Goal: Task Accomplishment & Management: Use online tool/utility

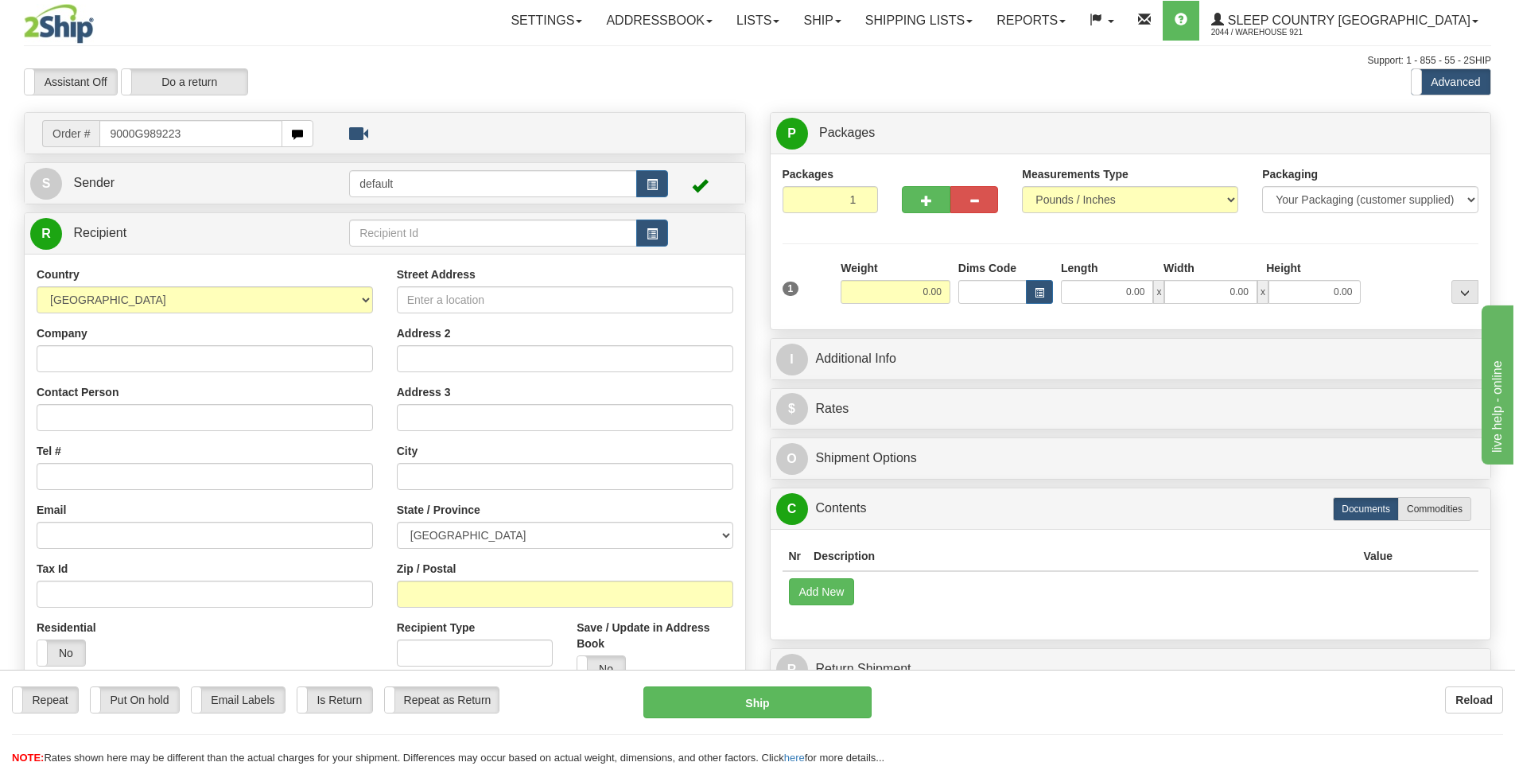
type input "9000G989223"
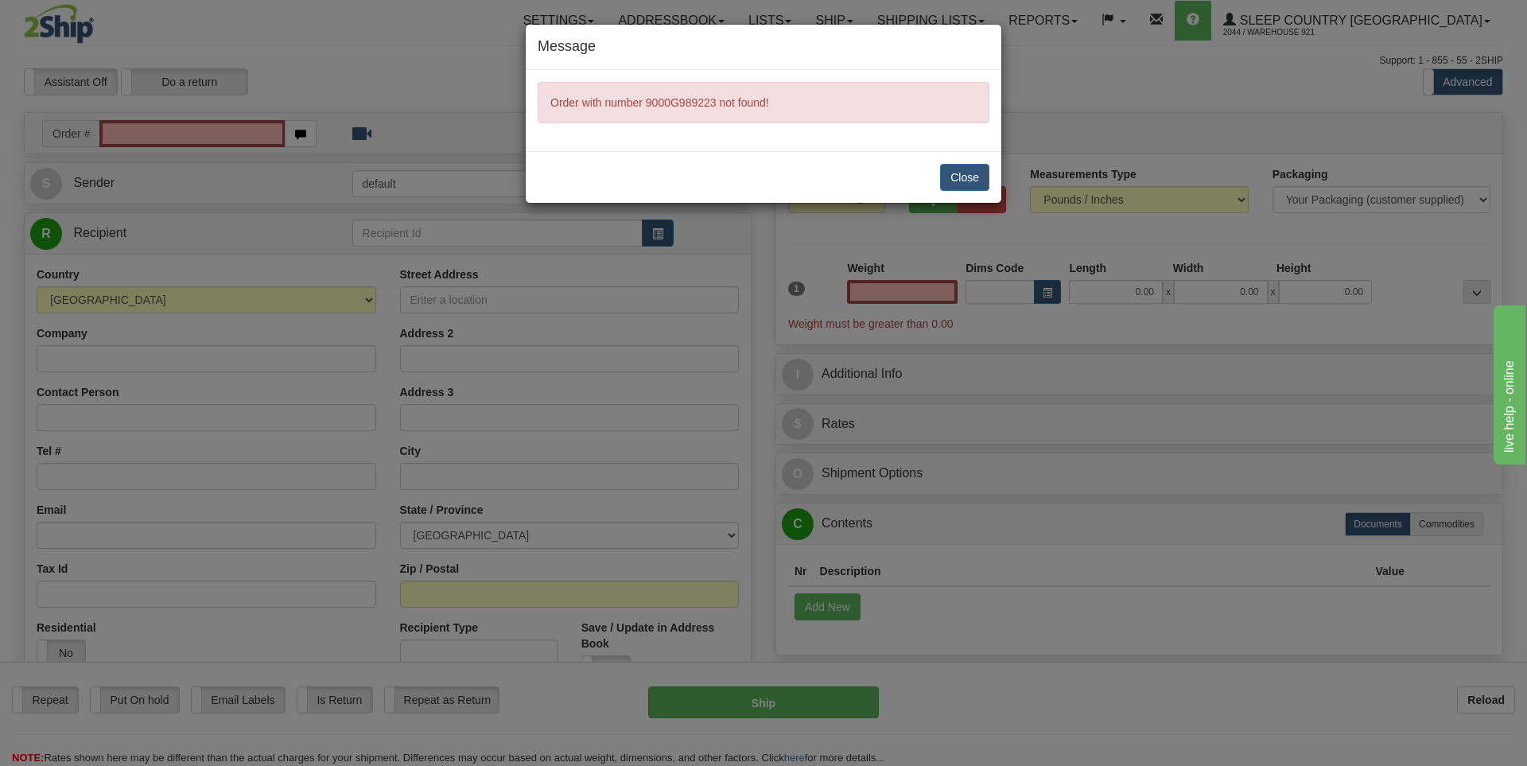
type input "0.00"
click at [968, 175] on button "Close" at bounding box center [964, 177] width 49 height 27
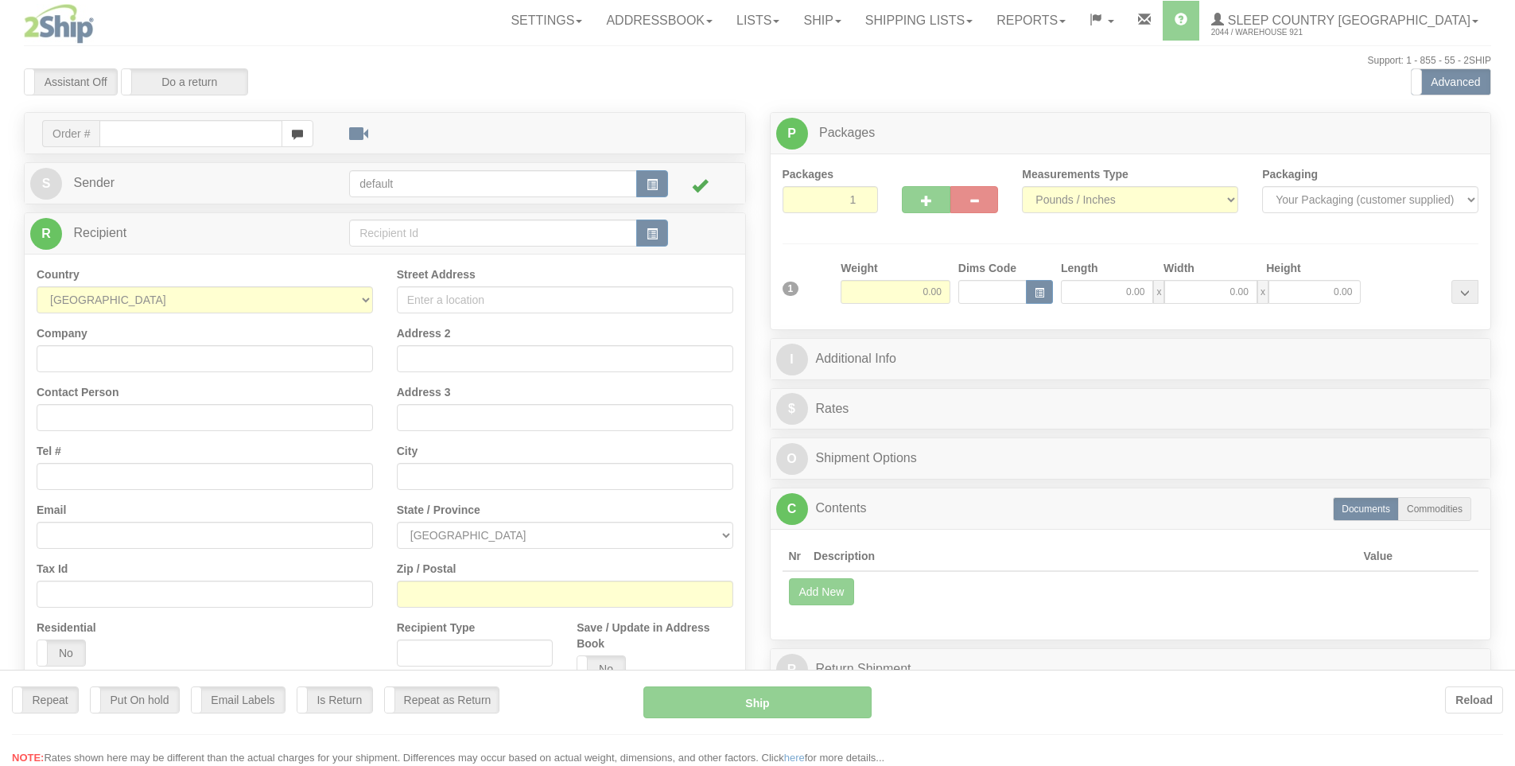
click at [199, 126] on div at bounding box center [757, 383] width 1515 height 766
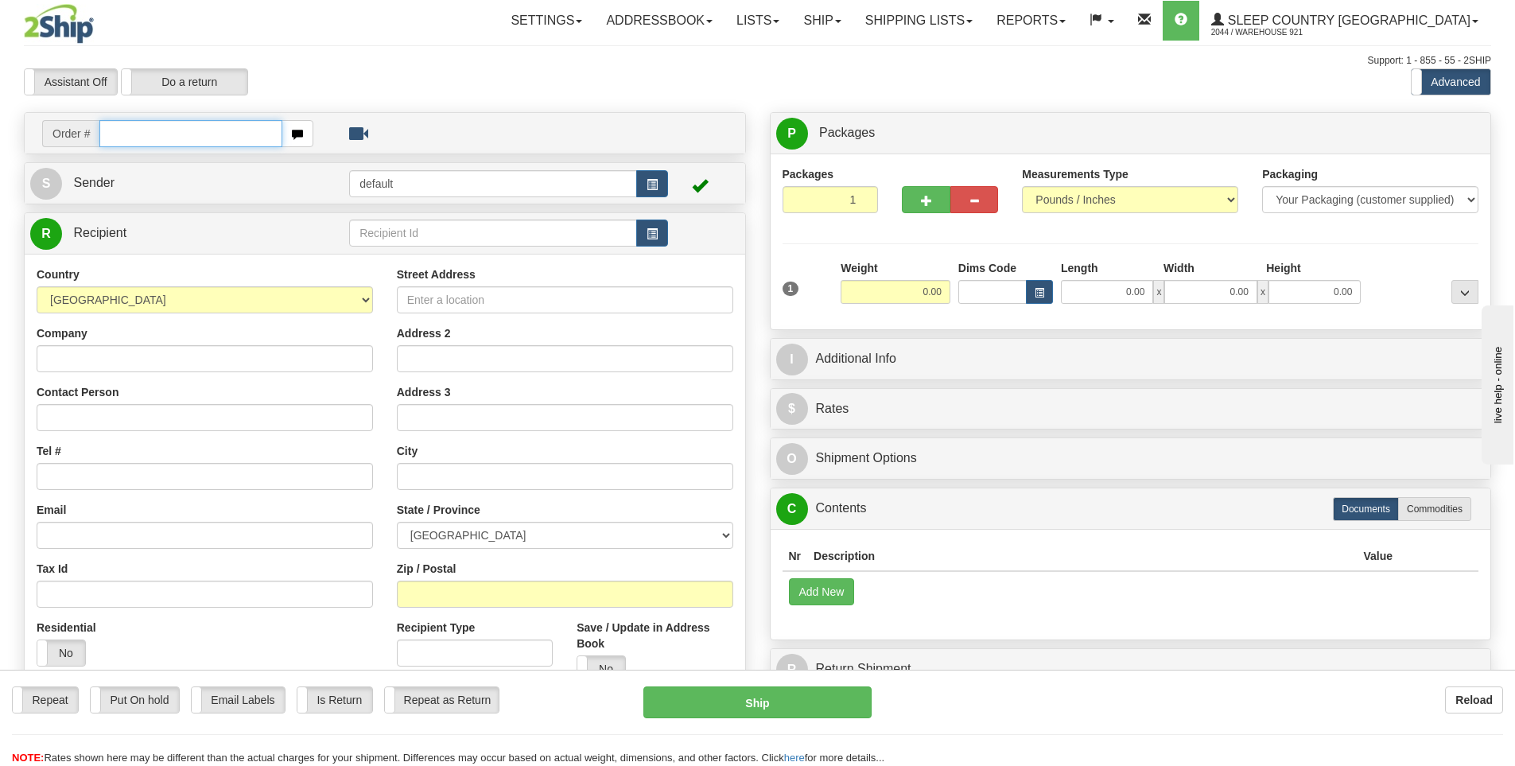
click at [198, 136] on input "text" at bounding box center [190, 133] width 183 height 27
type input "9000H989223"
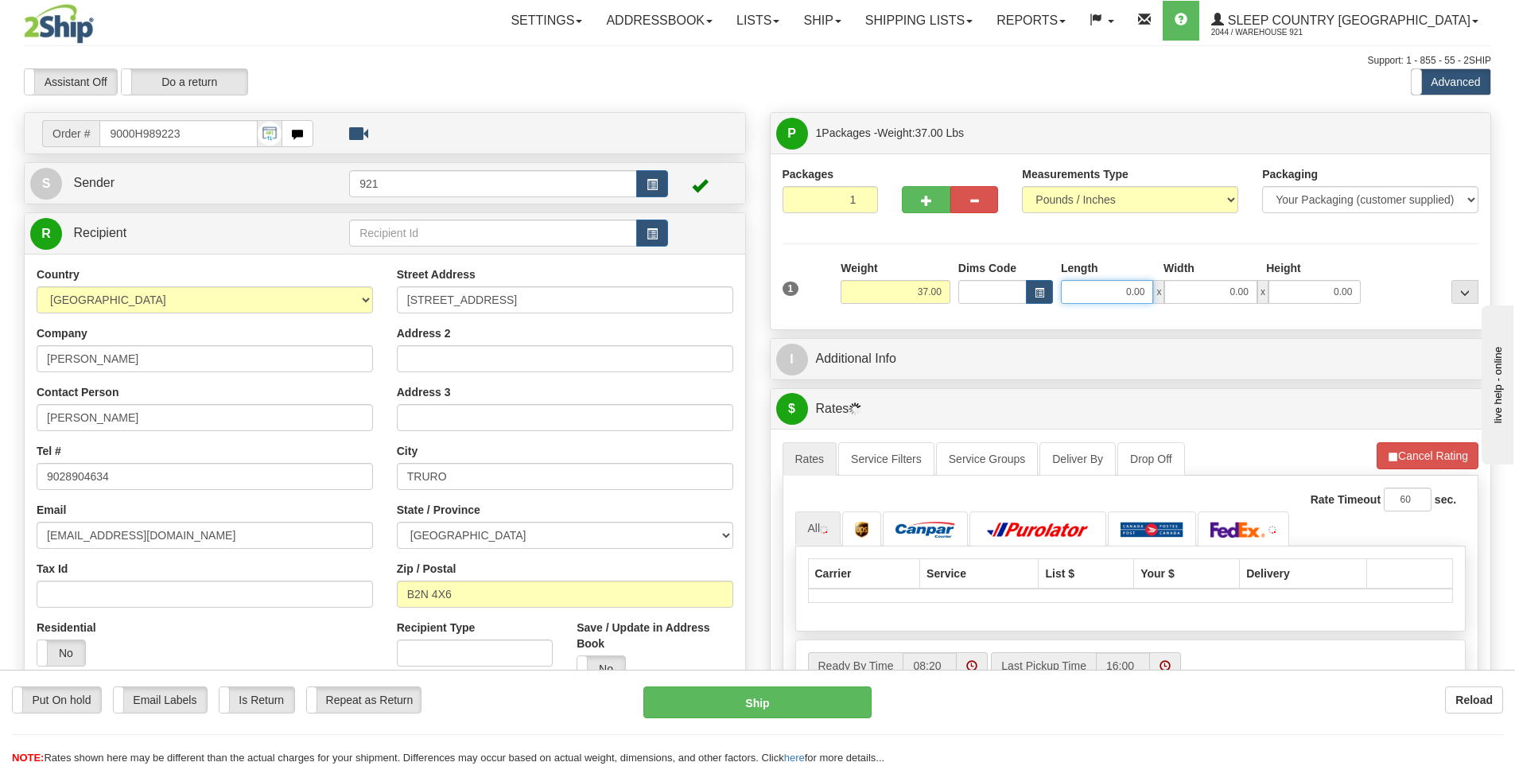
click at [1079, 297] on input "0.00" at bounding box center [1107, 292] width 92 height 24
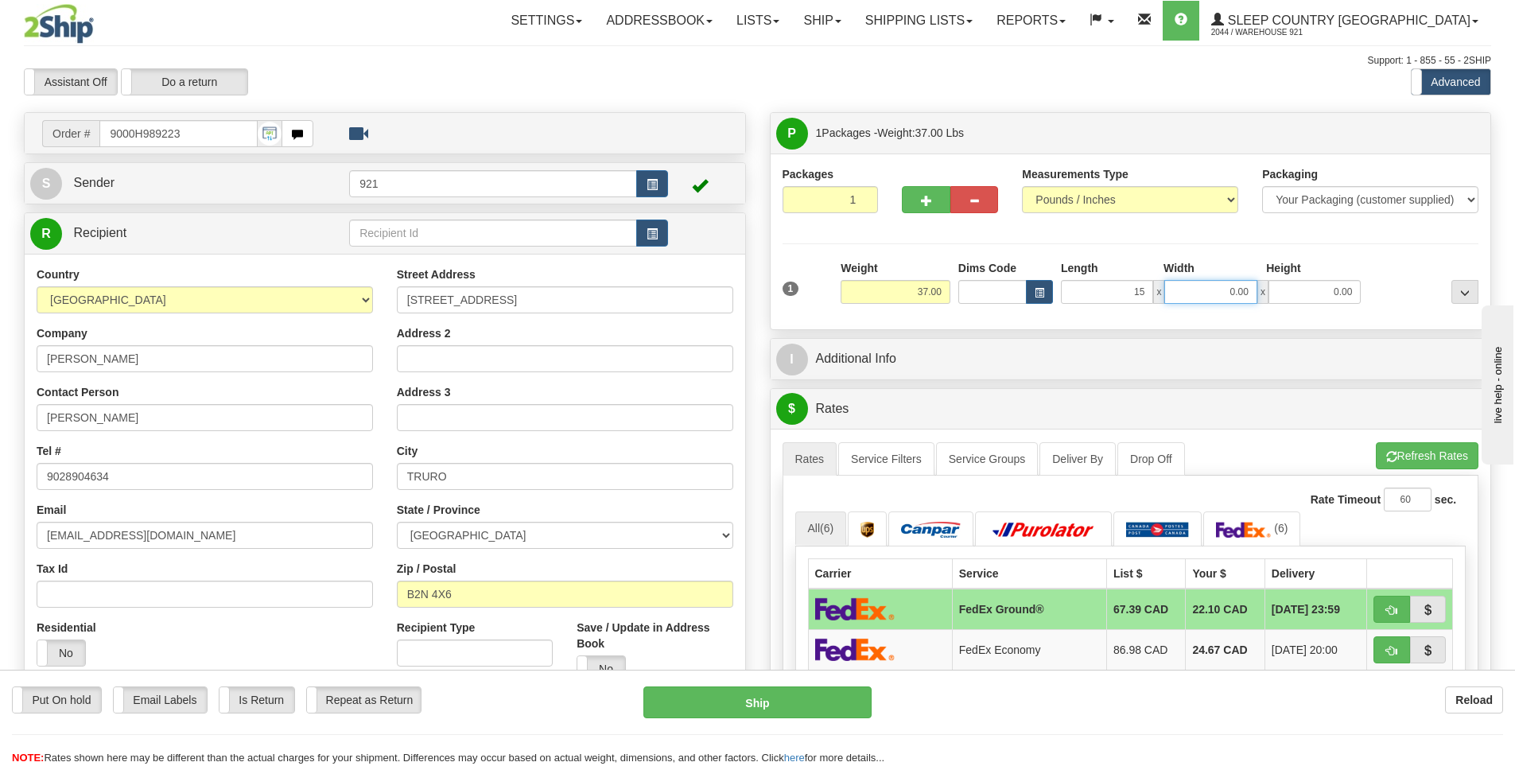
type input "15.00"
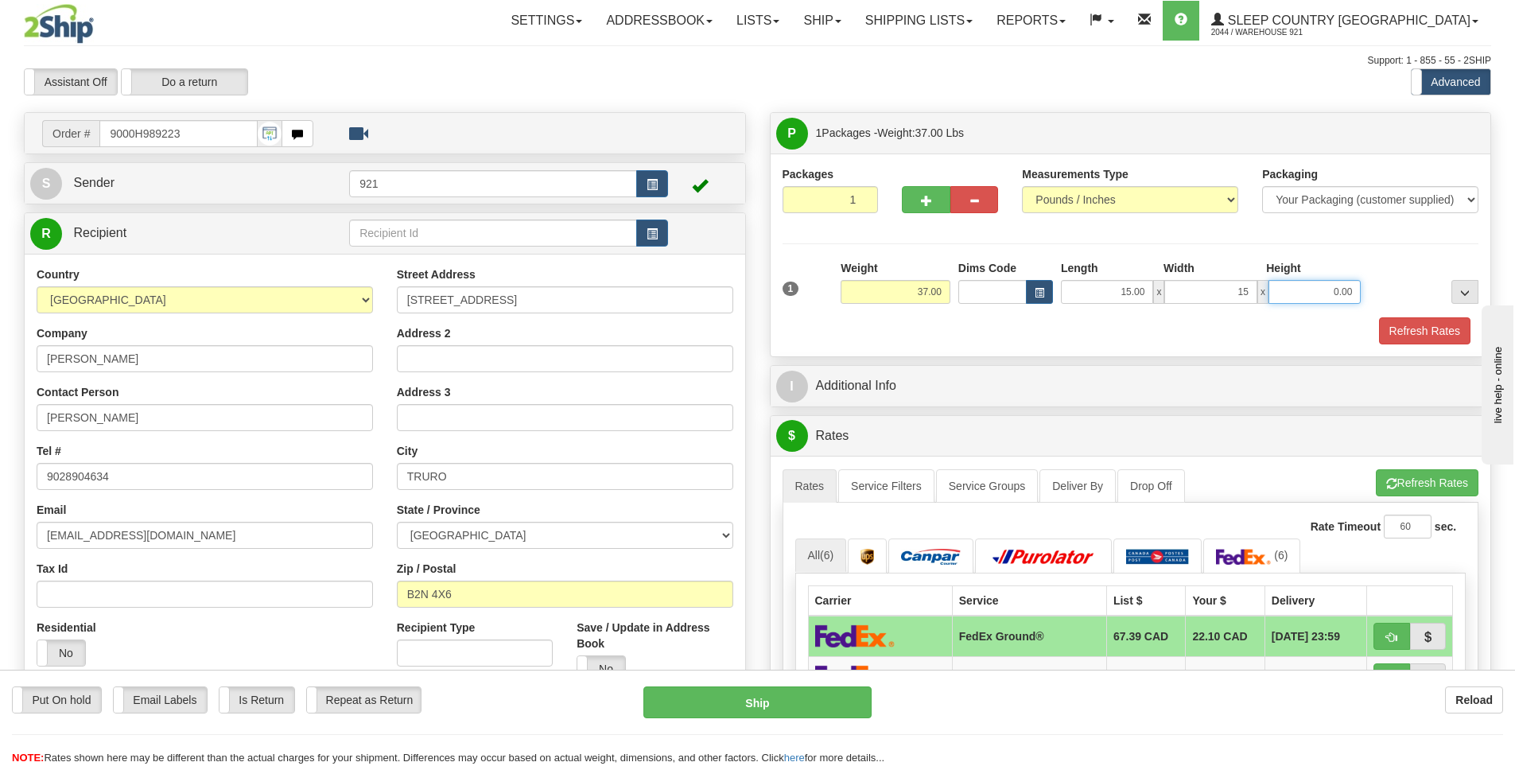
type input "15.00"
type input "45.00"
click at [1391, 325] on button "Refresh Rates" at bounding box center [1424, 330] width 91 height 27
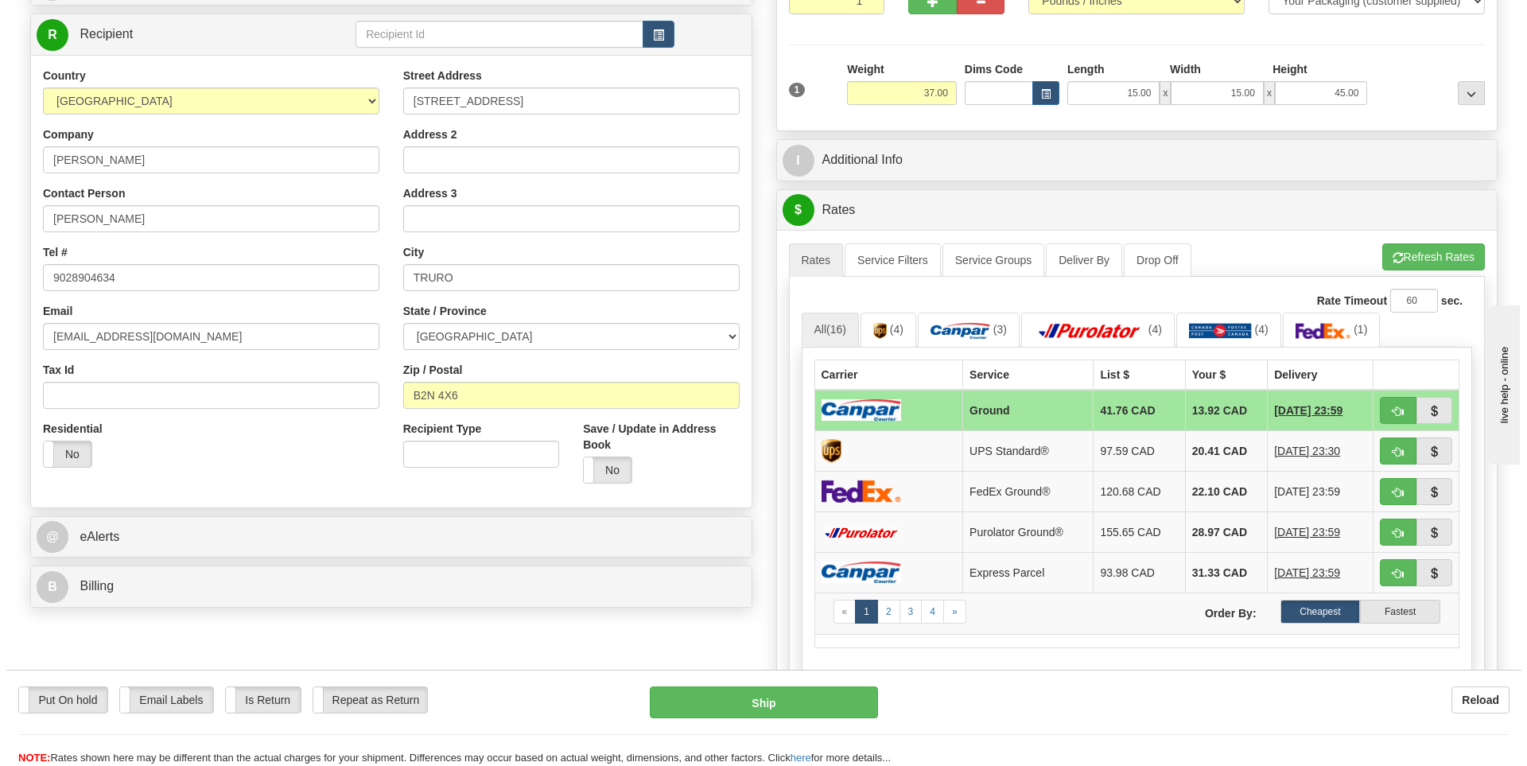
scroll to position [239, 0]
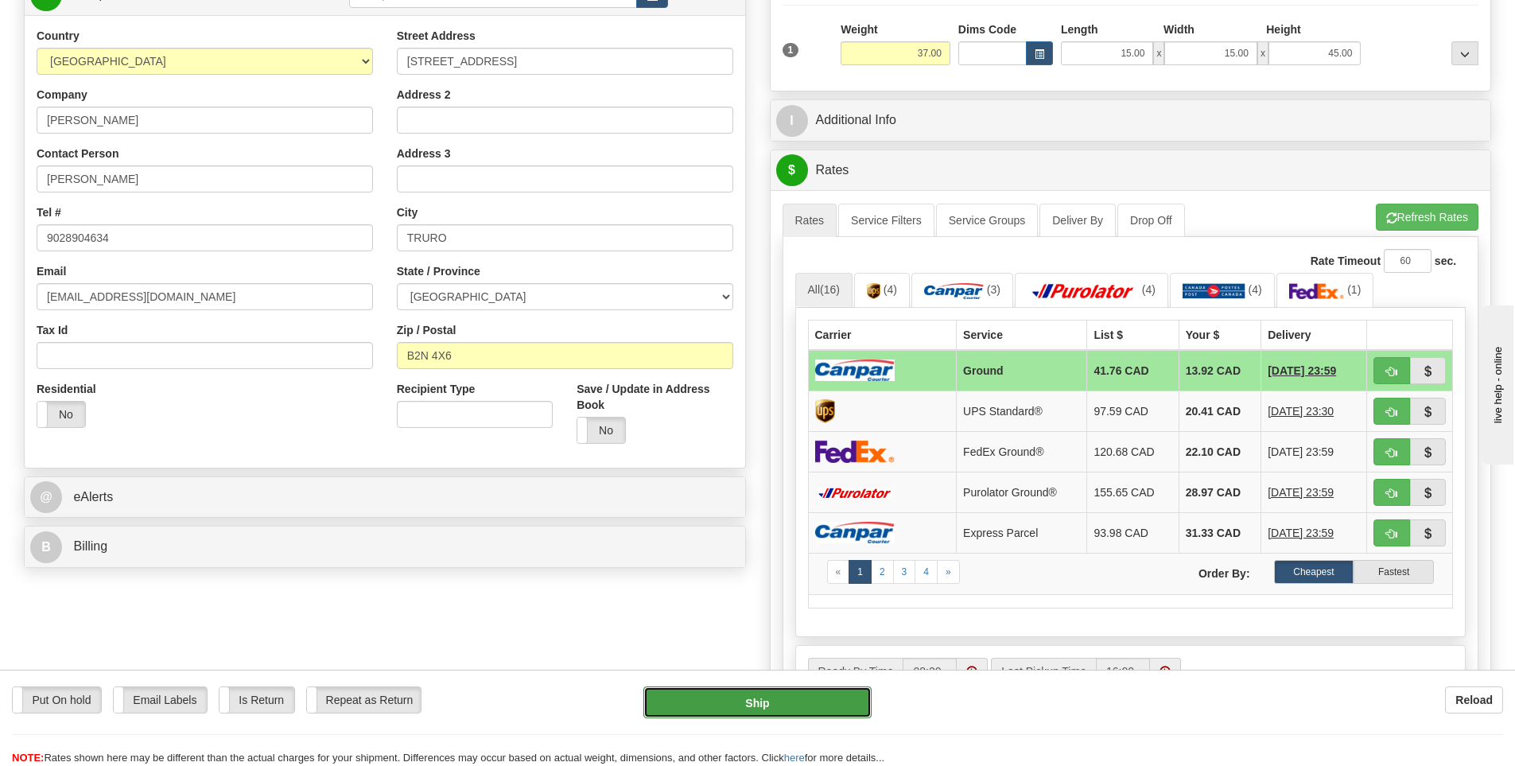
click at [786, 708] on button "Ship" at bounding box center [757, 702] width 228 height 32
type input "1"
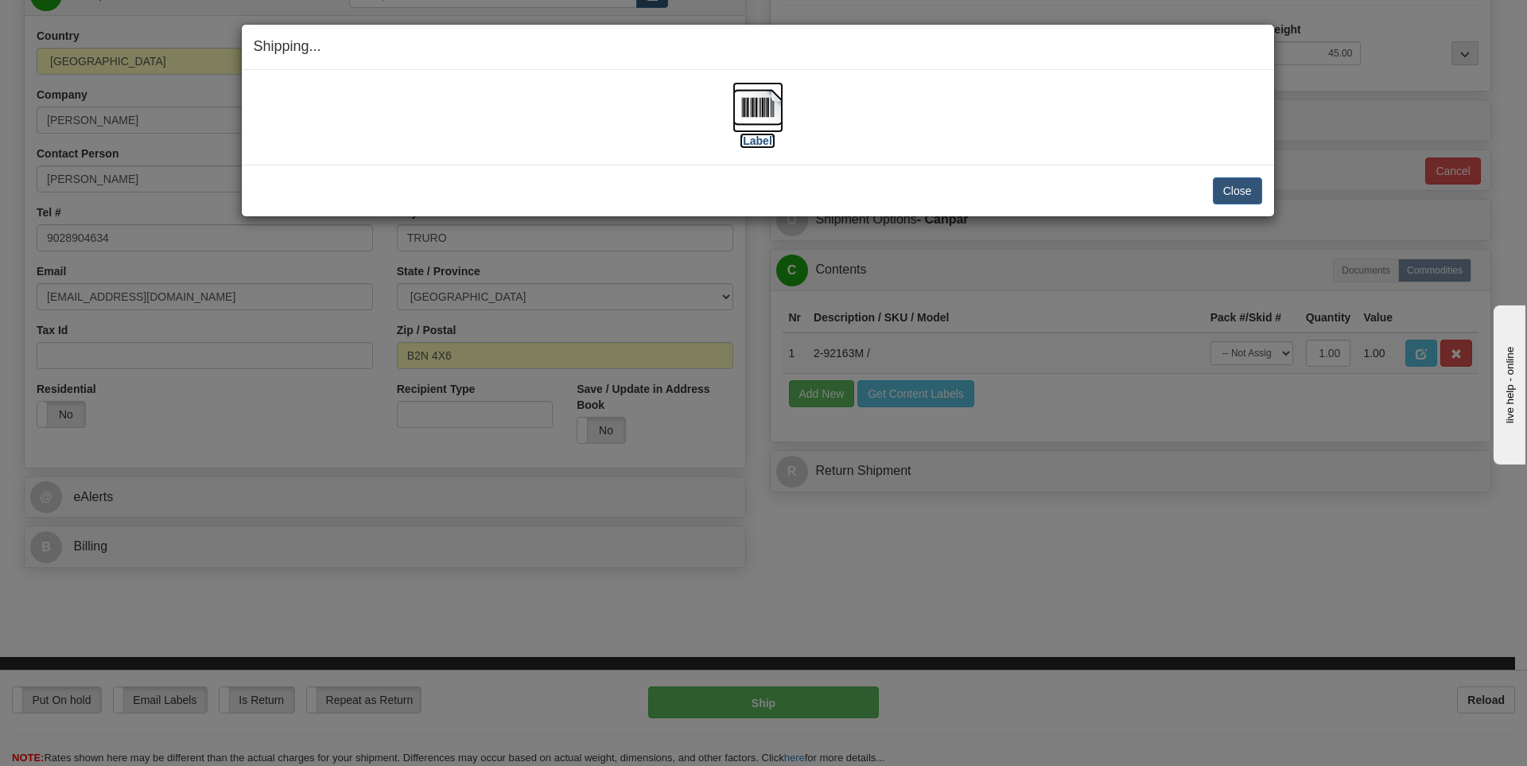
click at [767, 142] on label "[Label]" at bounding box center [757, 141] width 37 height 16
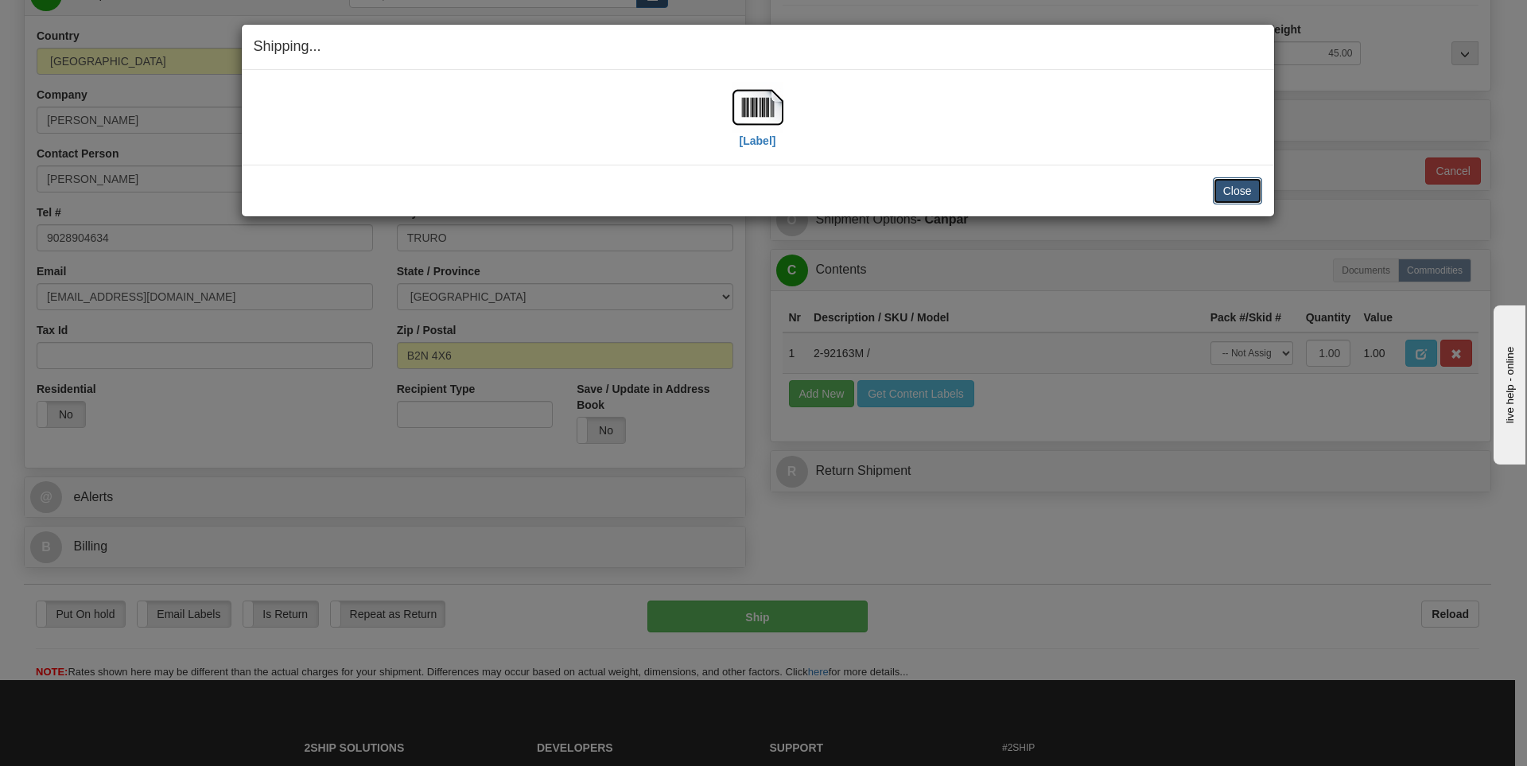
click at [1248, 187] on button "Close" at bounding box center [1236, 190] width 49 height 27
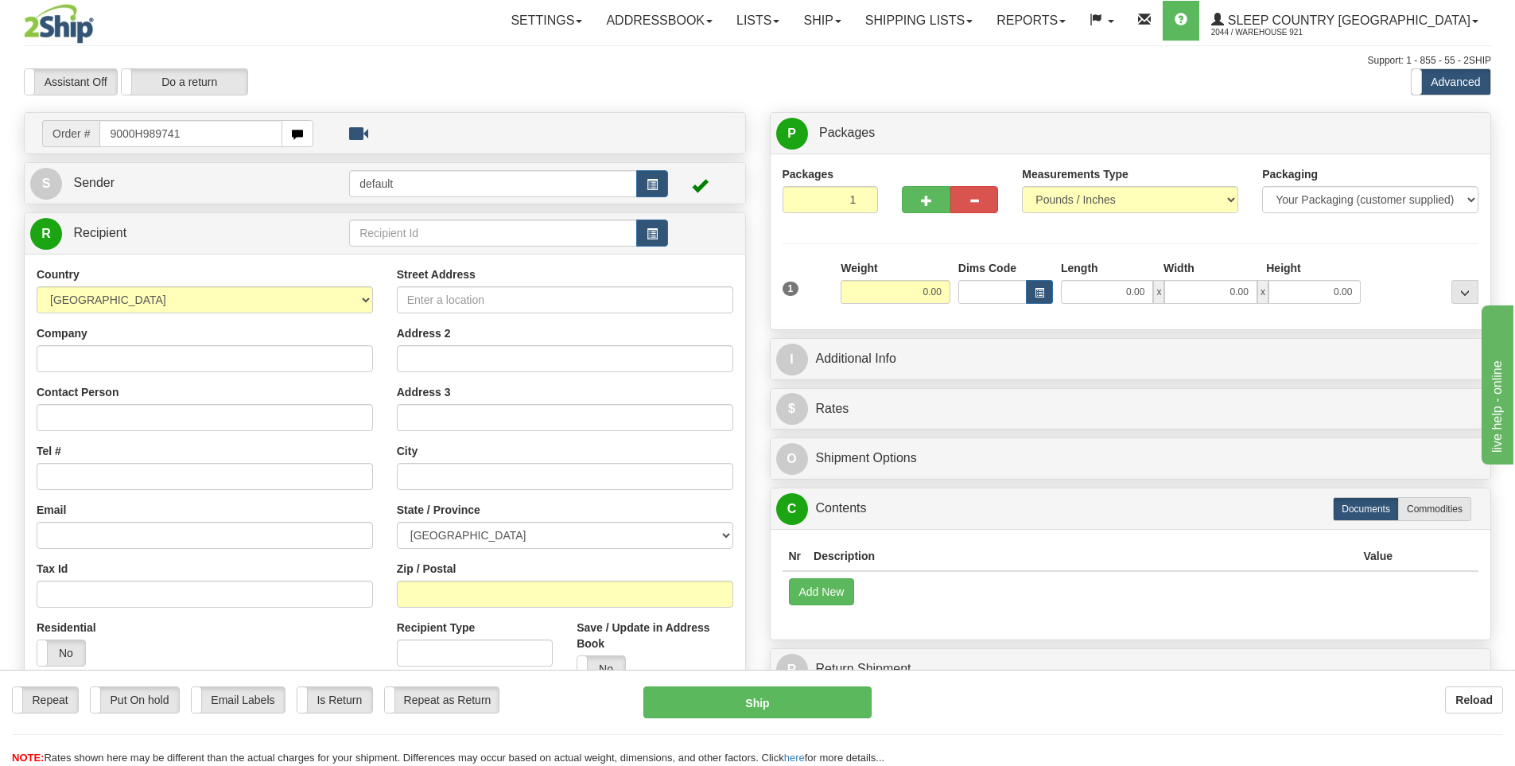
type input "9000H989741"
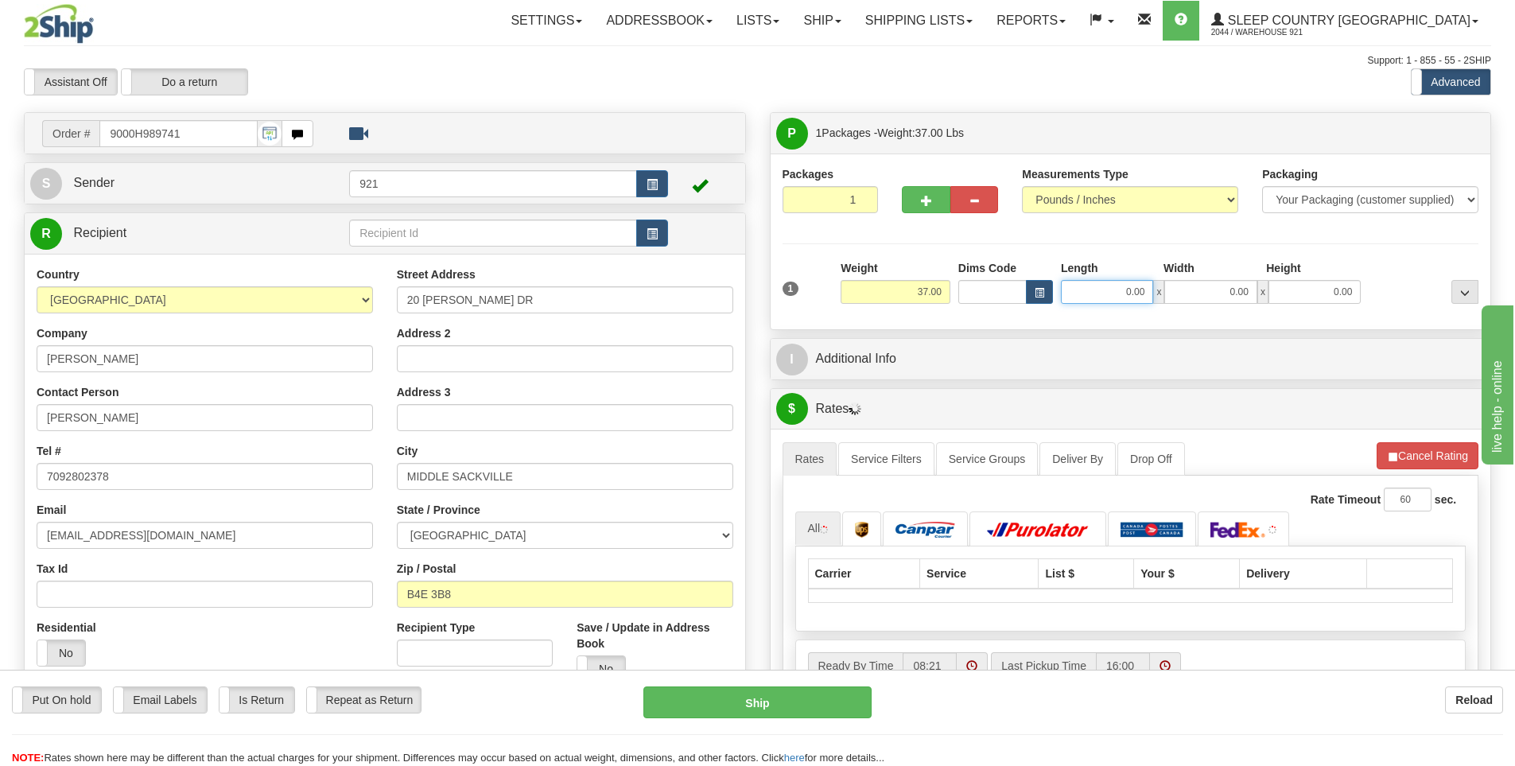
click at [1103, 294] on input "0.00" at bounding box center [1107, 292] width 92 height 24
type input "15.00"
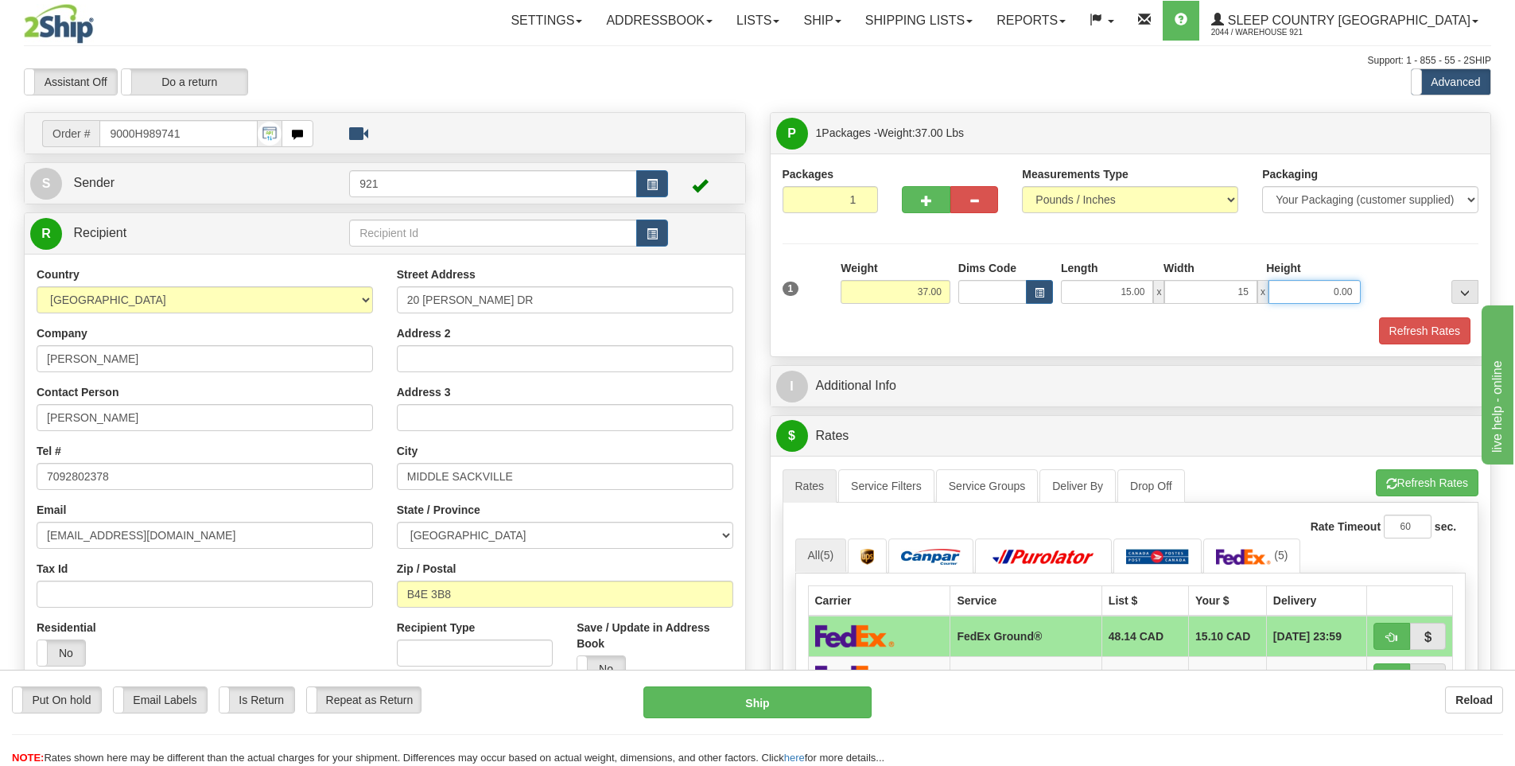
type input "15.00"
type input "45.00"
click at [1427, 332] on button "Refresh Rates" at bounding box center [1424, 330] width 91 height 27
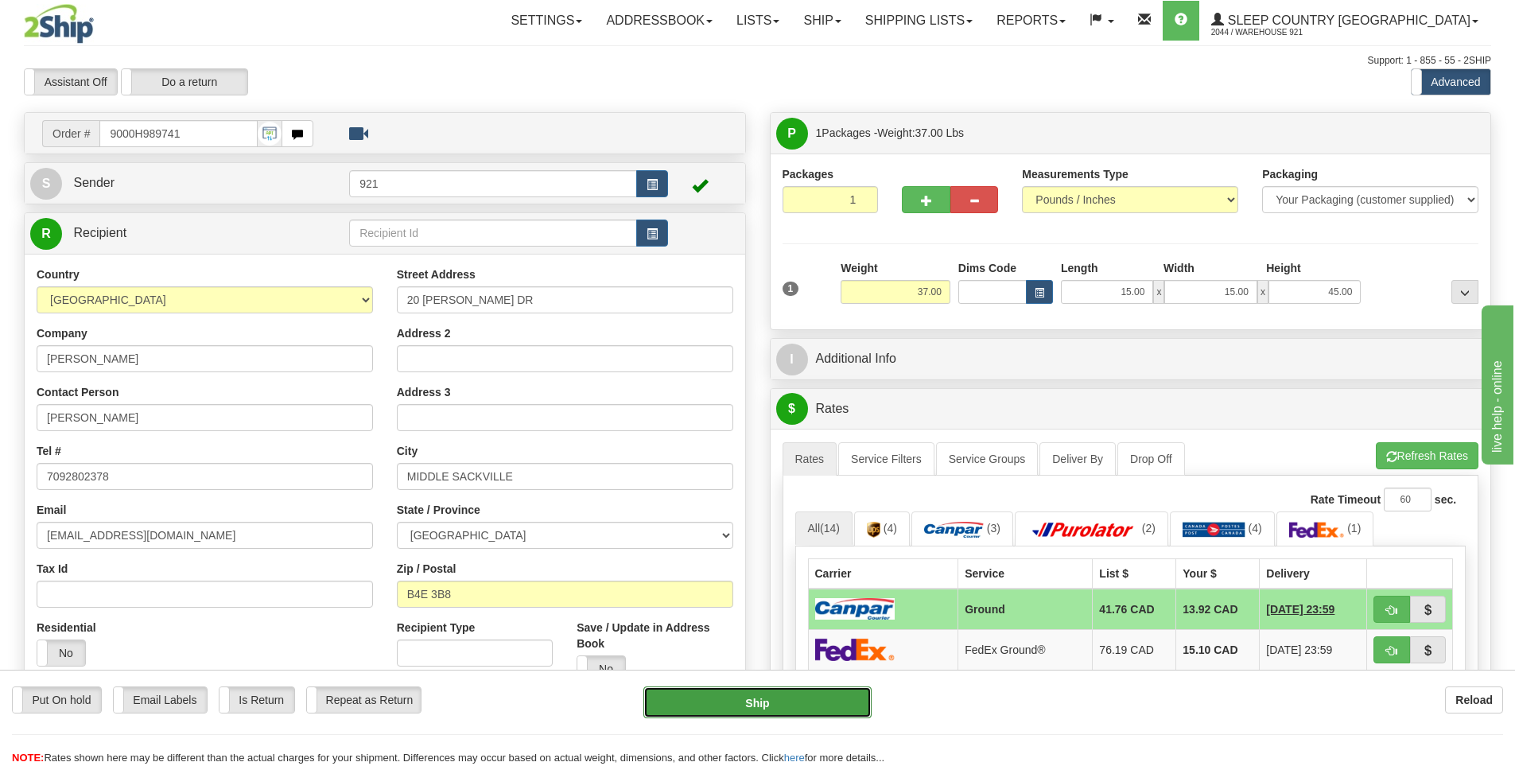
click at [720, 706] on button "Ship" at bounding box center [757, 702] width 228 height 32
type input "1"
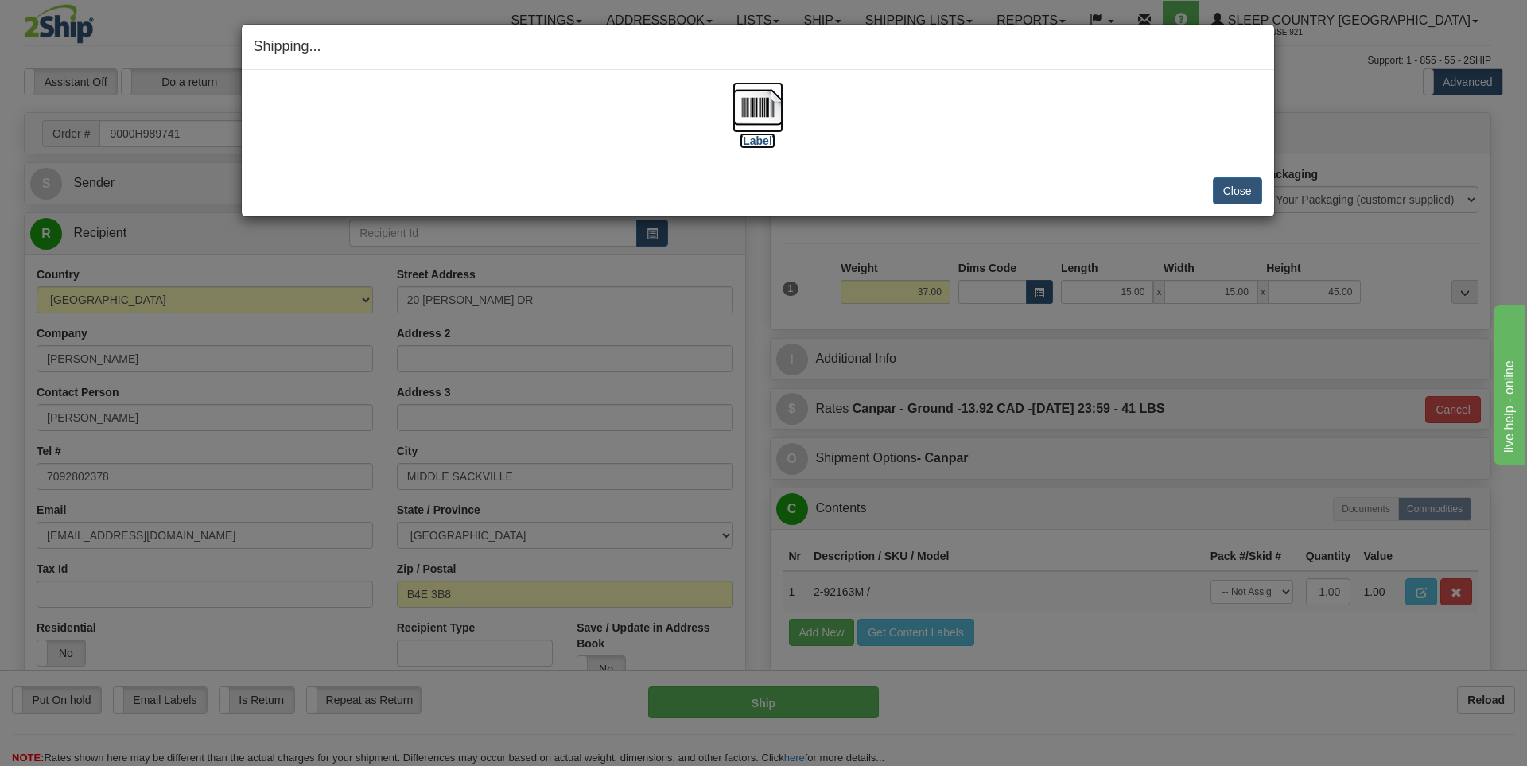
click at [755, 134] on label "[Label]" at bounding box center [757, 141] width 37 height 16
click at [1250, 187] on button "Close" at bounding box center [1236, 190] width 49 height 27
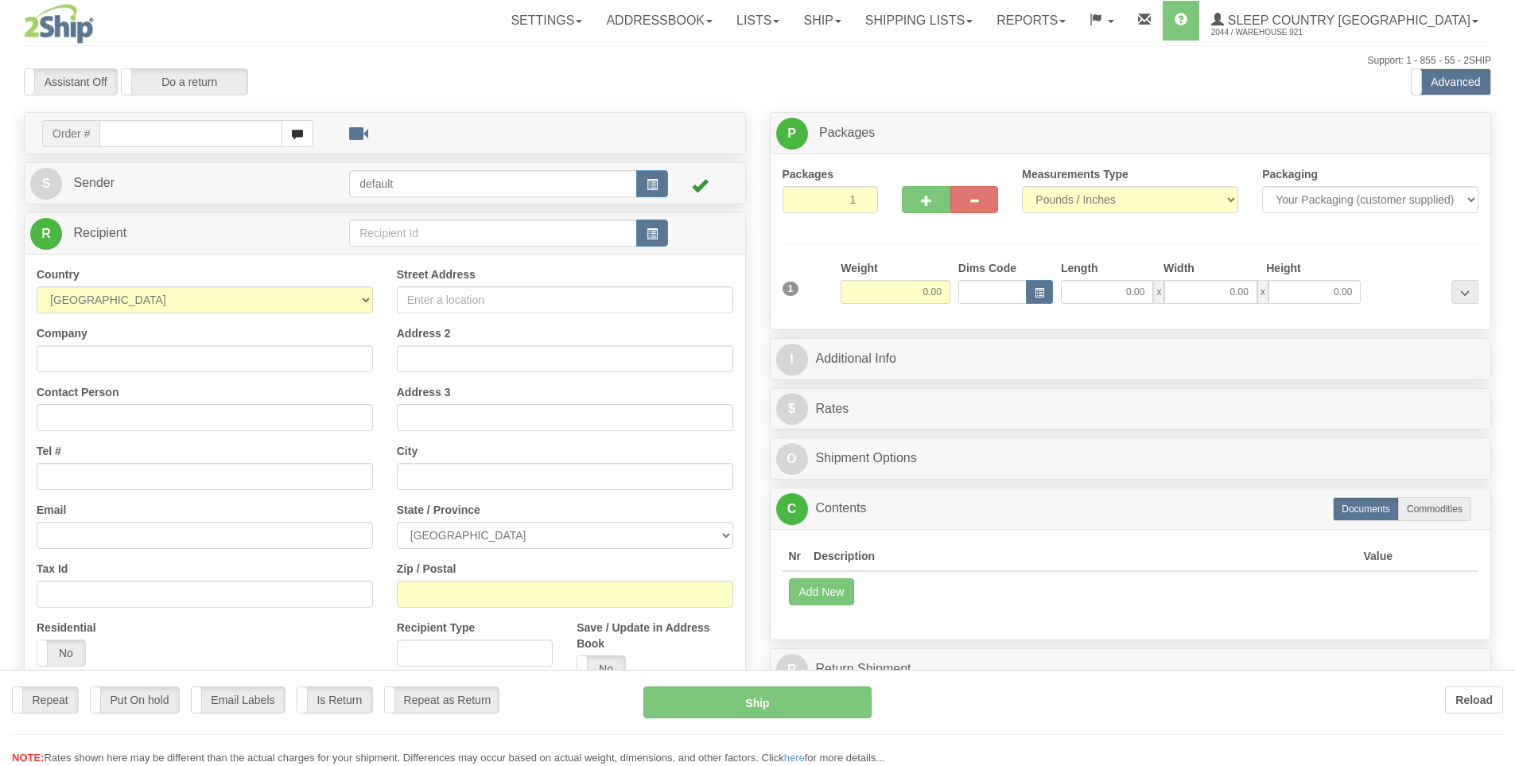
click at [180, 130] on div at bounding box center [757, 383] width 1515 height 766
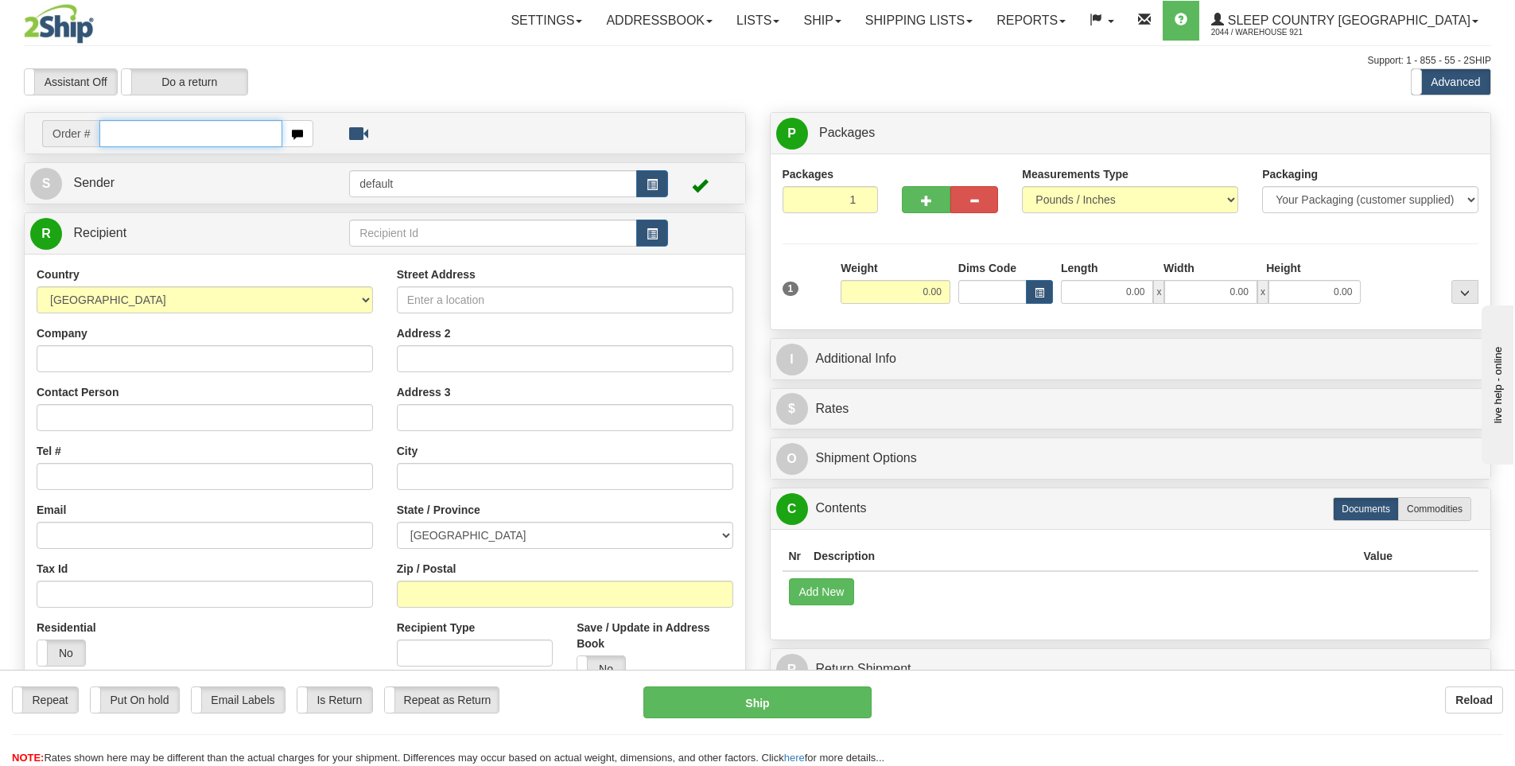
click at [180, 136] on input "text" at bounding box center [190, 133] width 183 height 27
type input "9000H994003"
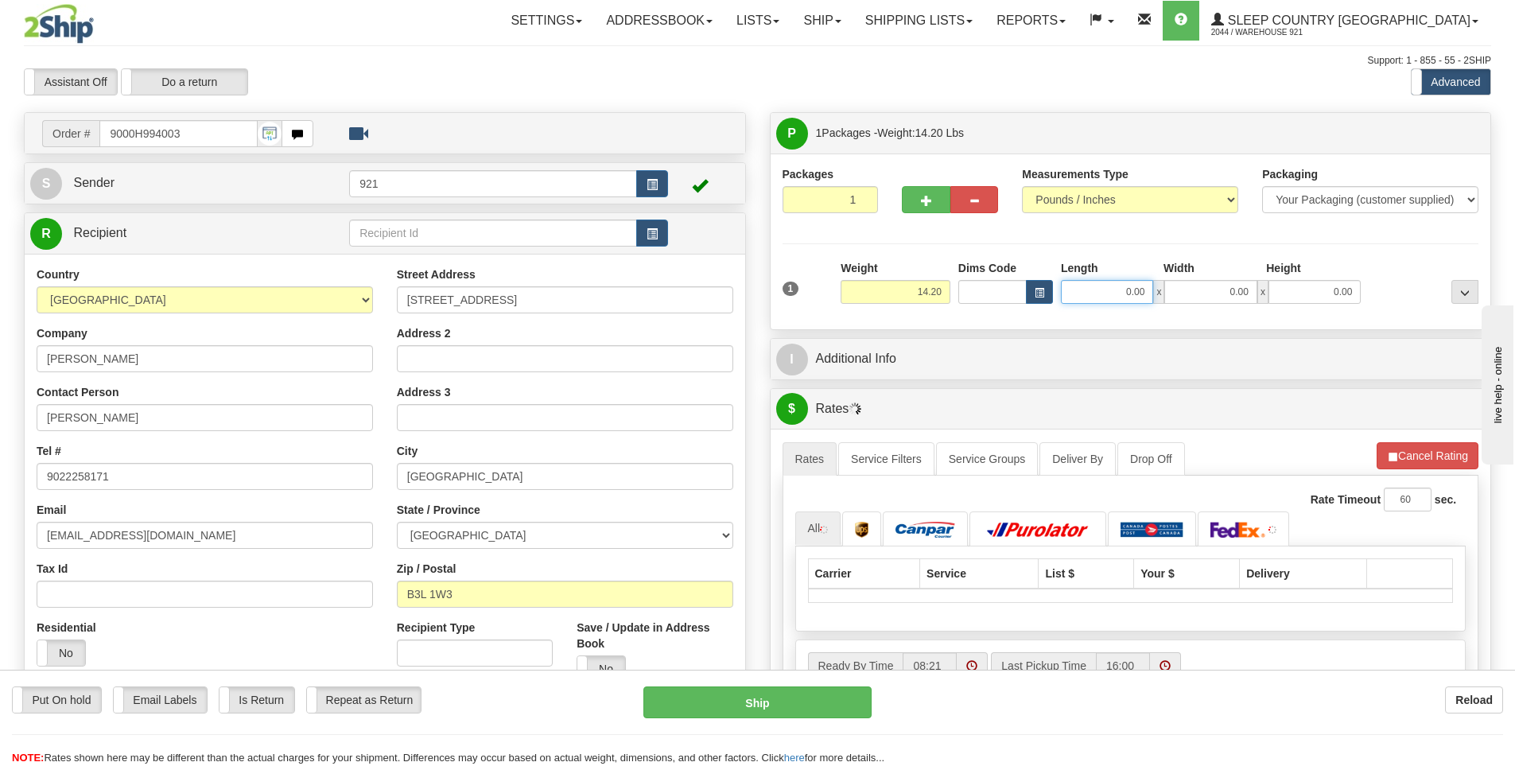
click at [1151, 291] on input "0.00" at bounding box center [1107, 292] width 92 height 24
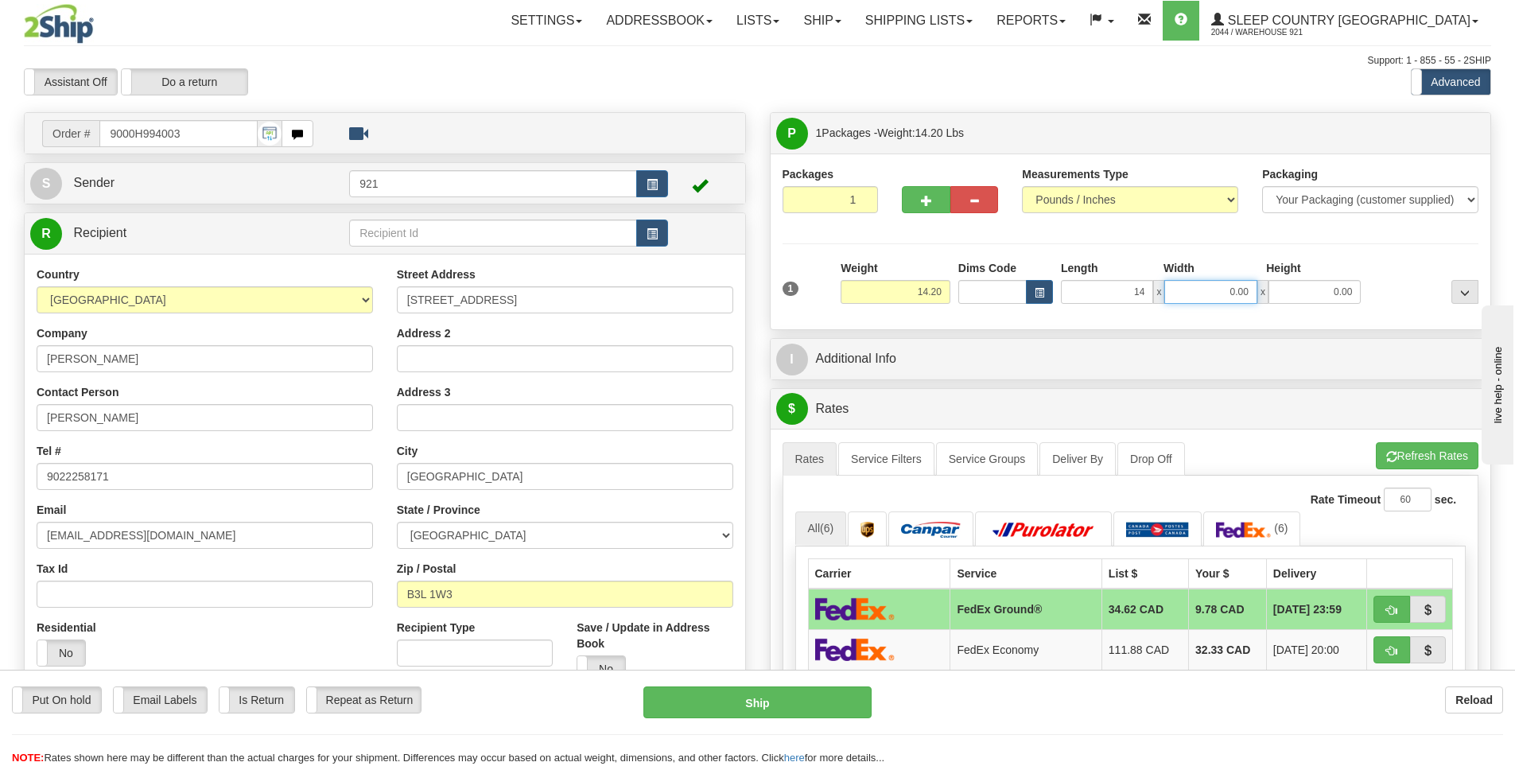
type input "14.00"
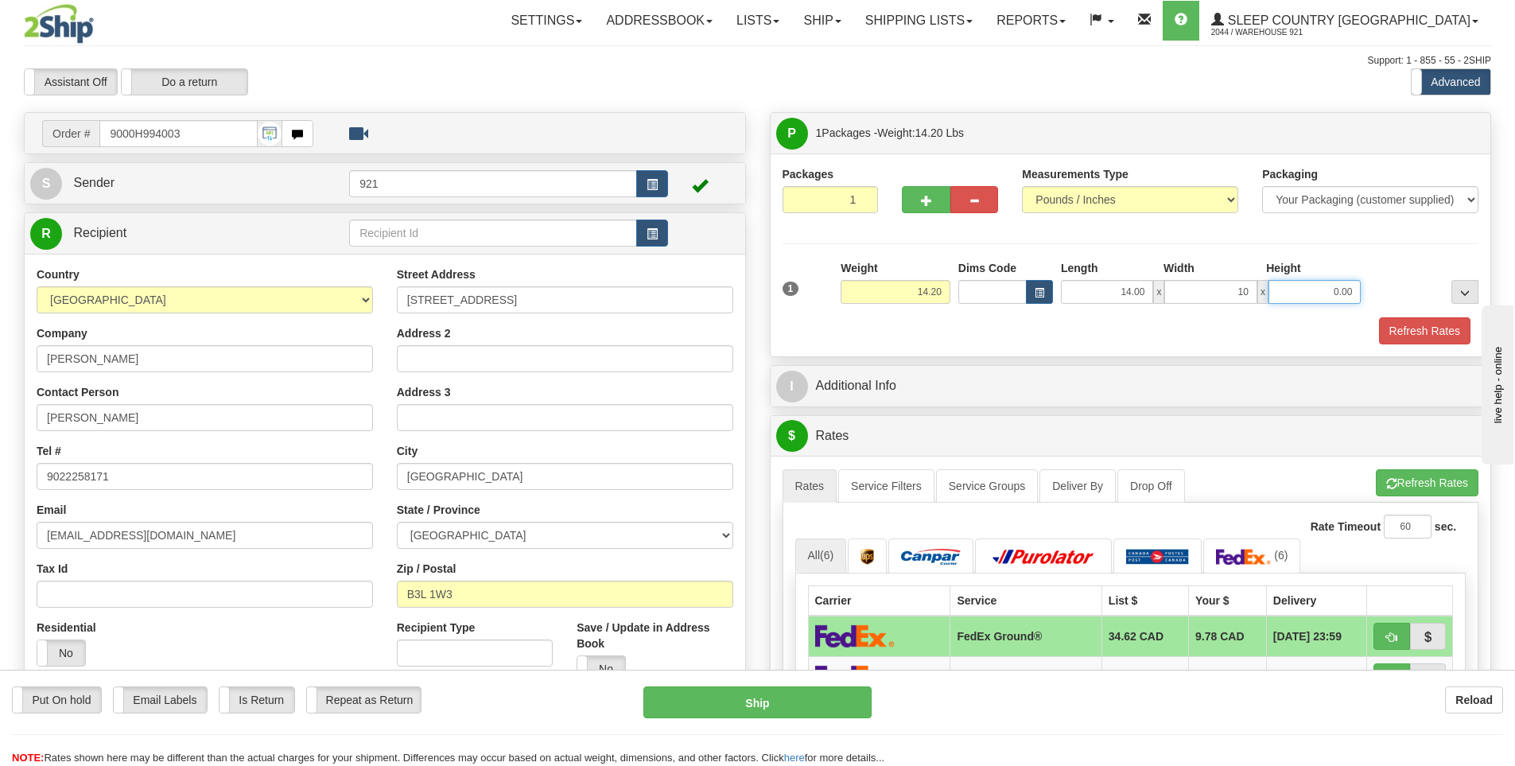
type input "10.00"
type input "14.00"
click at [1119, 291] on input "14.00" at bounding box center [1107, 292] width 92 height 24
drag, startPoint x: 1108, startPoint y: 289, endPoint x: 1163, endPoint y: 289, distance: 55.7
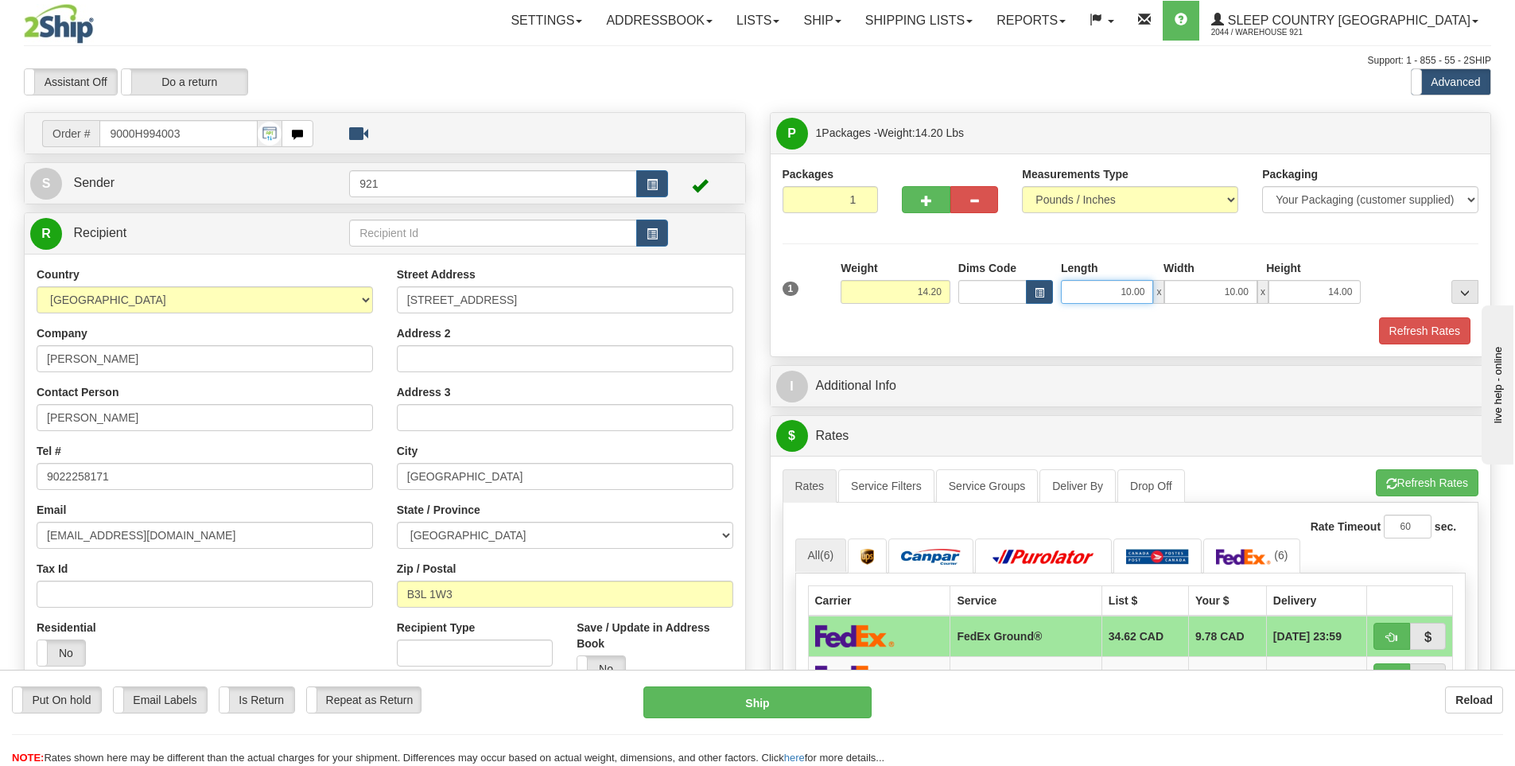
click at [1163, 289] on div "10.00 x 10.00 x 14.00" at bounding box center [1211, 292] width 300 height 24
type input "14.00"
drag, startPoint x: 1303, startPoint y: 284, endPoint x: 1395, endPoint y: 297, distance: 93.1
click at [1395, 297] on div "1 Weight 14.20 Dims Code x x" at bounding box center [1130, 288] width 704 height 56
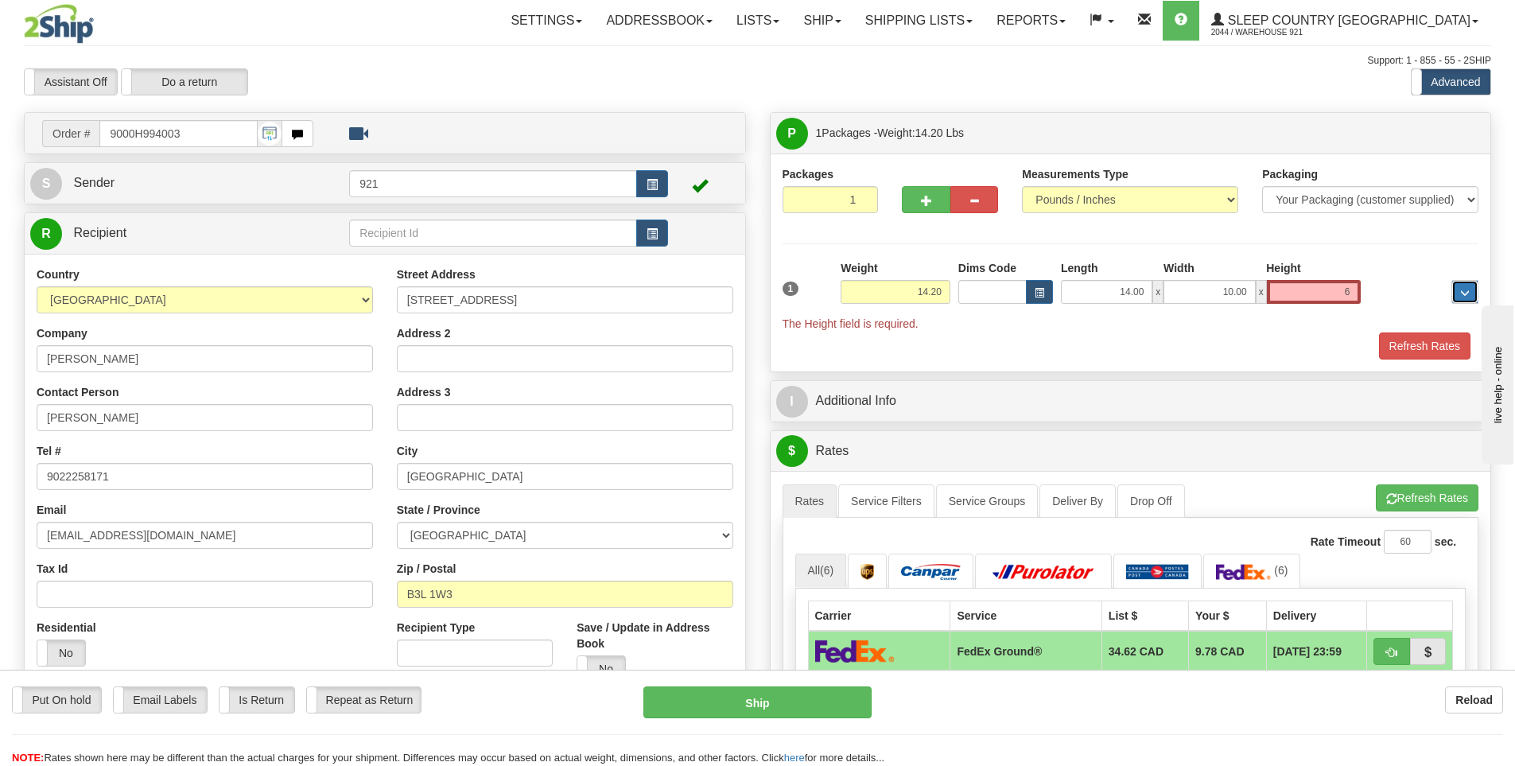
type input "6.00"
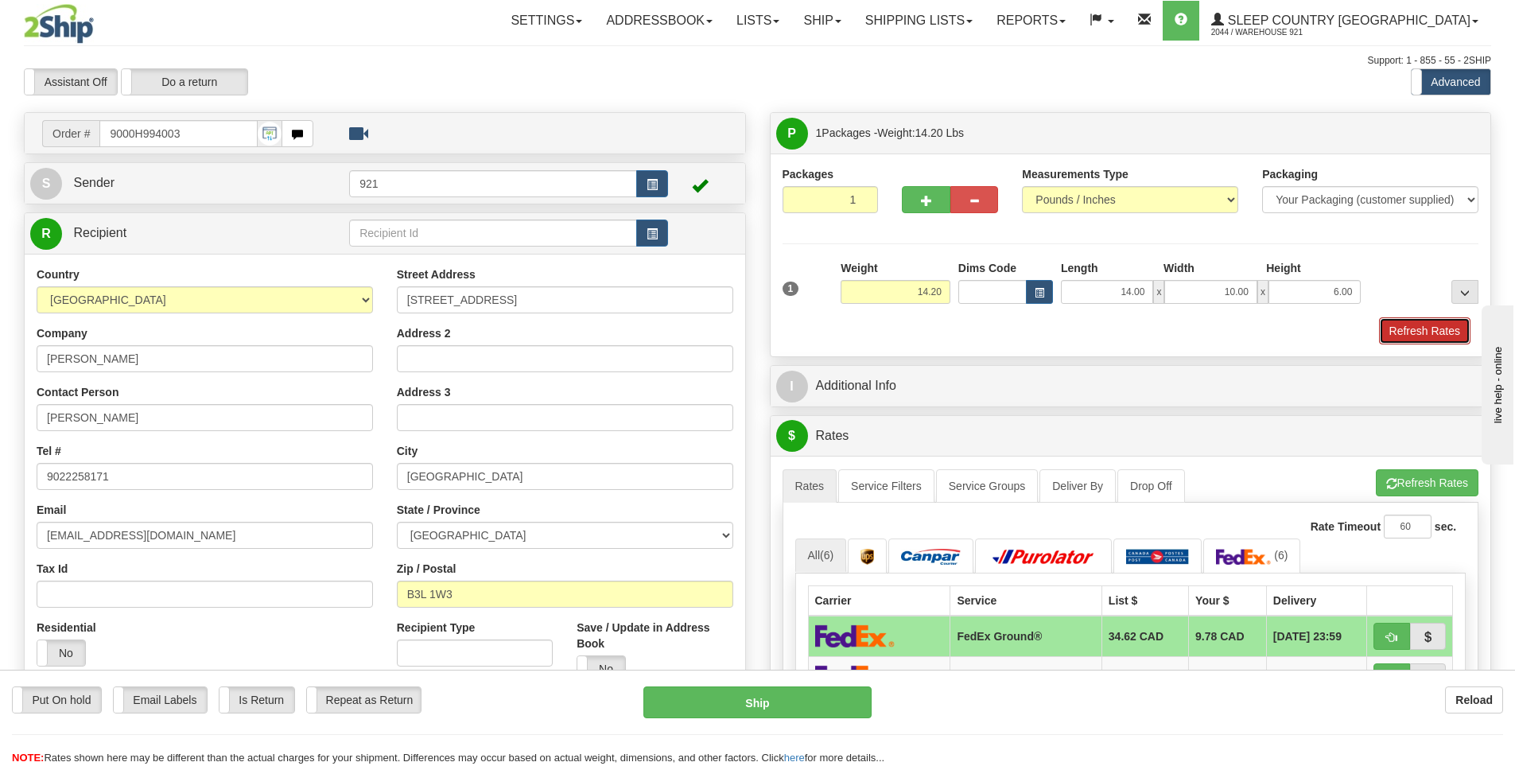
click at [1398, 321] on button "Refresh Rates" at bounding box center [1424, 330] width 91 height 27
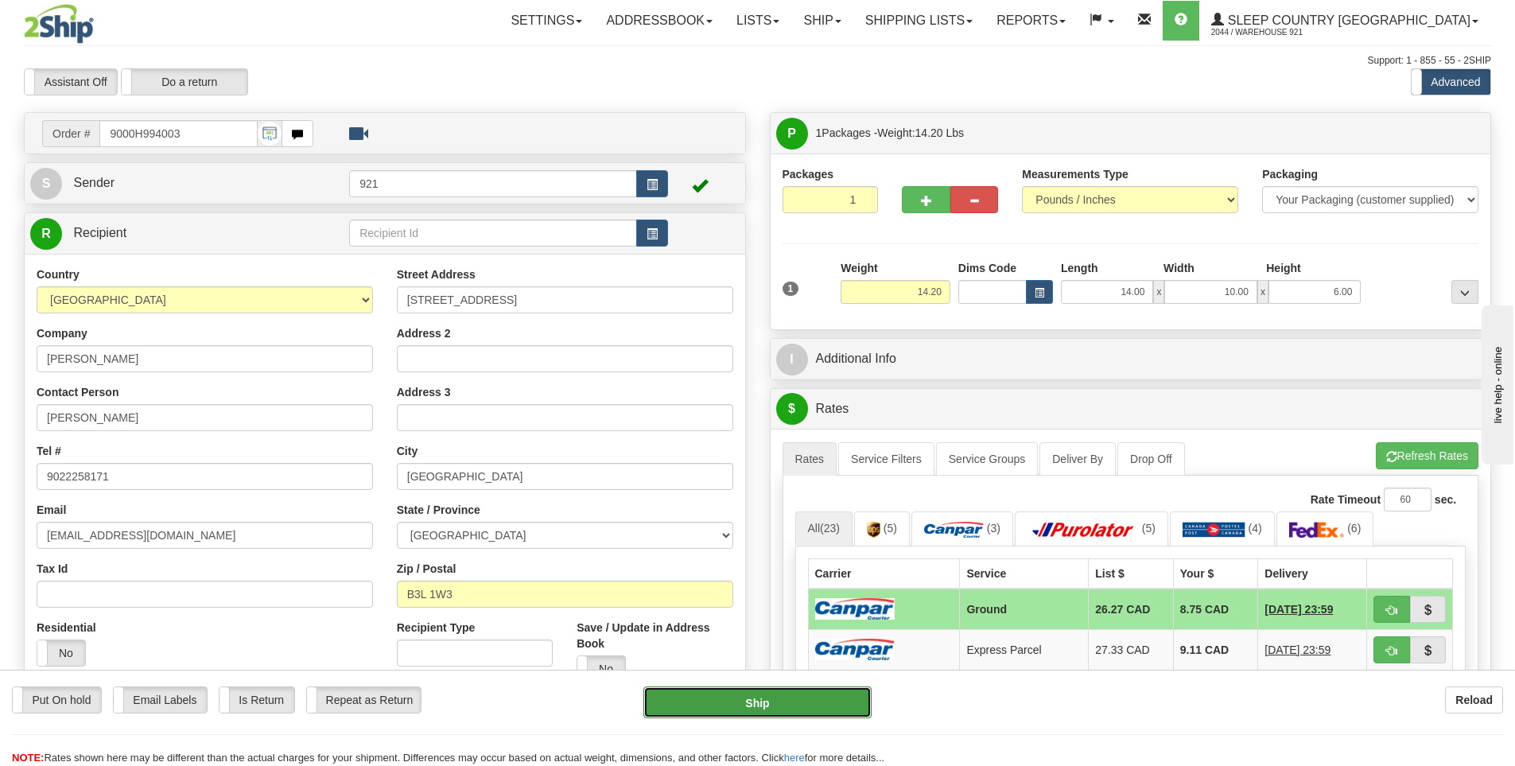
click at [813, 693] on button "Ship" at bounding box center [757, 702] width 228 height 32
type input "1"
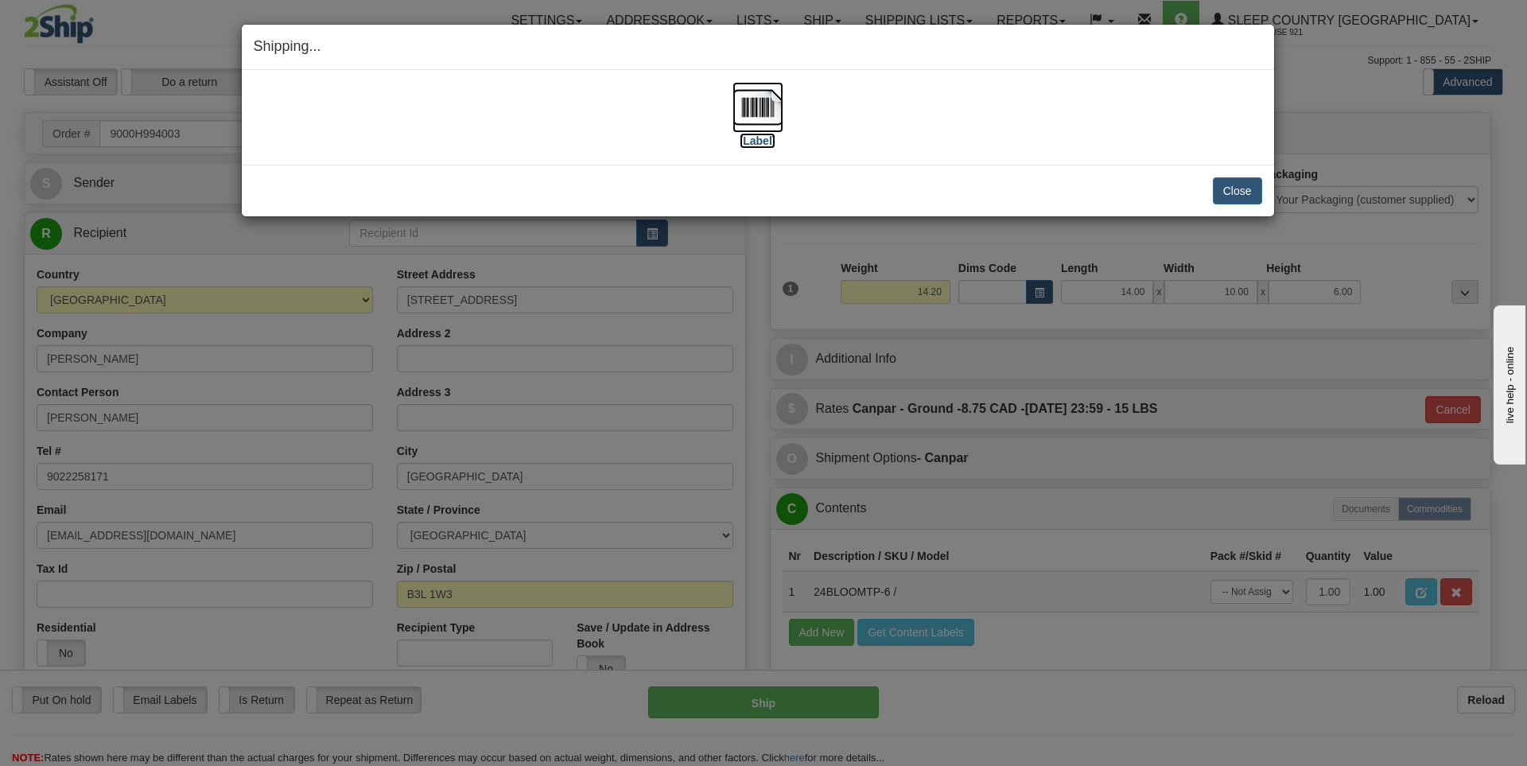
click at [741, 141] on label "[Label]" at bounding box center [757, 141] width 37 height 16
click at [1222, 186] on button "Close" at bounding box center [1236, 190] width 49 height 27
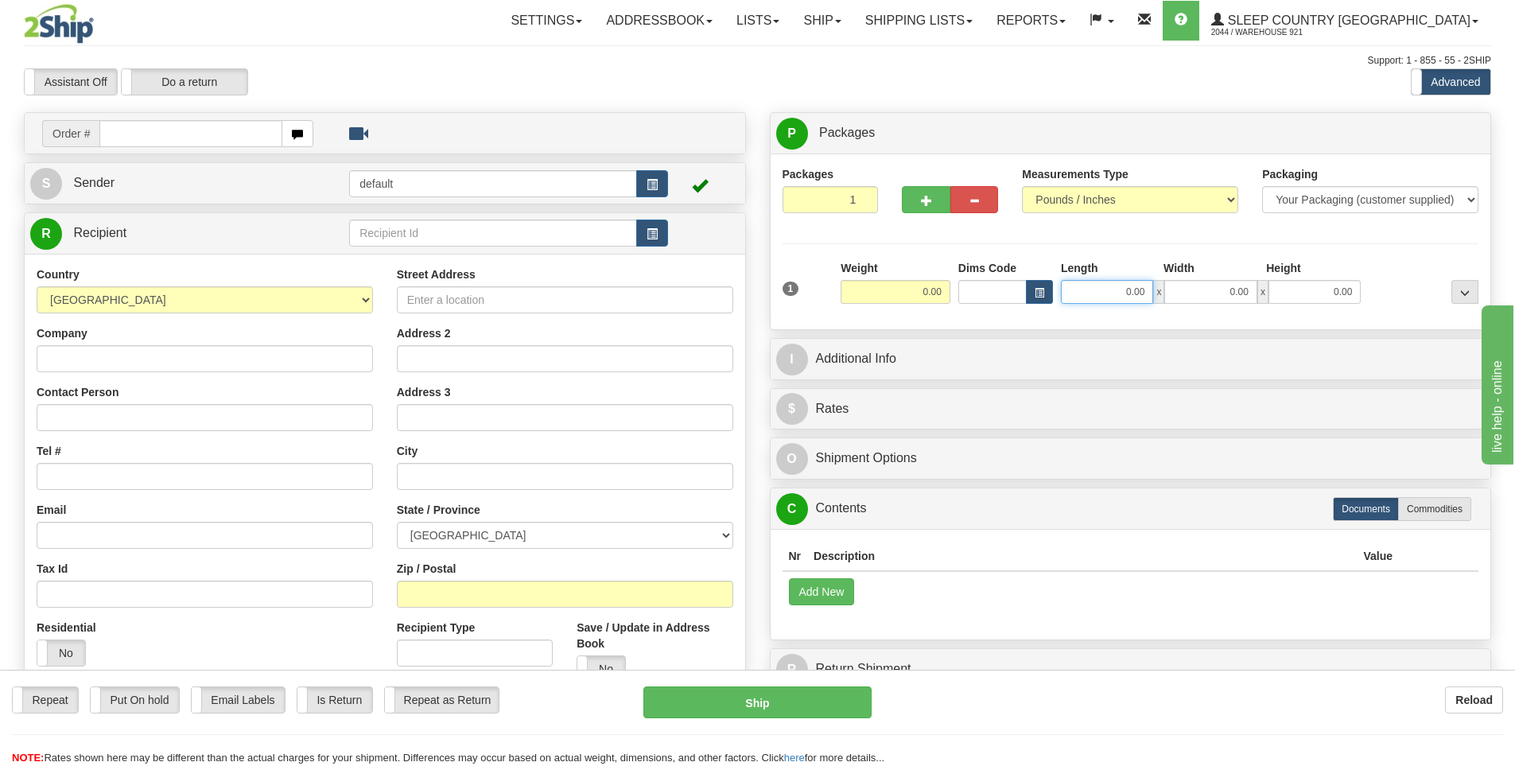
click at [1080, 287] on input "0.00" at bounding box center [1107, 292] width 92 height 24
type input "0.00"
click at [242, 140] on input "text" at bounding box center [190, 133] width 183 height 27
type input "9000H994478"
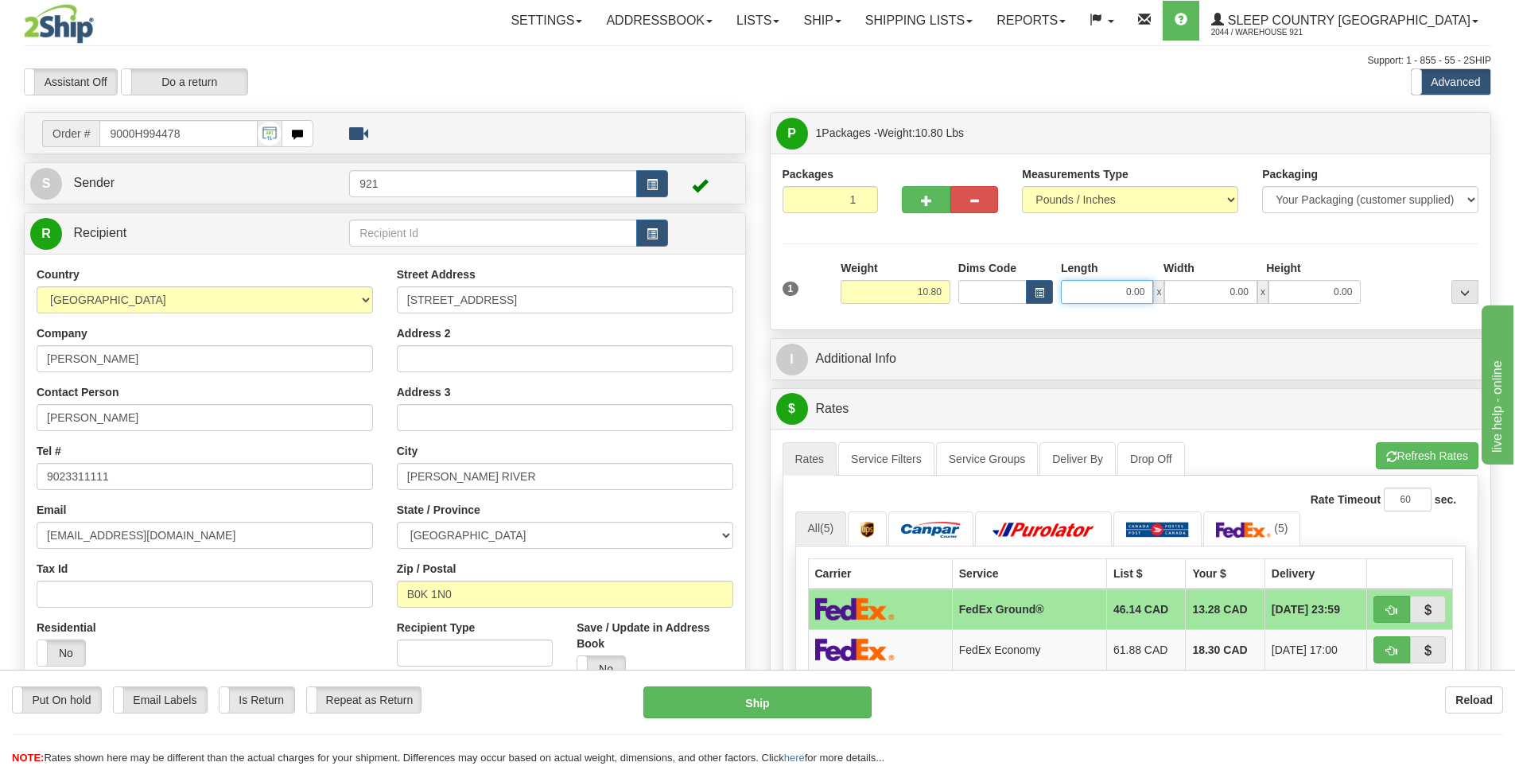
click at [1098, 300] on input "0.00" at bounding box center [1107, 292] width 92 height 24
type input "8.00"
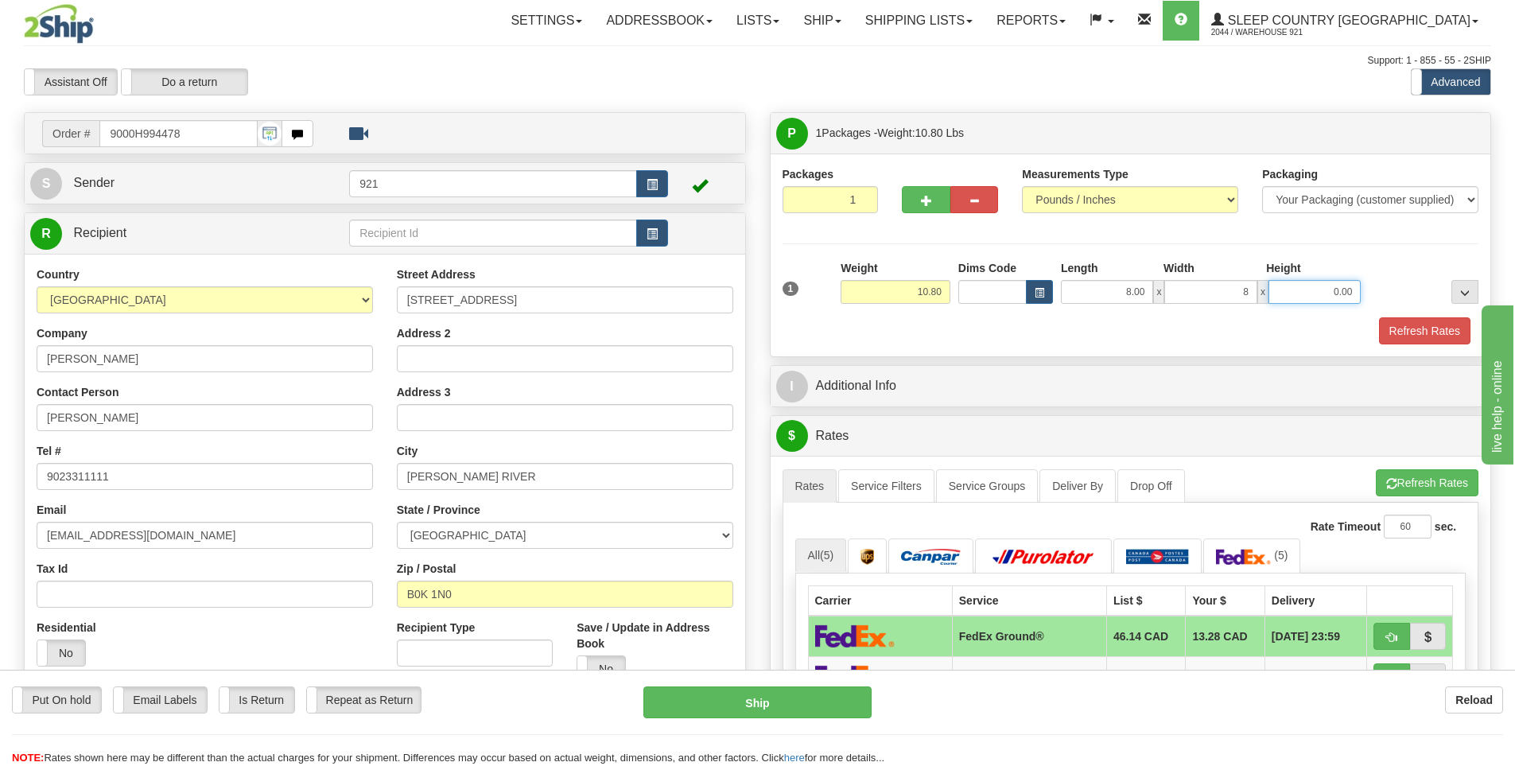
type input "8.00"
type input "3.00"
click at [1391, 338] on button "Refresh Rates" at bounding box center [1424, 330] width 91 height 27
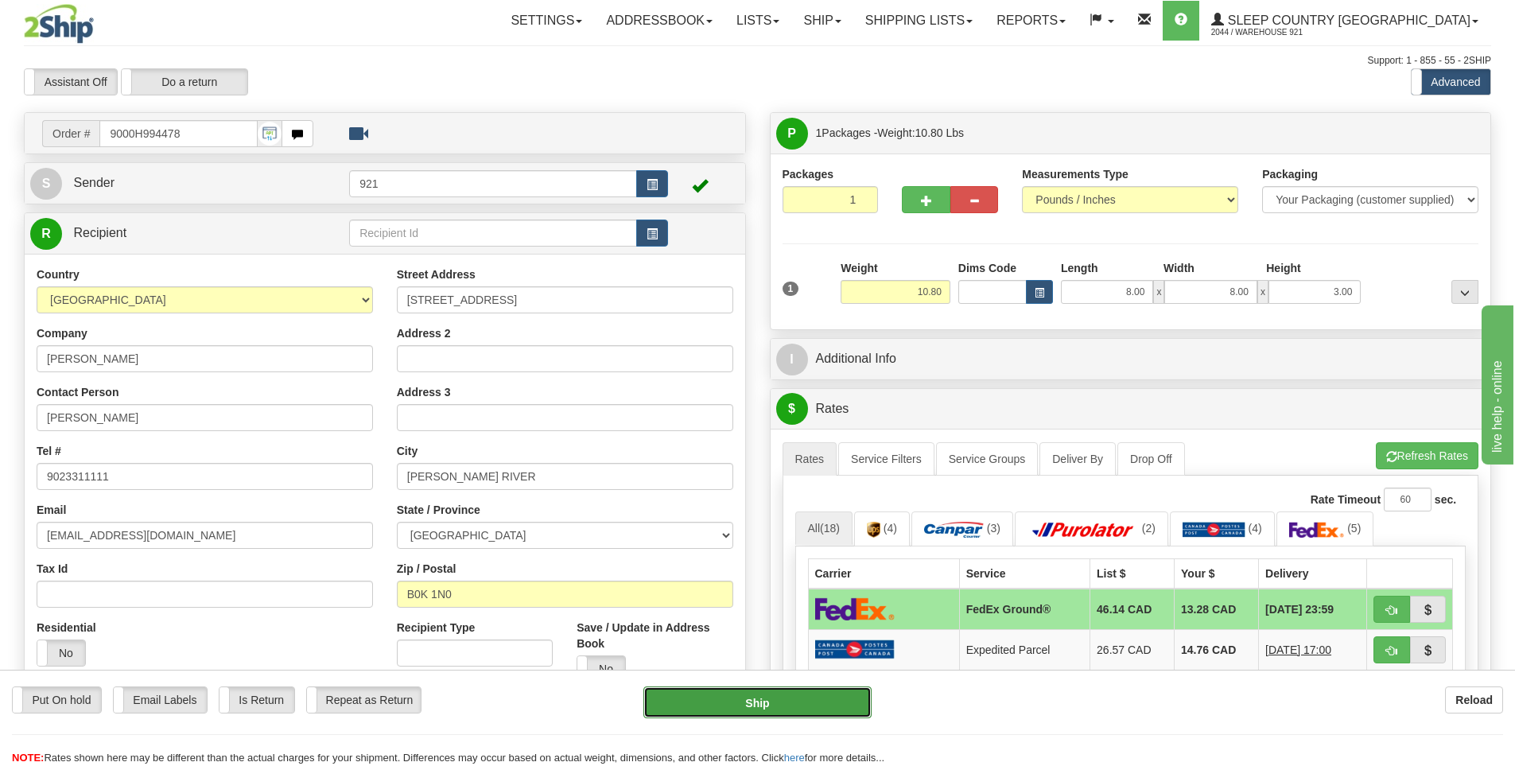
click at [774, 691] on button "Ship" at bounding box center [757, 702] width 228 height 32
type input "92"
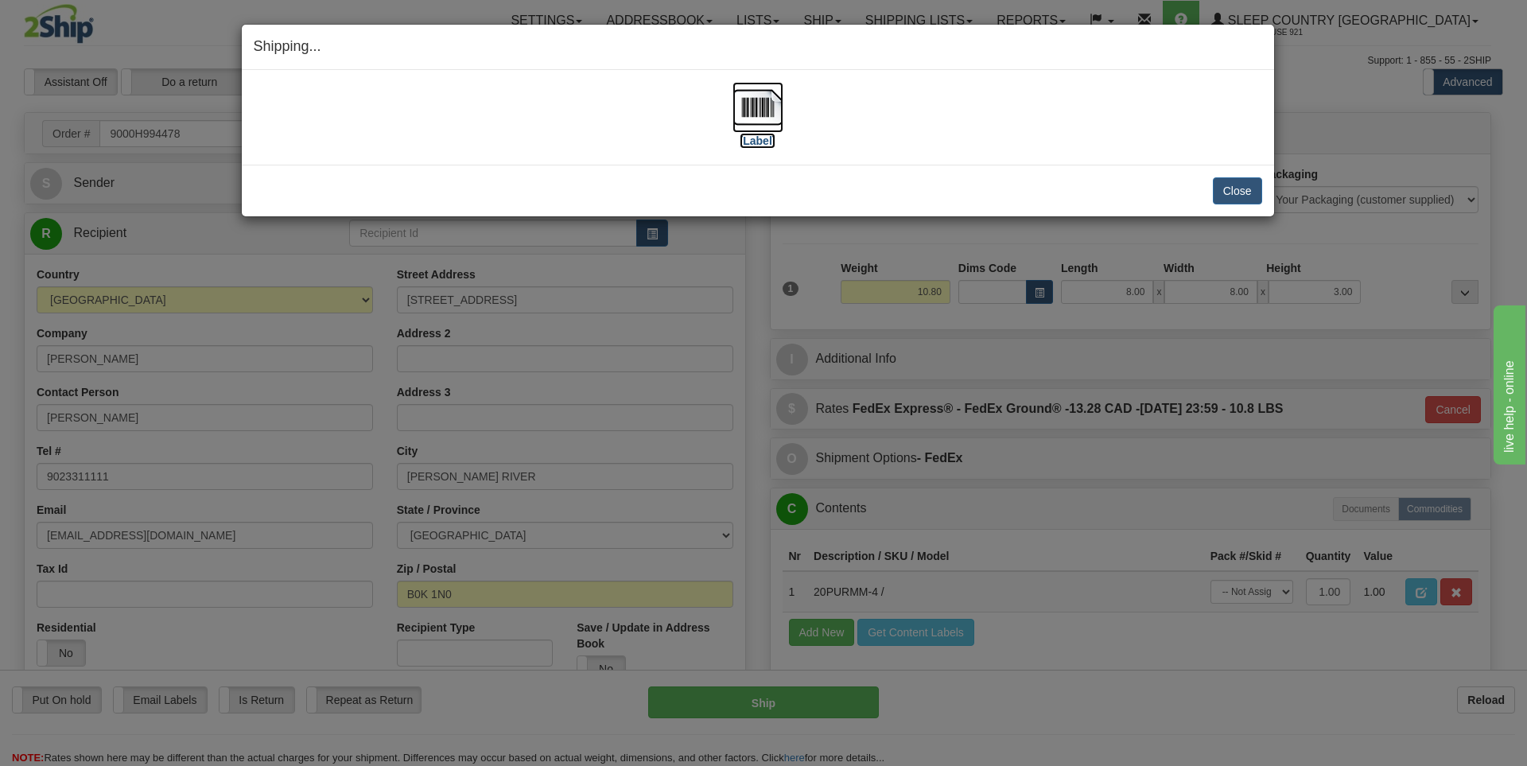
click at [766, 140] on label "[Label]" at bounding box center [757, 141] width 37 height 16
click at [1236, 188] on button "Close" at bounding box center [1236, 190] width 49 height 27
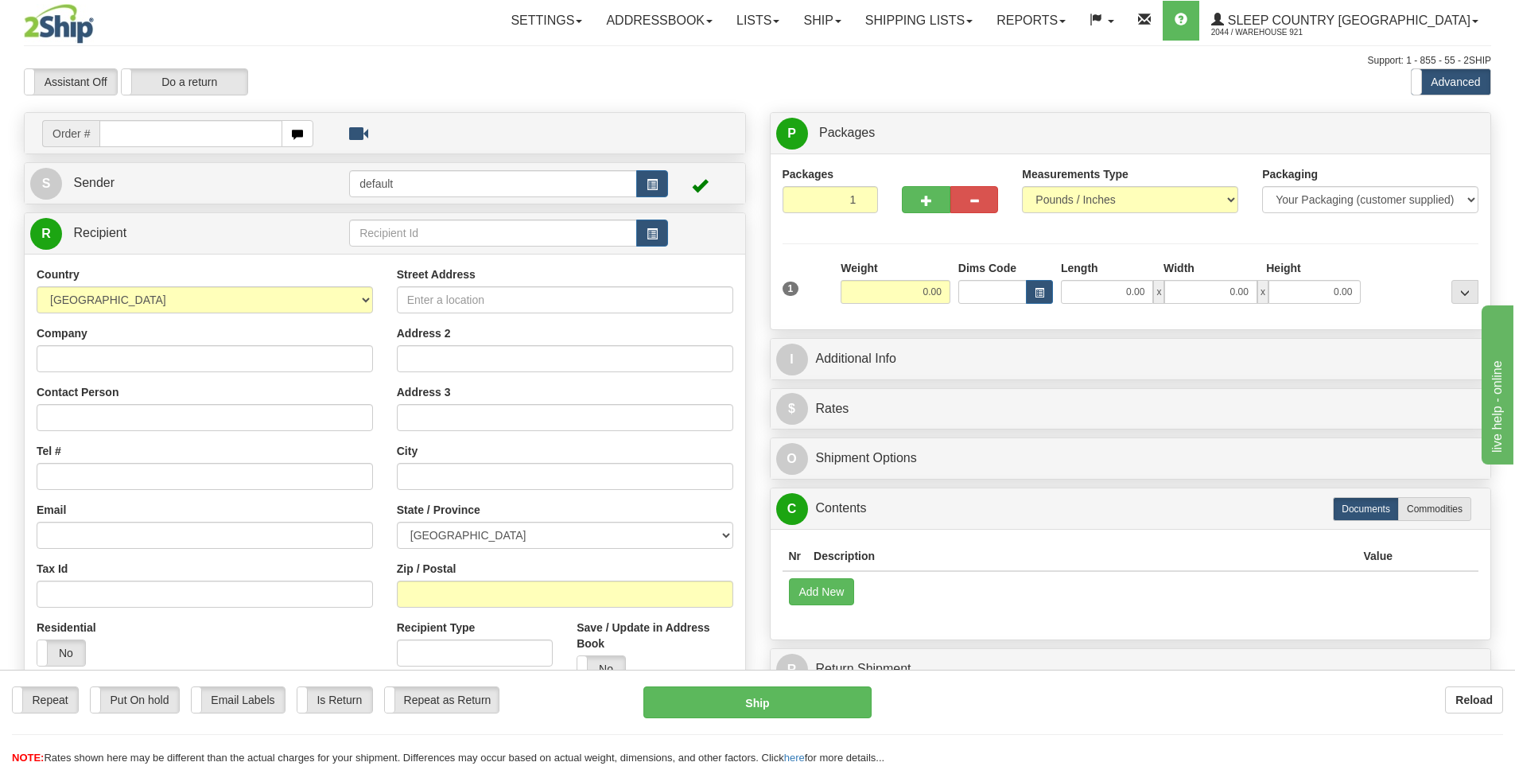
click at [247, 134] on input "text" at bounding box center [190, 133] width 183 height 27
type input "9007H993263"
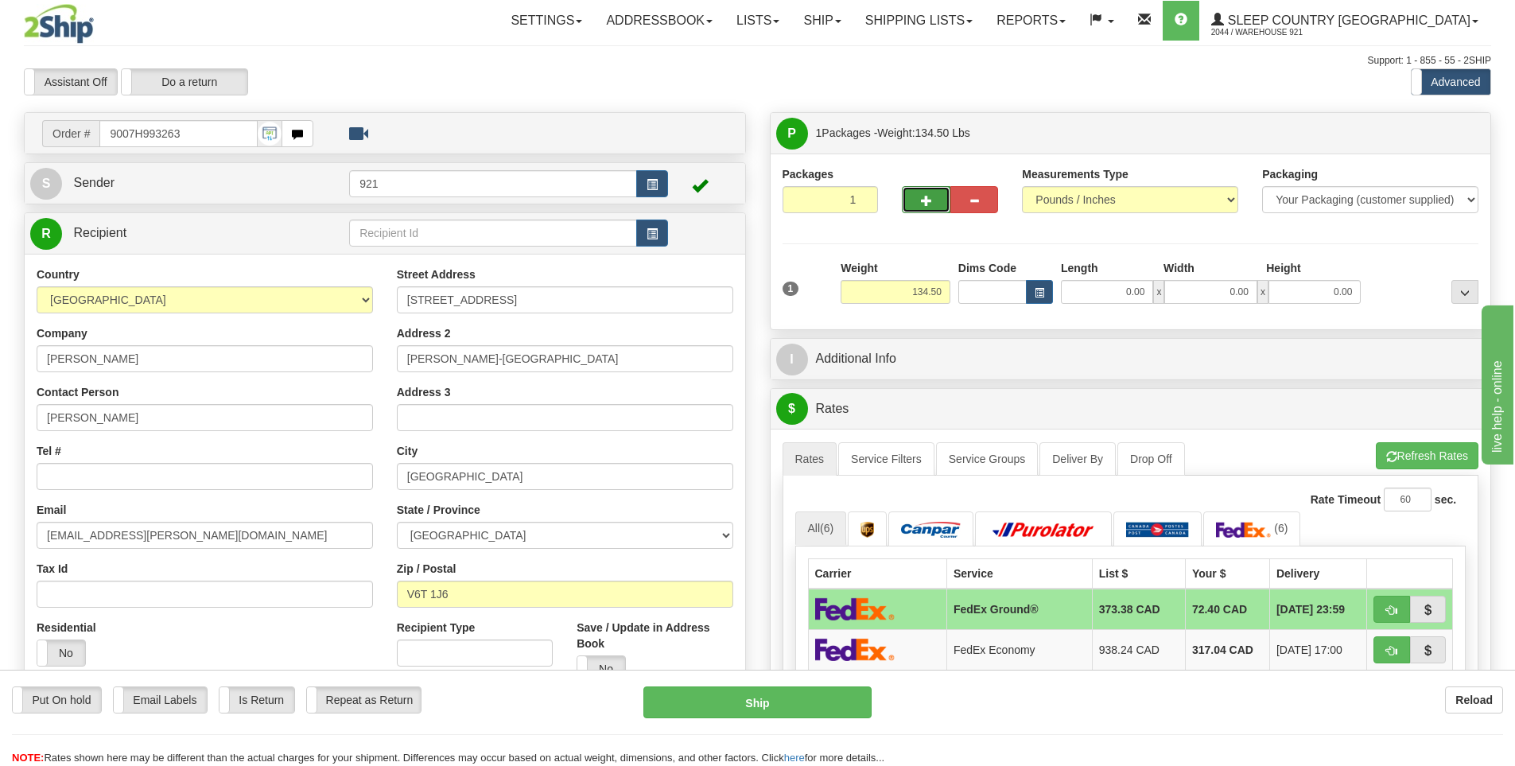
click at [910, 200] on button "button" at bounding box center [926, 199] width 48 height 27
click at [0, 0] on div at bounding box center [0, 0] width 0 height 0
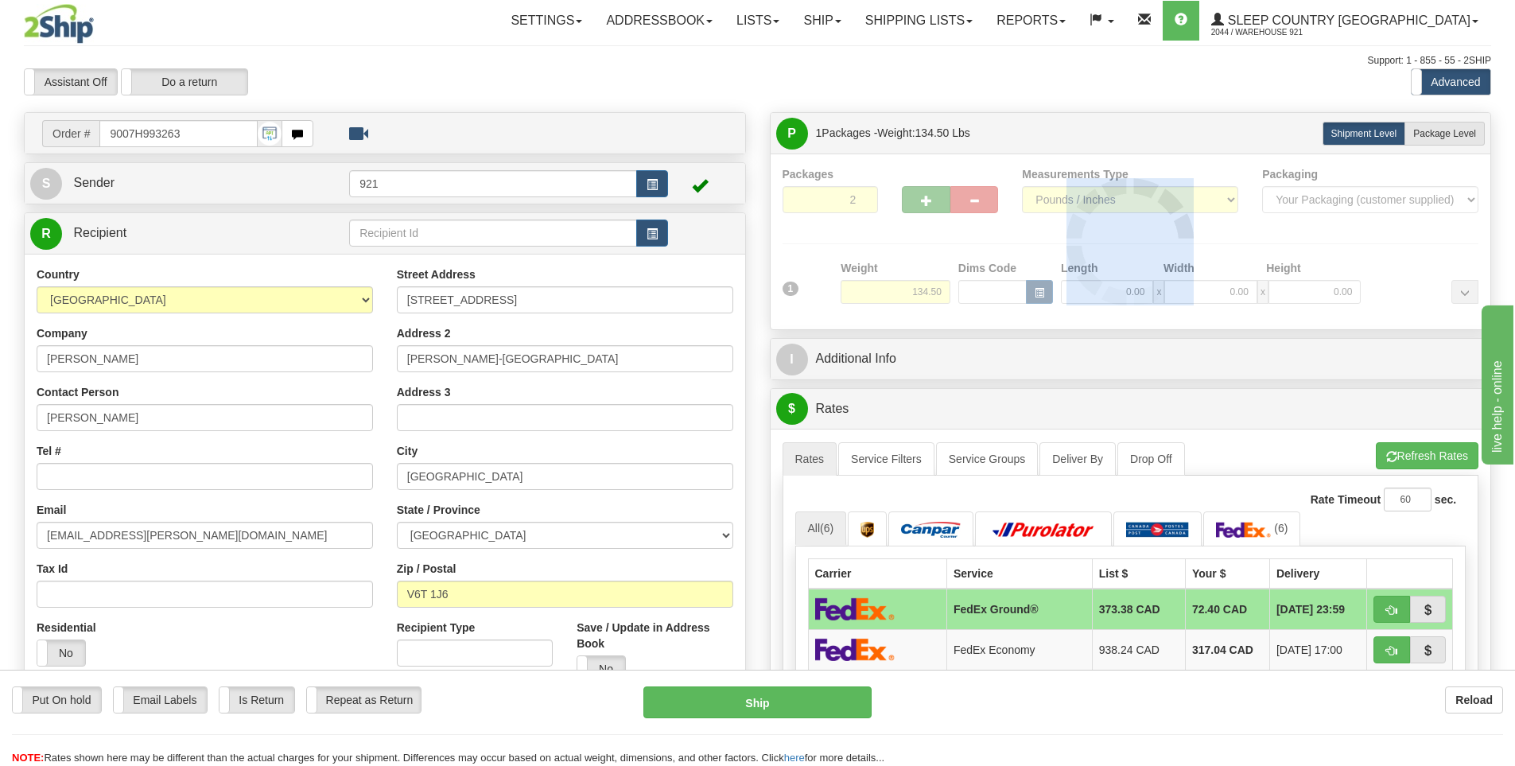
click at [910, 200] on div at bounding box center [1130, 241] width 696 height 151
click at [910, 200] on div "Packages 2 1 Measurements Type" at bounding box center [1130, 241] width 696 height 151
click at [910, 200] on button "button" at bounding box center [926, 199] width 48 height 27
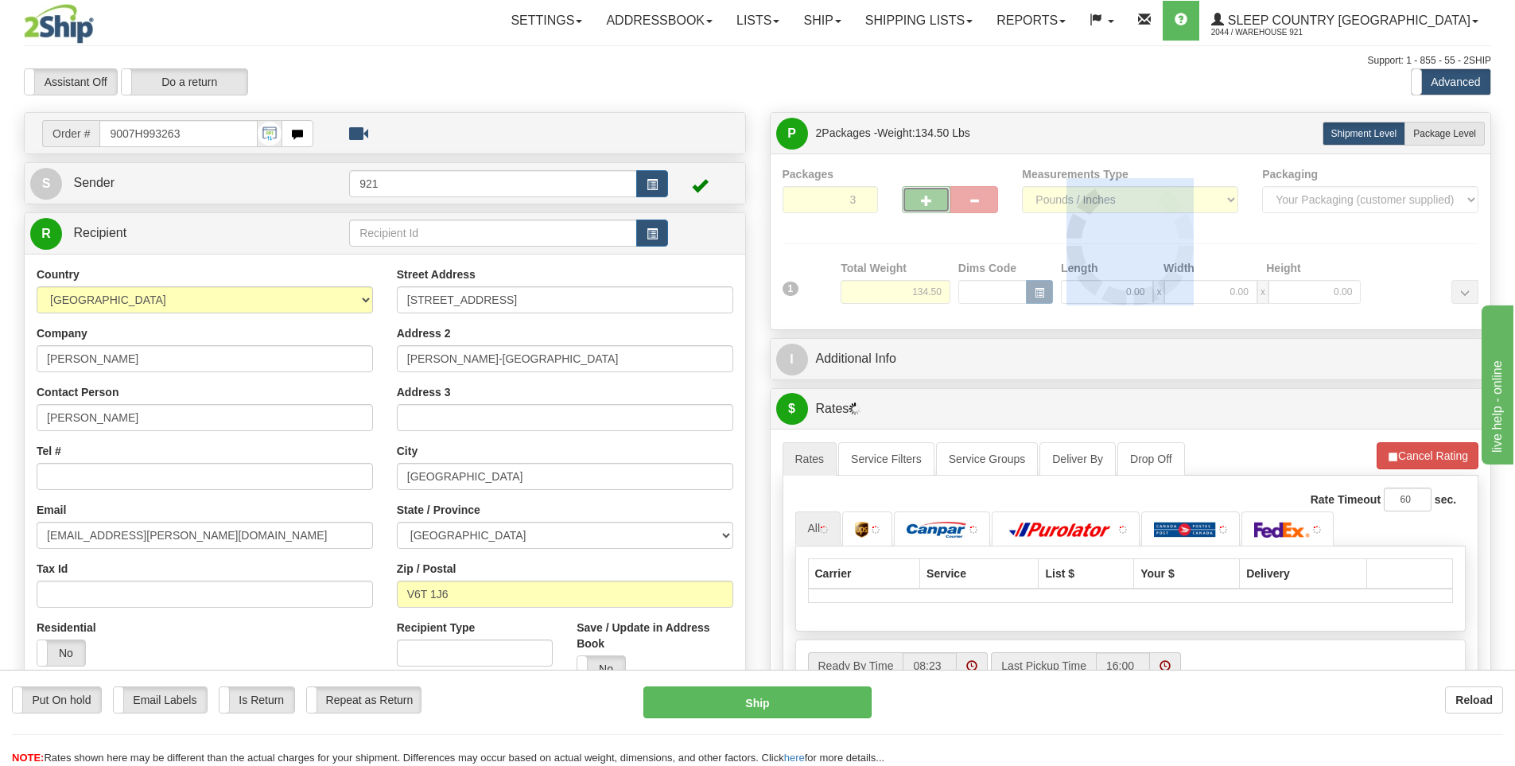
click at [910, 200] on div at bounding box center [1130, 241] width 696 height 151
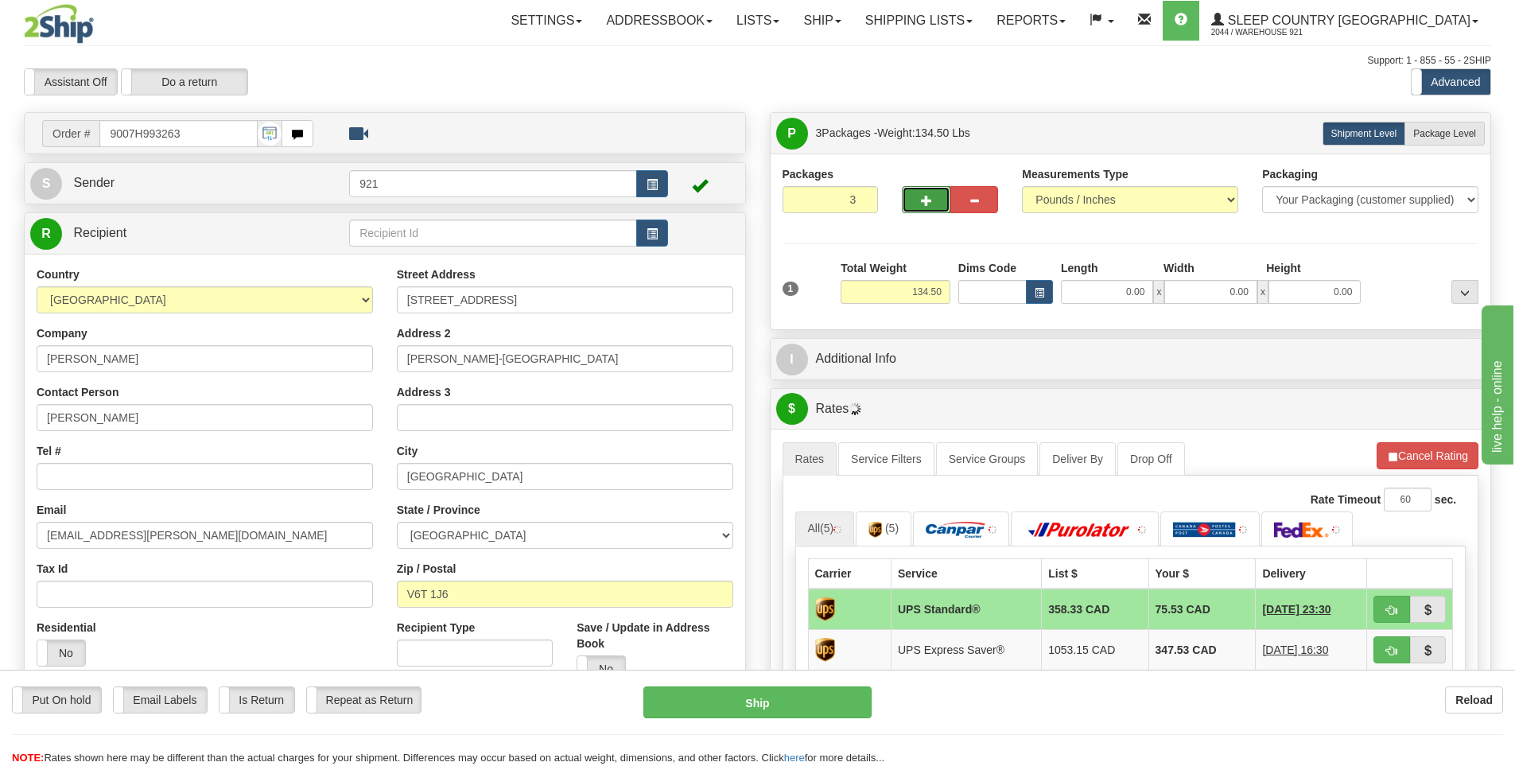
click at [910, 200] on button "button" at bounding box center [926, 199] width 48 height 27
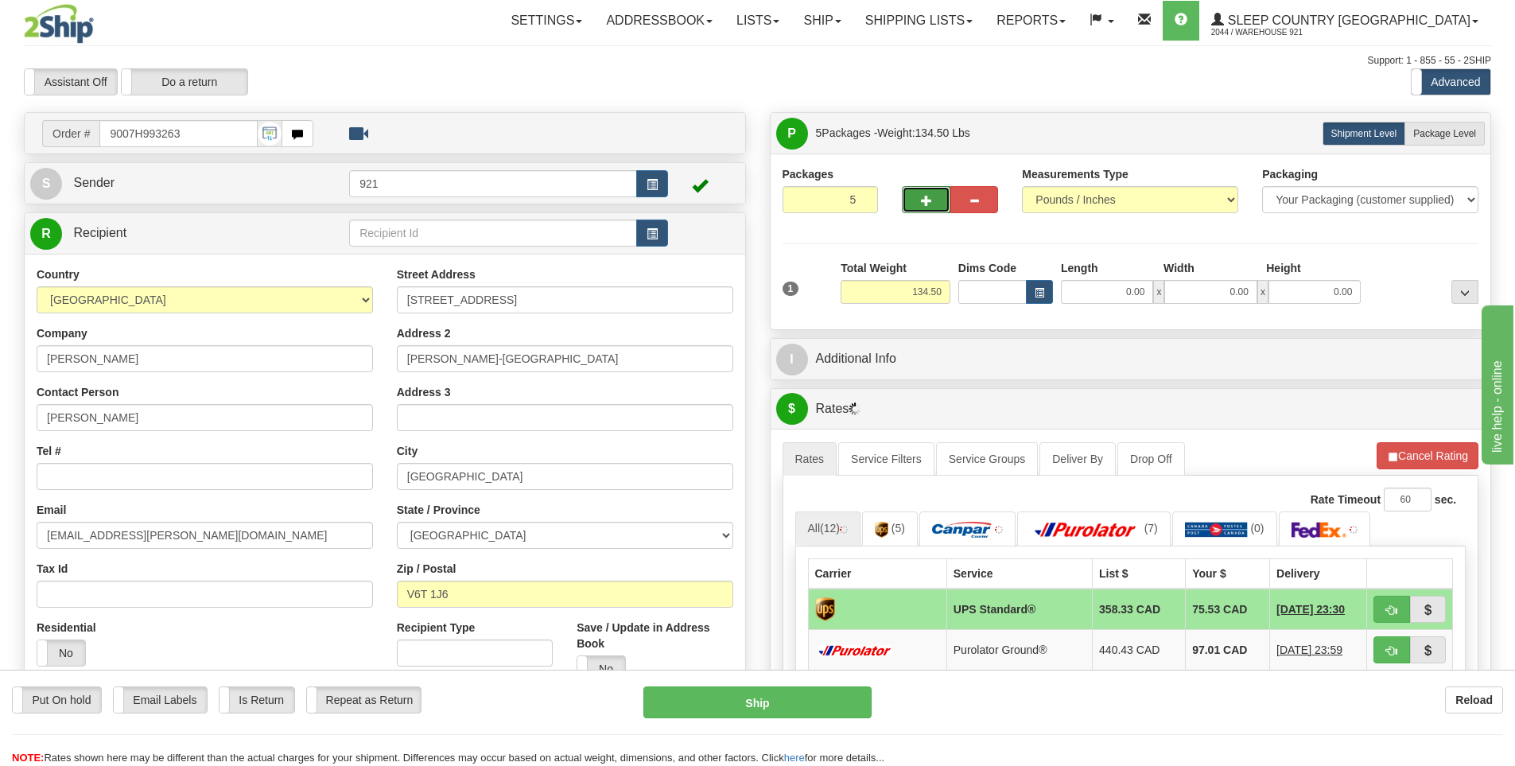
click at [910, 200] on button "button" at bounding box center [926, 199] width 48 height 27
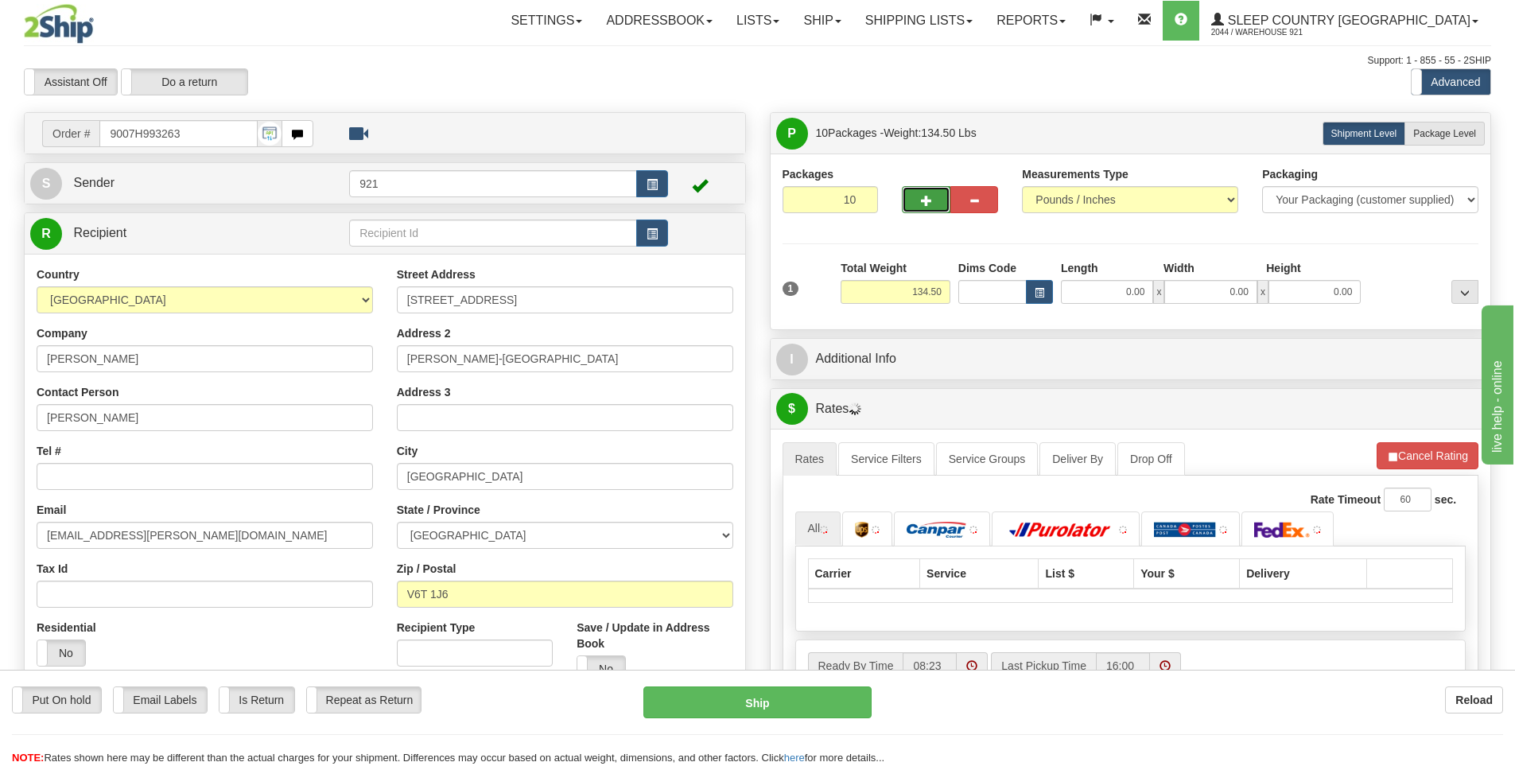
click at [910, 200] on button "button" at bounding box center [926, 199] width 48 height 27
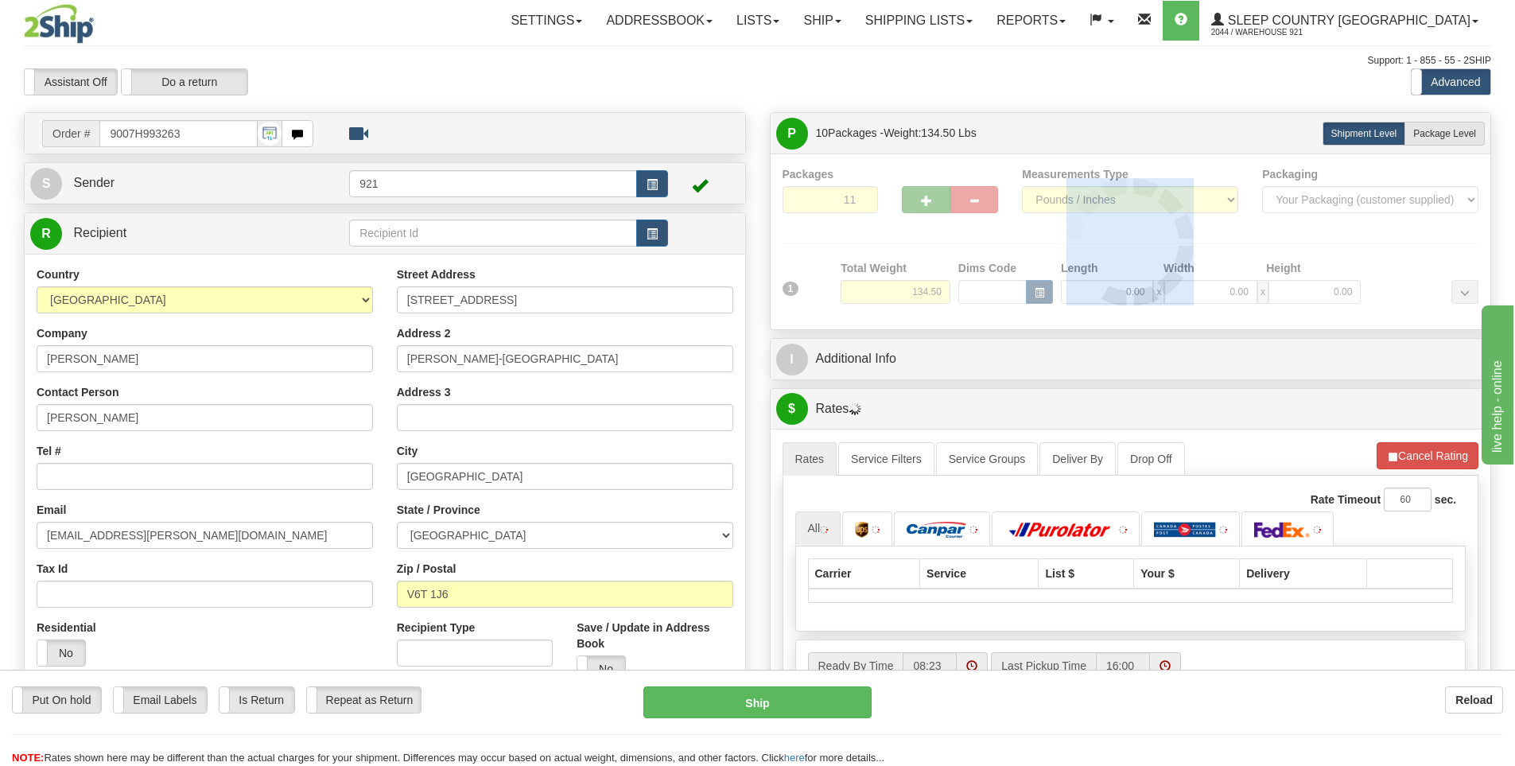
click at [910, 200] on div at bounding box center [1130, 241] width 696 height 151
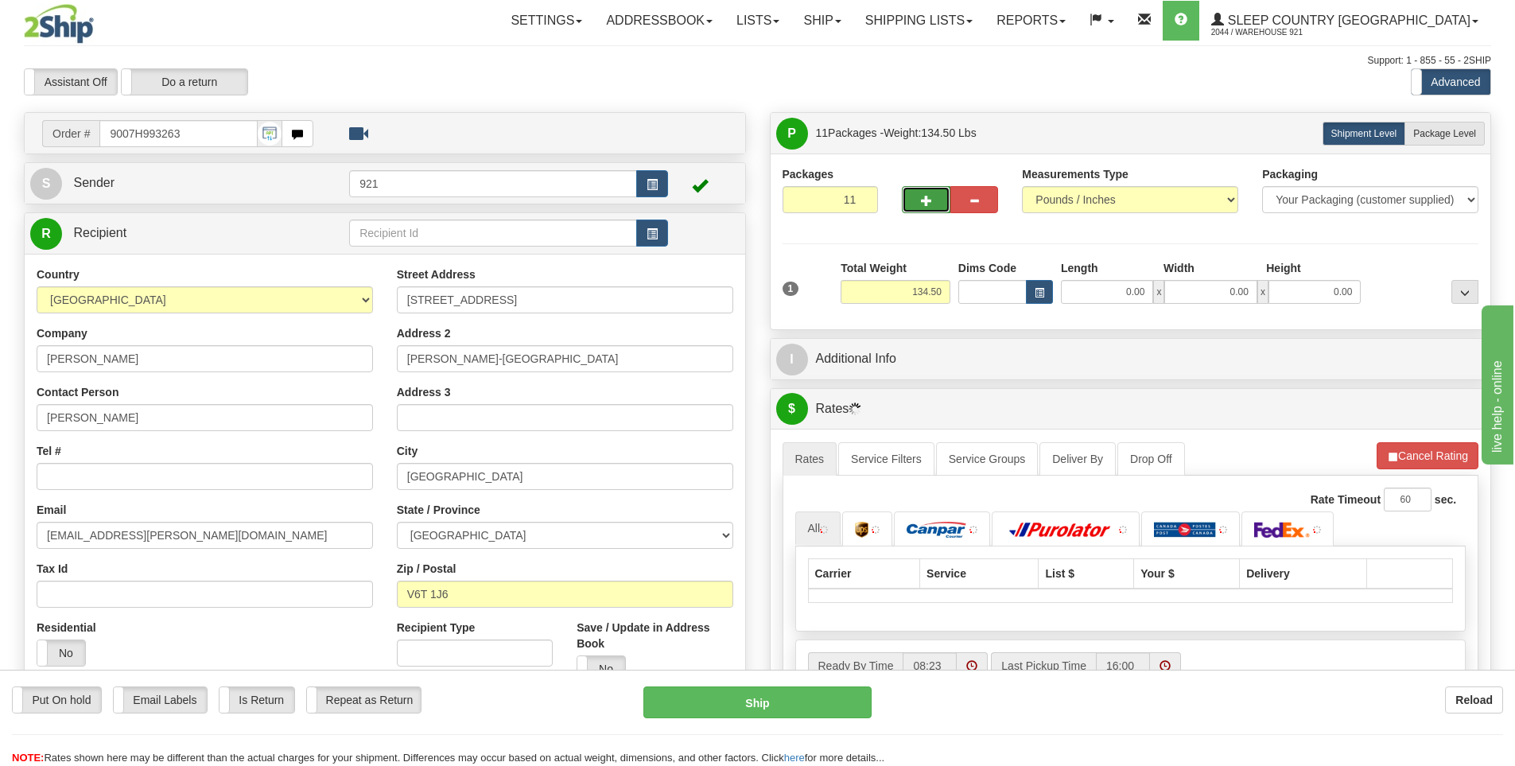
click at [910, 200] on button "button" at bounding box center [926, 199] width 48 height 27
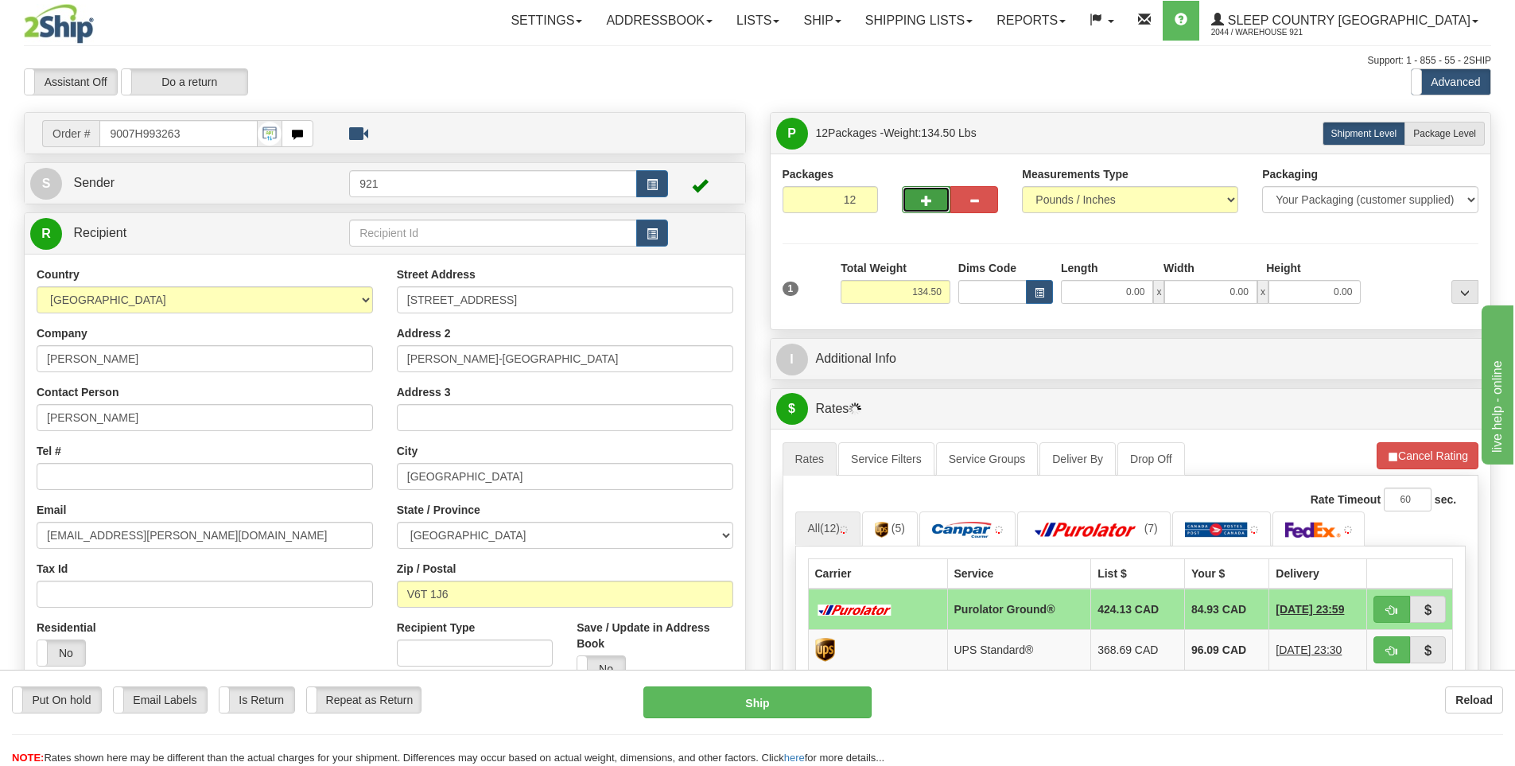
click at [910, 200] on button "button" at bounding box center [926, 199] width 48 height 27
drag, startPoint x: 834, startPoint y: 197, endPoint x: 908, endPoint y: 209, distance: 74.9
click at [908, 209] on div "Packages 13 1" at bounding box center [1130, 196] width 720 height 61
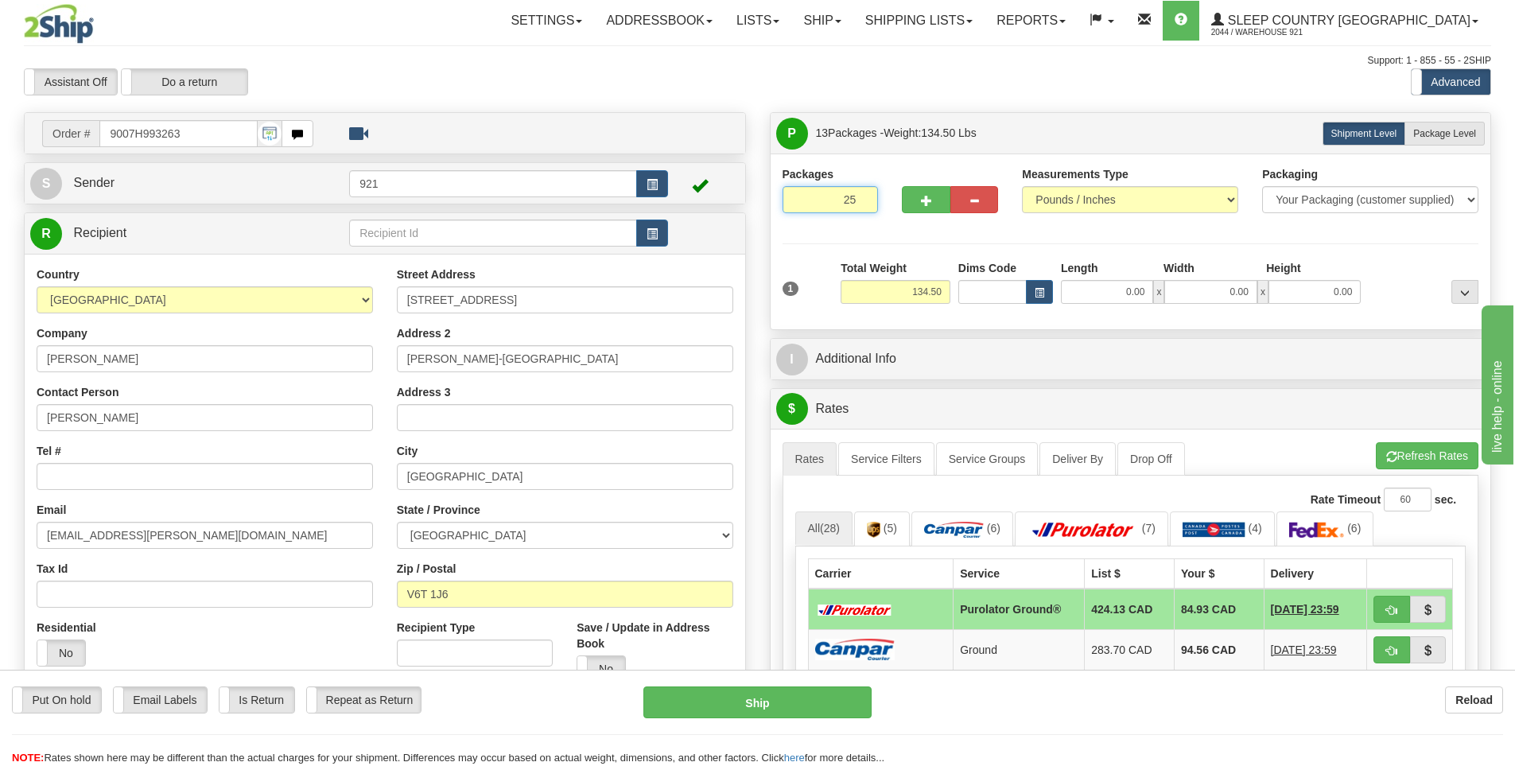
type input "25"
click at [1020, 233] on div "Packages 25 1 Measurements Type" at bounding box center [1130, 241] width 696 height 151
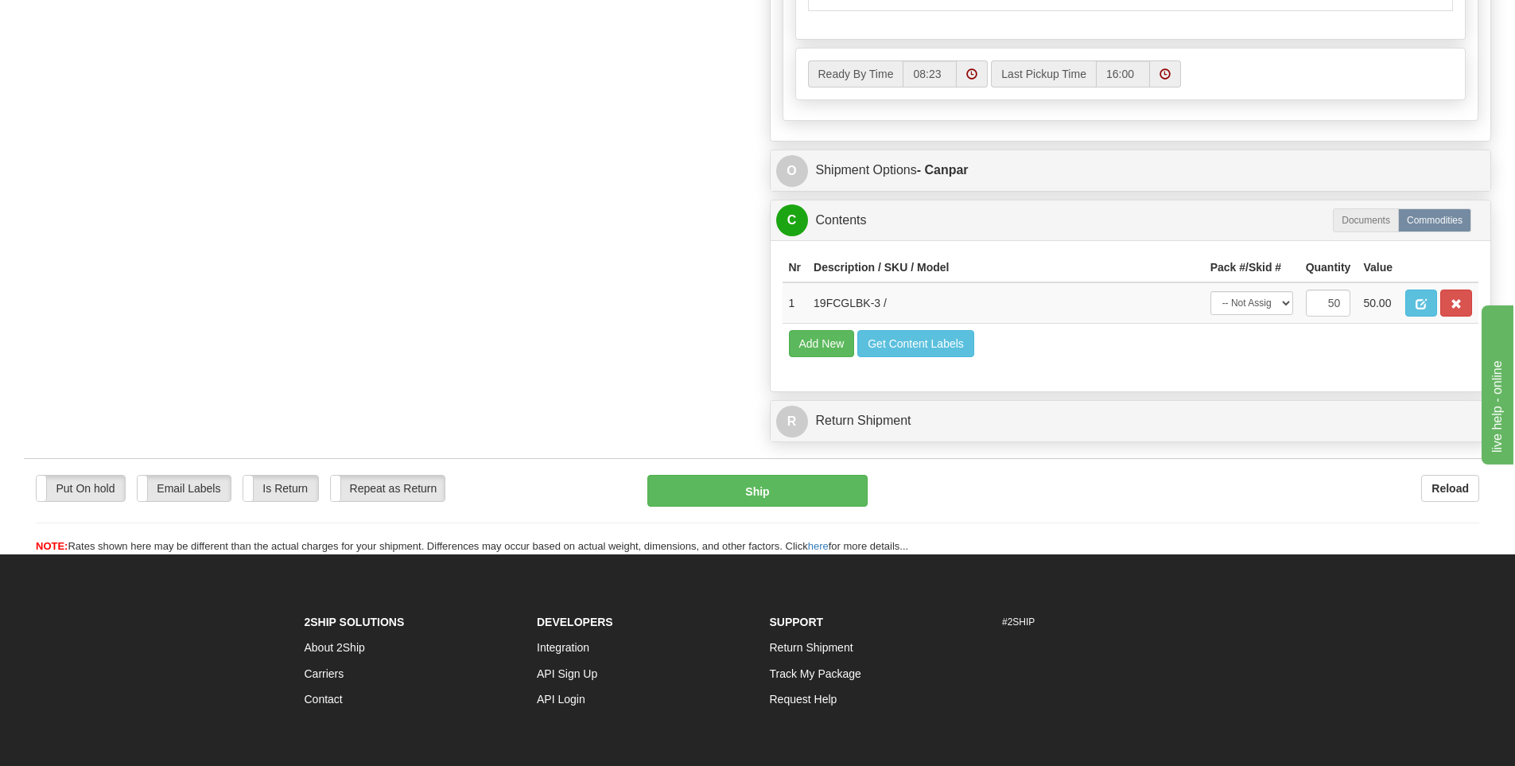
scroll to position [931, 0]
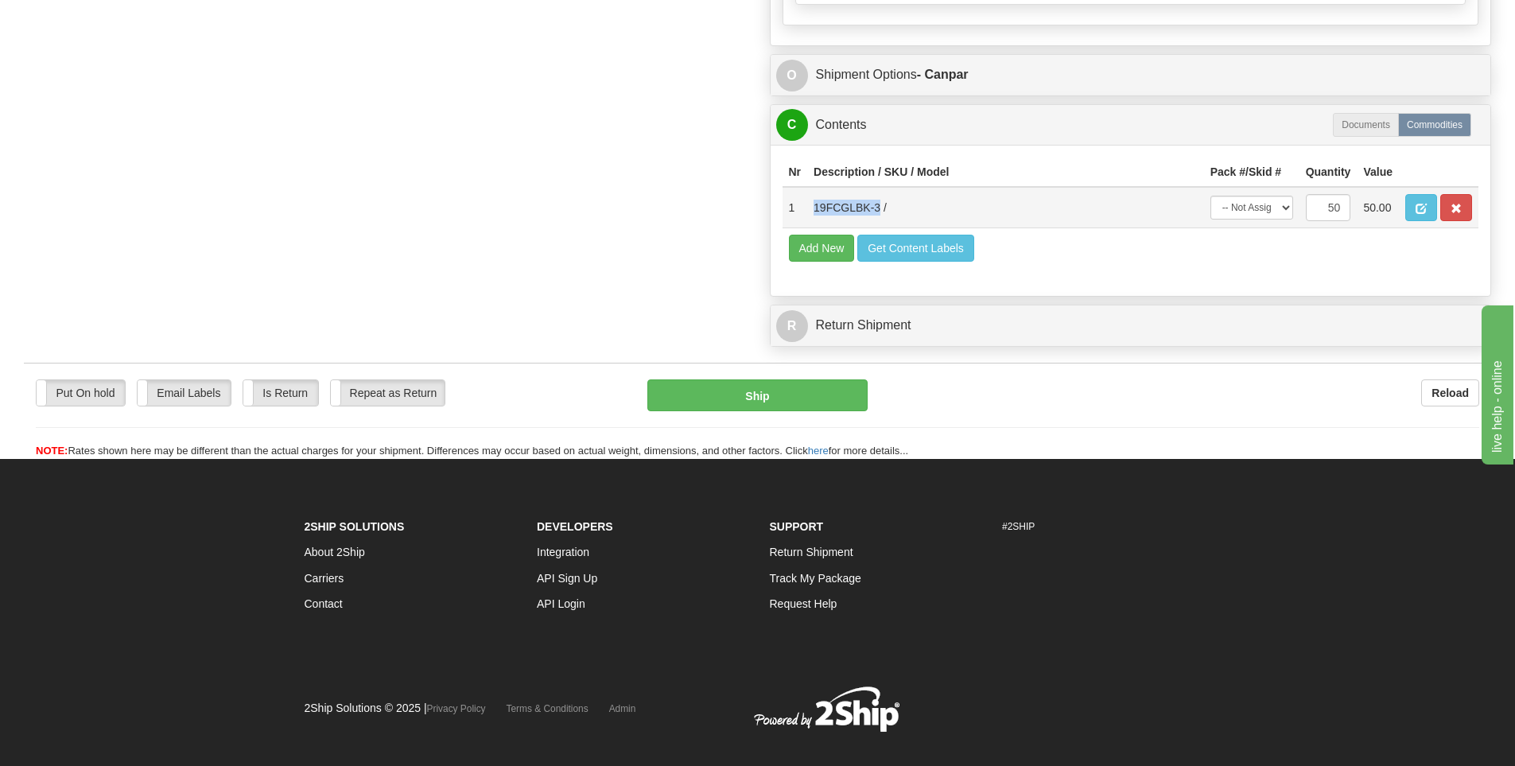
drag, startPoint x: 877, startPoint y: 210, endPoint x: 806, endPoint y: 213, distance: 70.8
click at [806, 213] on tr "1 19FCGLBK-3 / -- Not Assigned -- Package 1 Package 2 Package 3 Package 4 Packa…" at bounding box center [1130, 207] width 696 height 41
copy tr "19FCGLBK-3"
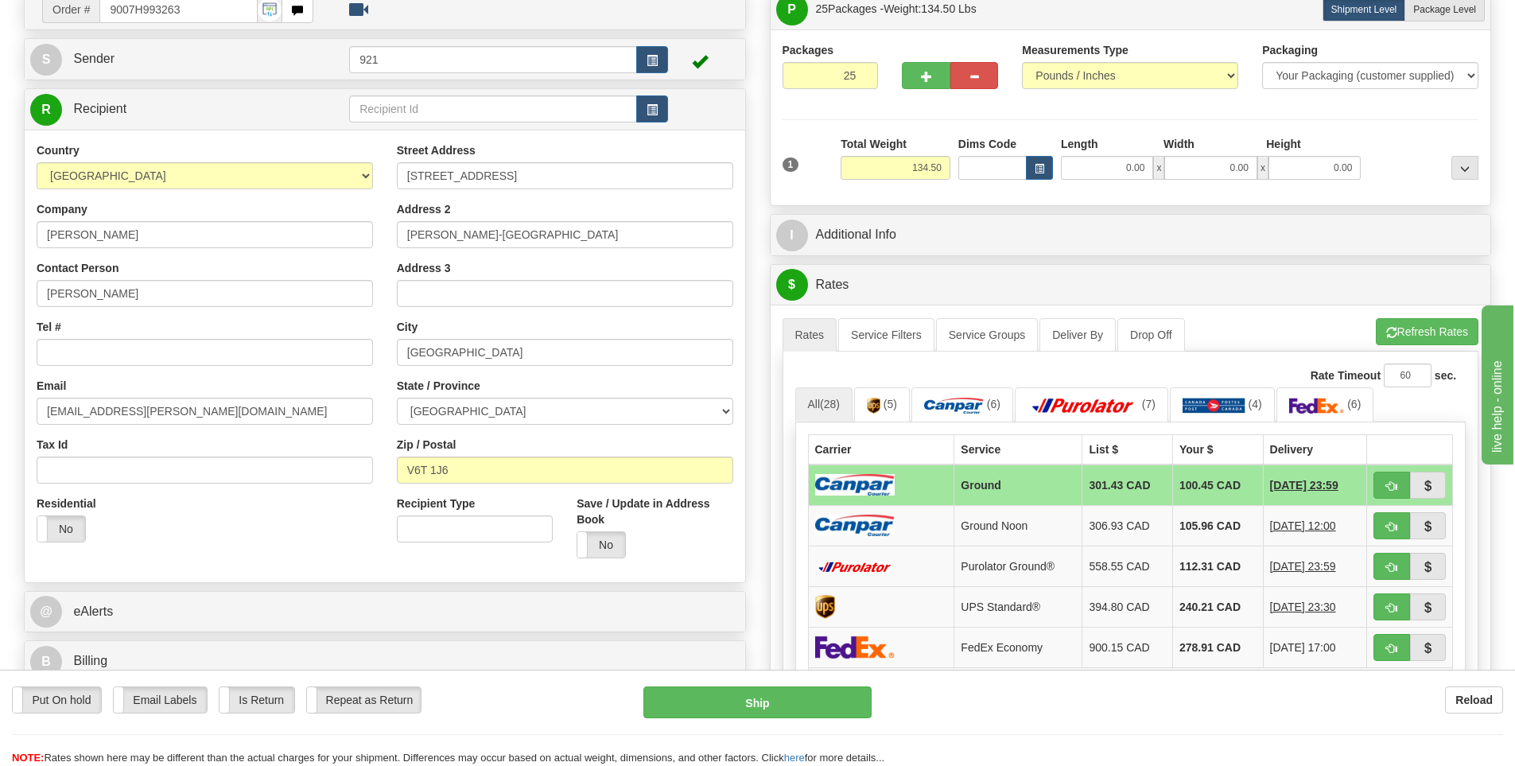
scroll to position [0, 0]
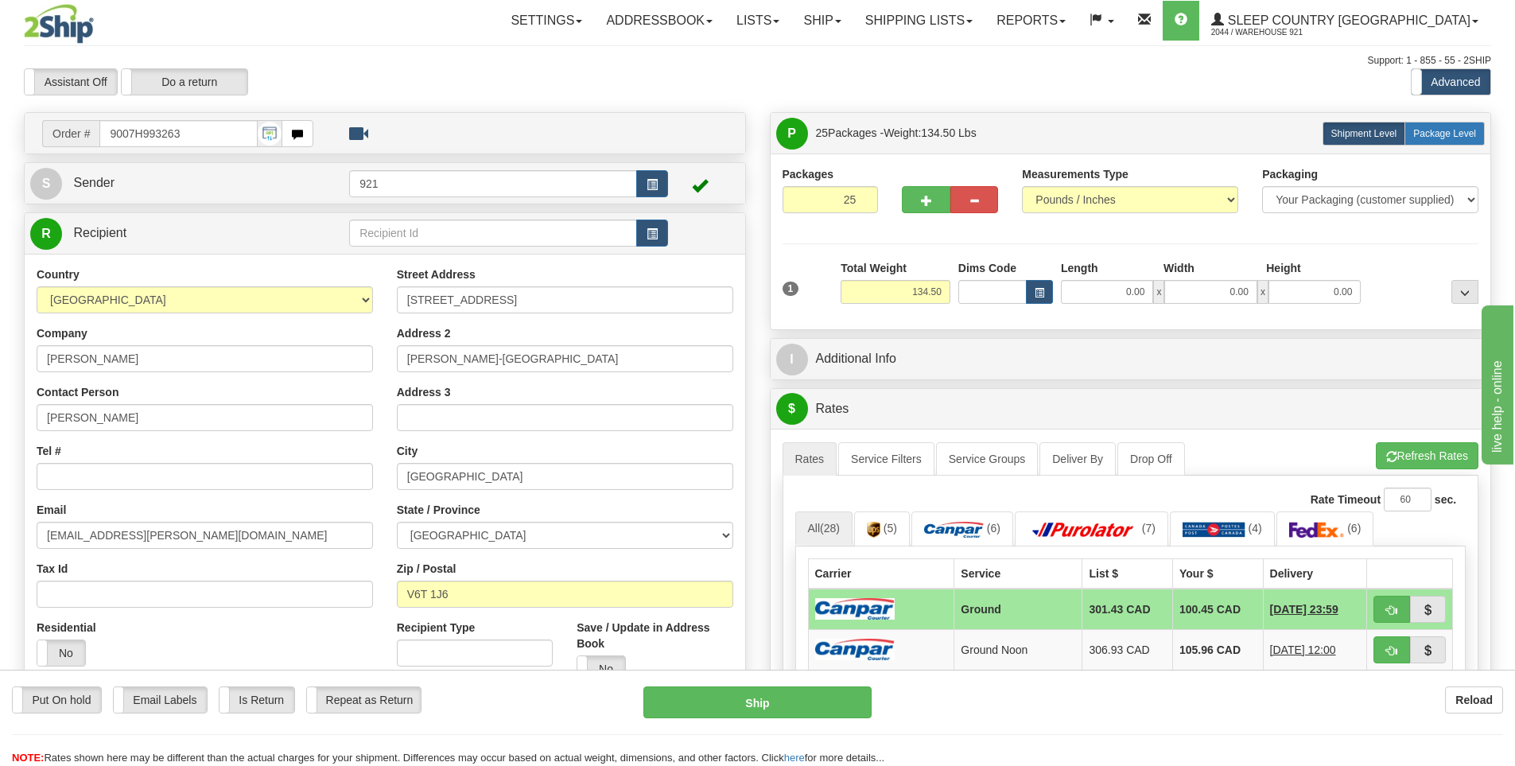
click at [1432, 141] on label "Package Level Pack.." at bounding box center [1444, 134] width 80 height 24
radio input "true"
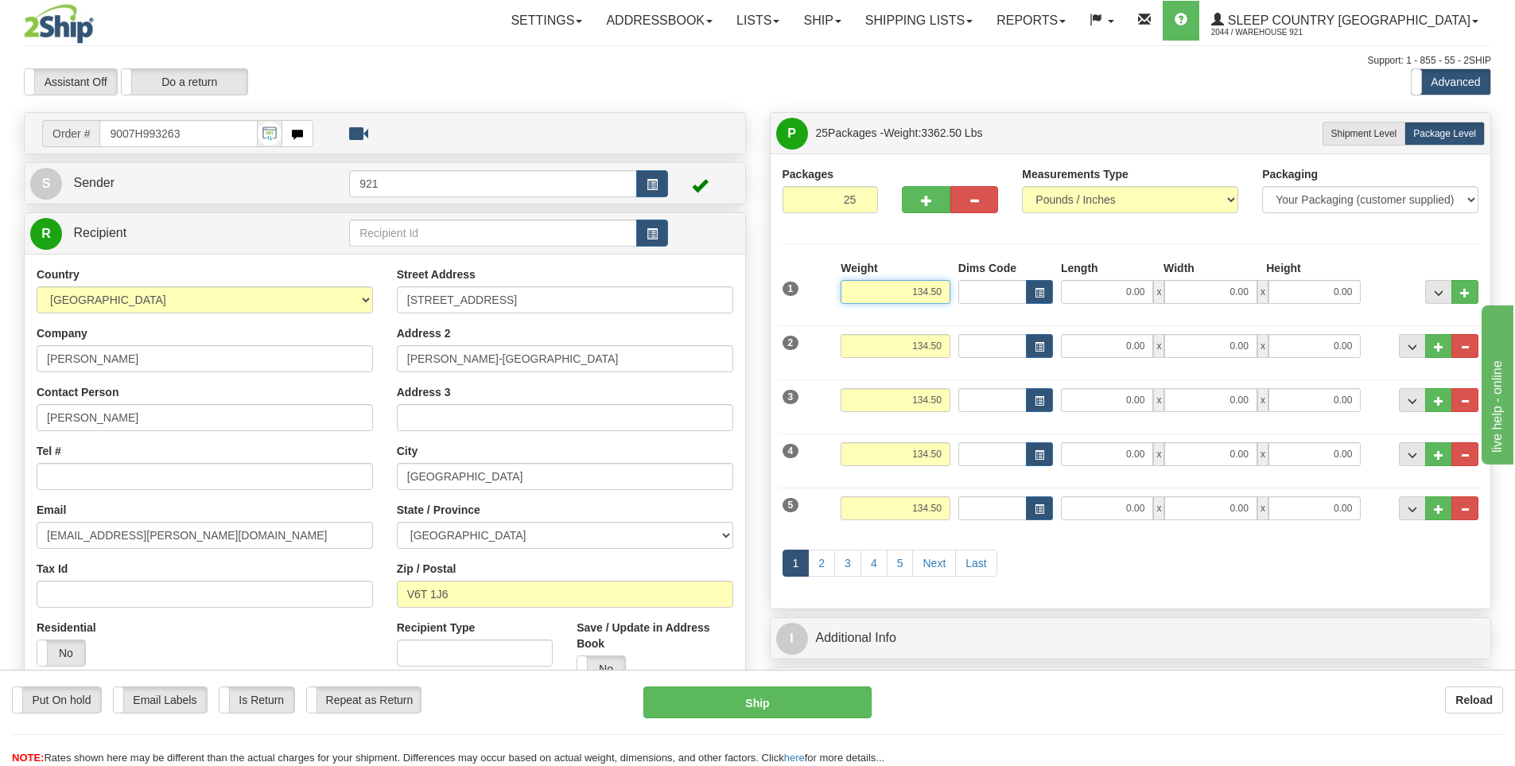
drag, startPoint x: 903, startPoint y: 288, endPoint x: 975, endPoint y: 288, distance: 71.6
click at [975, 288] on div "1 Weight 134.50 Dims Code x" at bounding box center [1130, 288] width 704 height 56
paste input "5.38"
type input "5.38"
drag, startPoint x: 909, startPoint y: 347, endPoint x: 960, endPoint y: 339, distance: 52.4
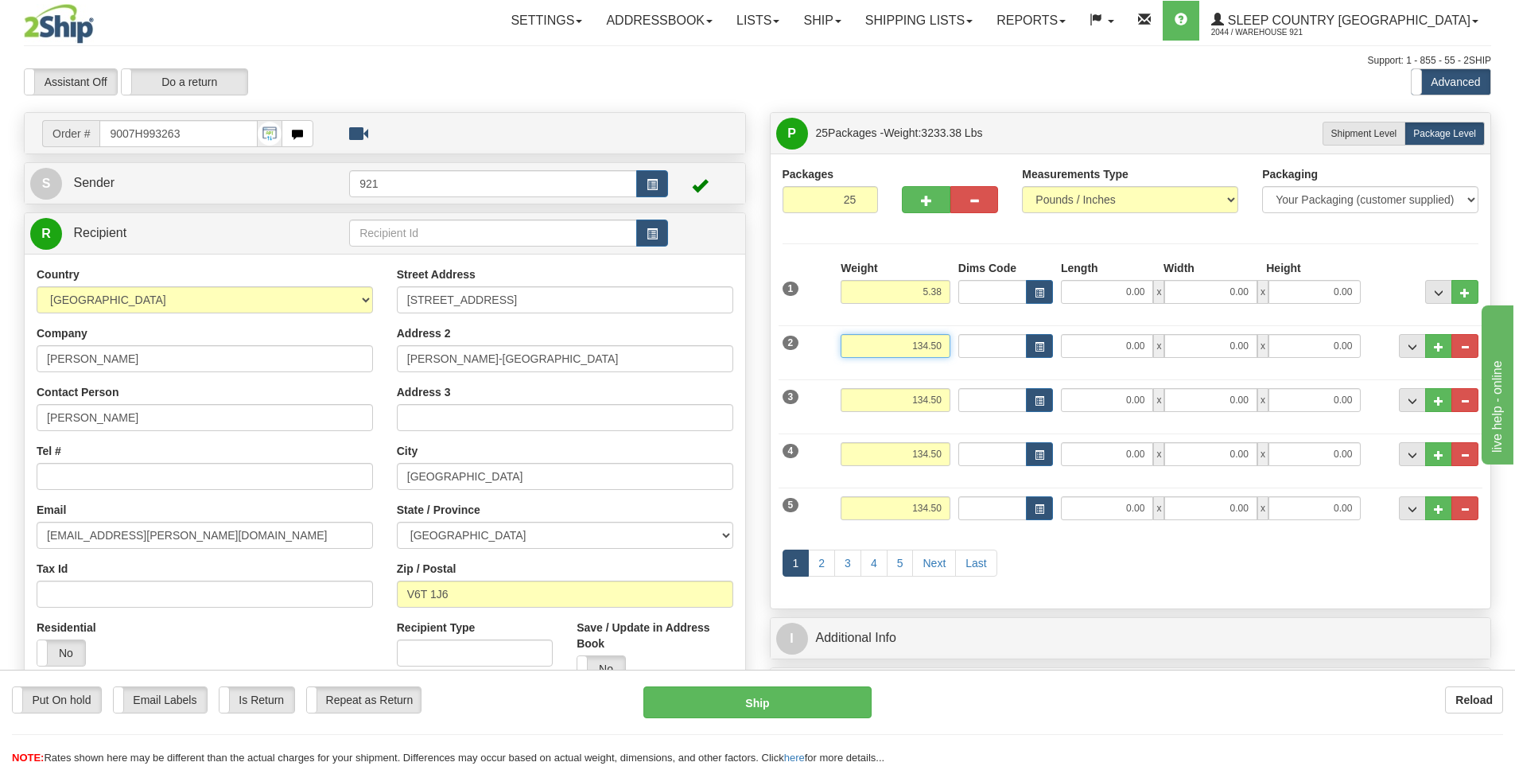
click at [960, 339] on div "2 Weight 134.50 Dims Code Length Width 0.00" at bounding box center [1130, 343] width 704 height 53
paste input "5.38"
type input "5.38"
click at [949, 399] on input "134.50" at bounding box center [895, 400] width 110 height 24
paste input "5.38"
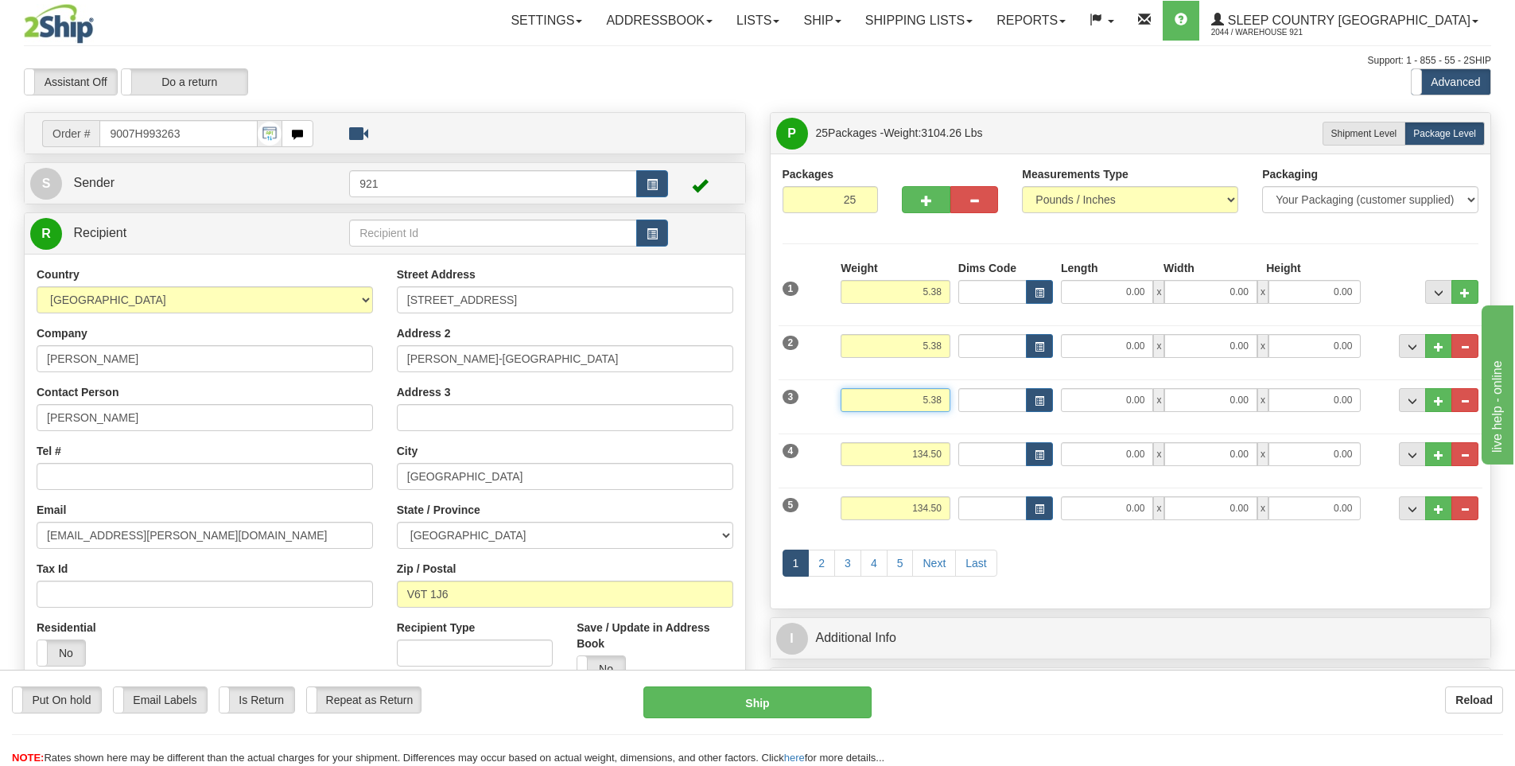
type input "5.38"
drag, startPoint x: 904, startPoint y: 454, endPoint x: 948, endPoint y: 464, distance: 44.8
click at [948, 464] on input "134.50" at bounding box center [895, 454] width 110 height 24
paste input "5.38"
type input "5.38"
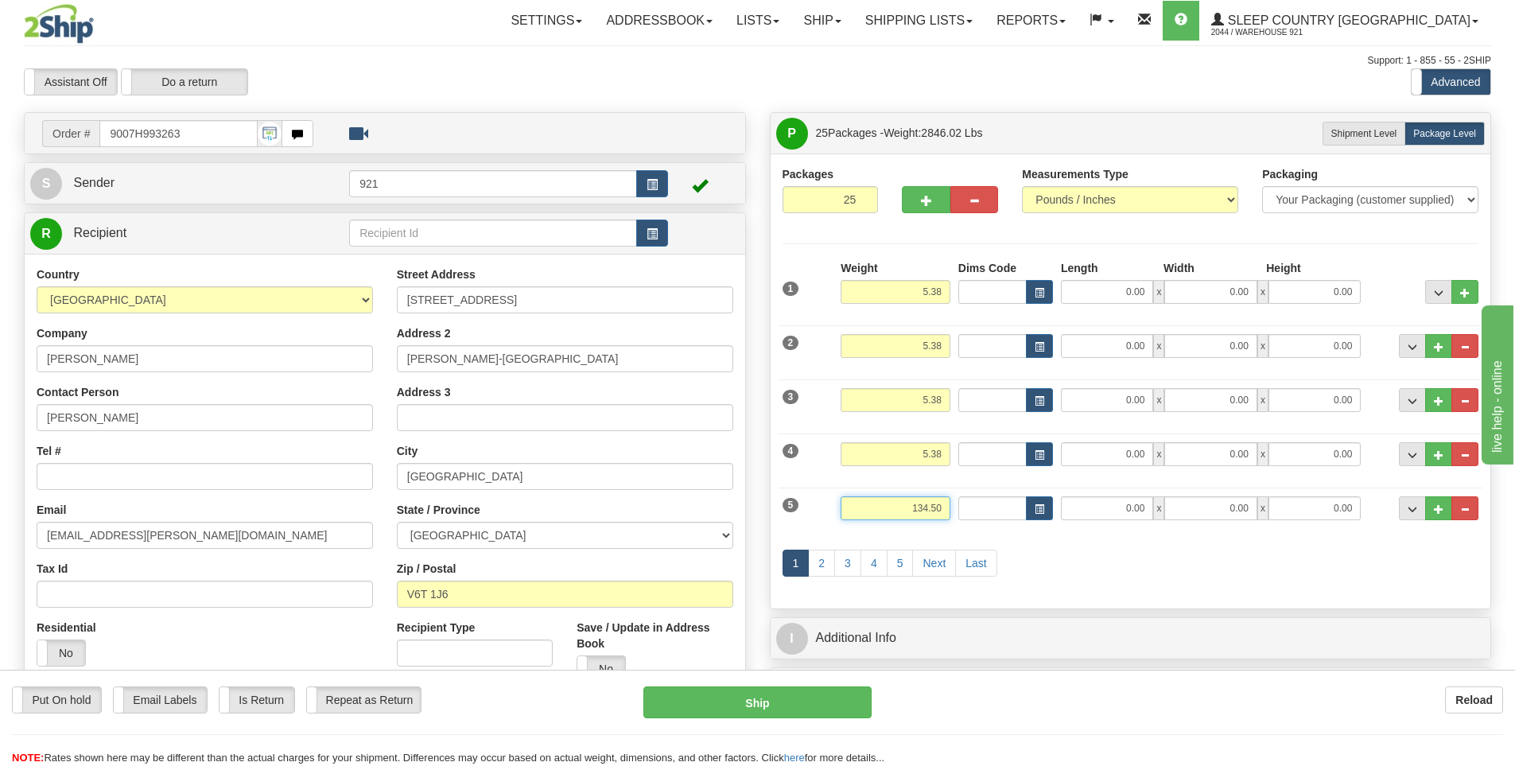
drag, startPoint x: 910, startPoint y: 510, endPoint x: 951, endPoint y: 506, distance: 40.7
click at [951, 506] on div "Weight 134.50" at bounding box center [895, 514] width 118 height 36
paste input "5.38"
type input "5.38"
click at [1365, 138] on span "Shipment Level" at bounding box center [1364, 133] width 66 height 11
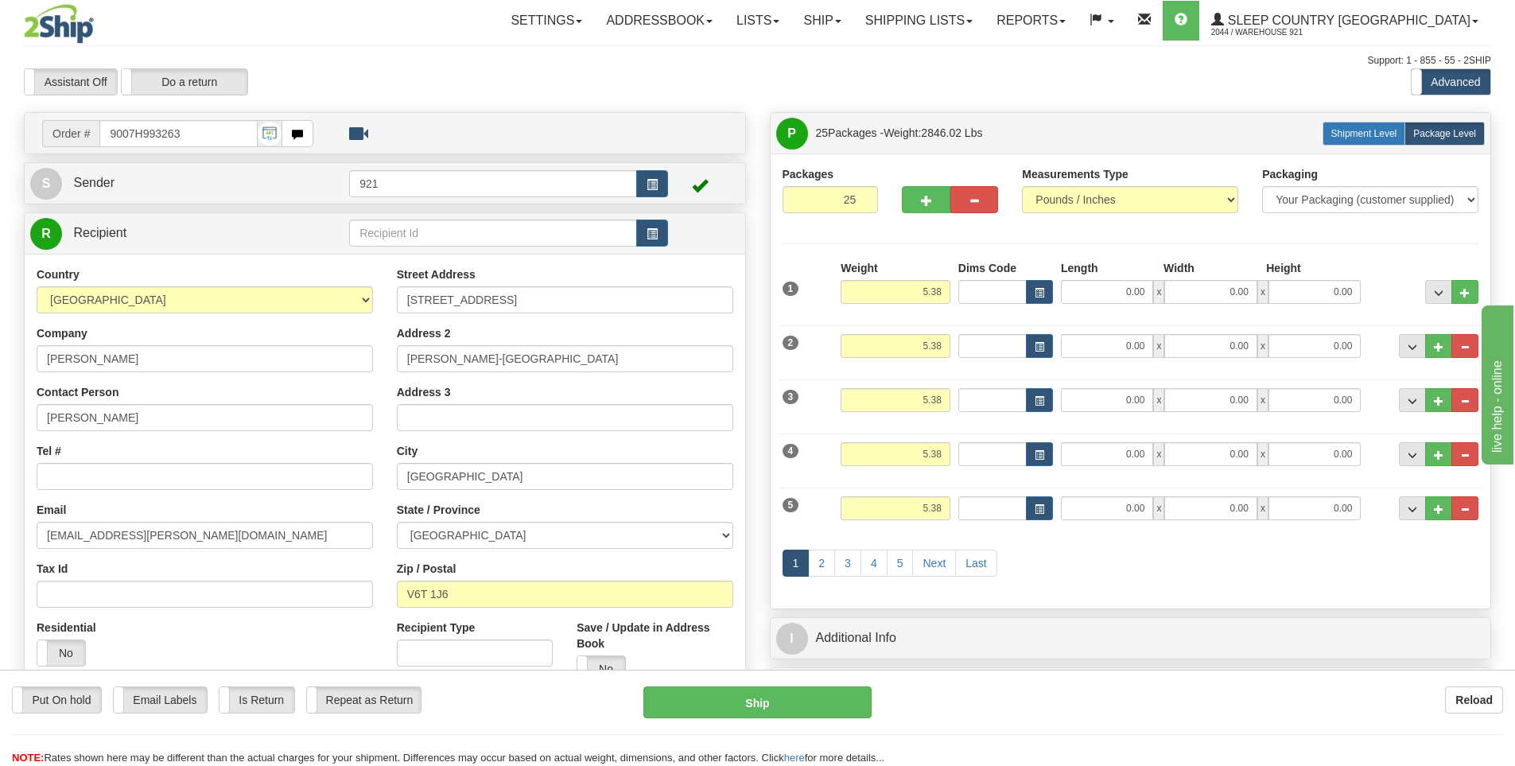
radio input "true"
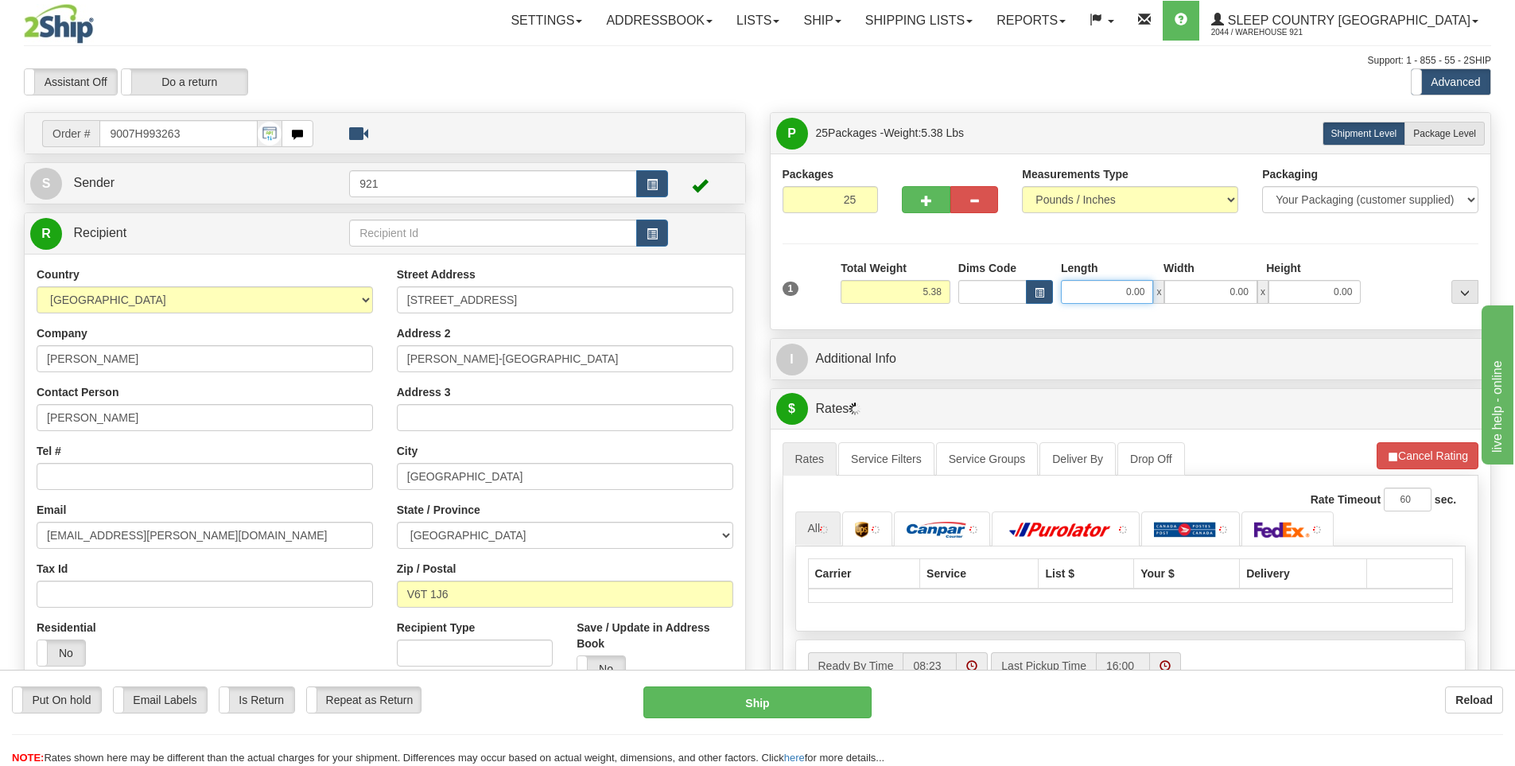
click at [1111, 293] on input "0.00" at bounding box center [1107, 292] width 92 height 24
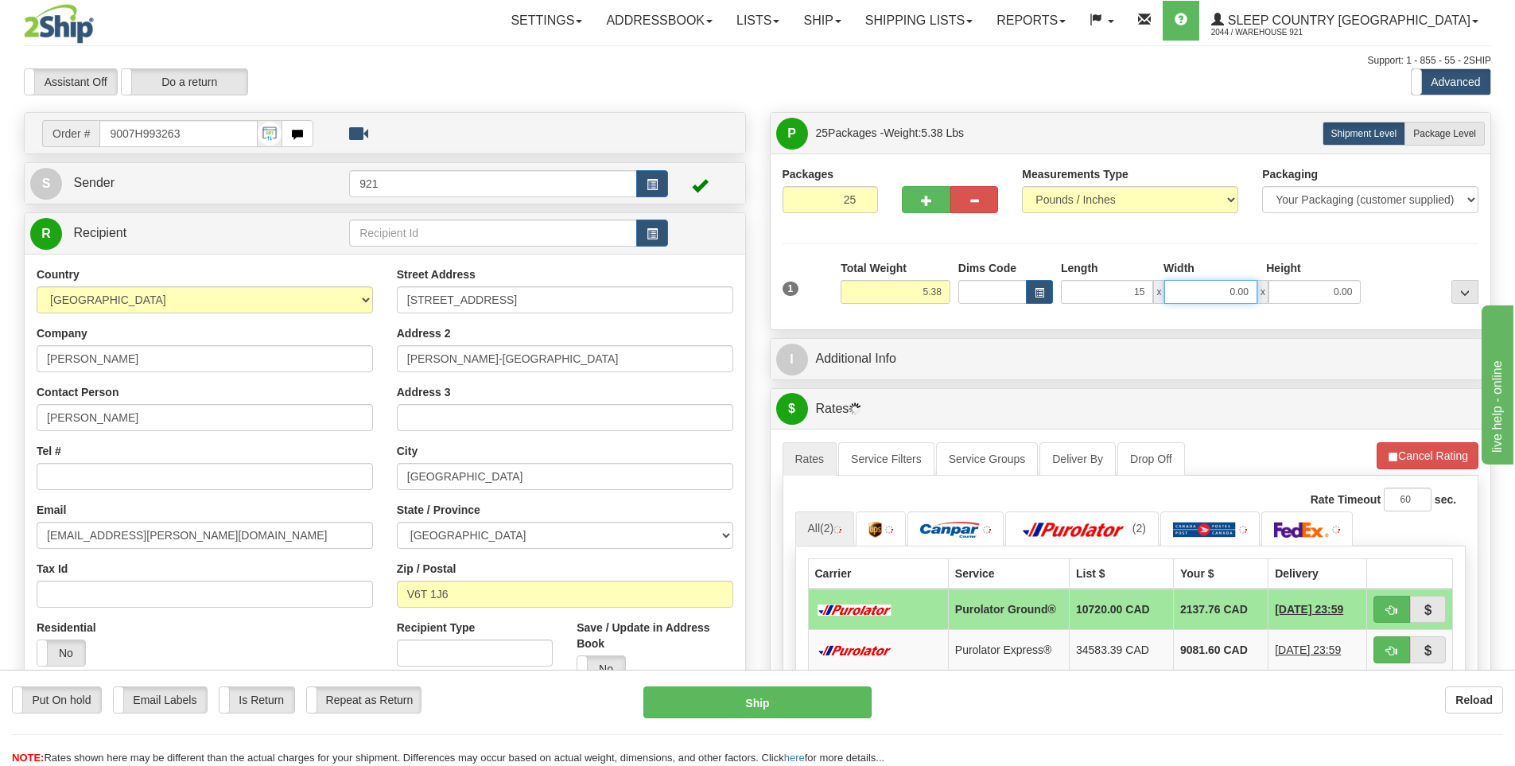
type input "15.00"
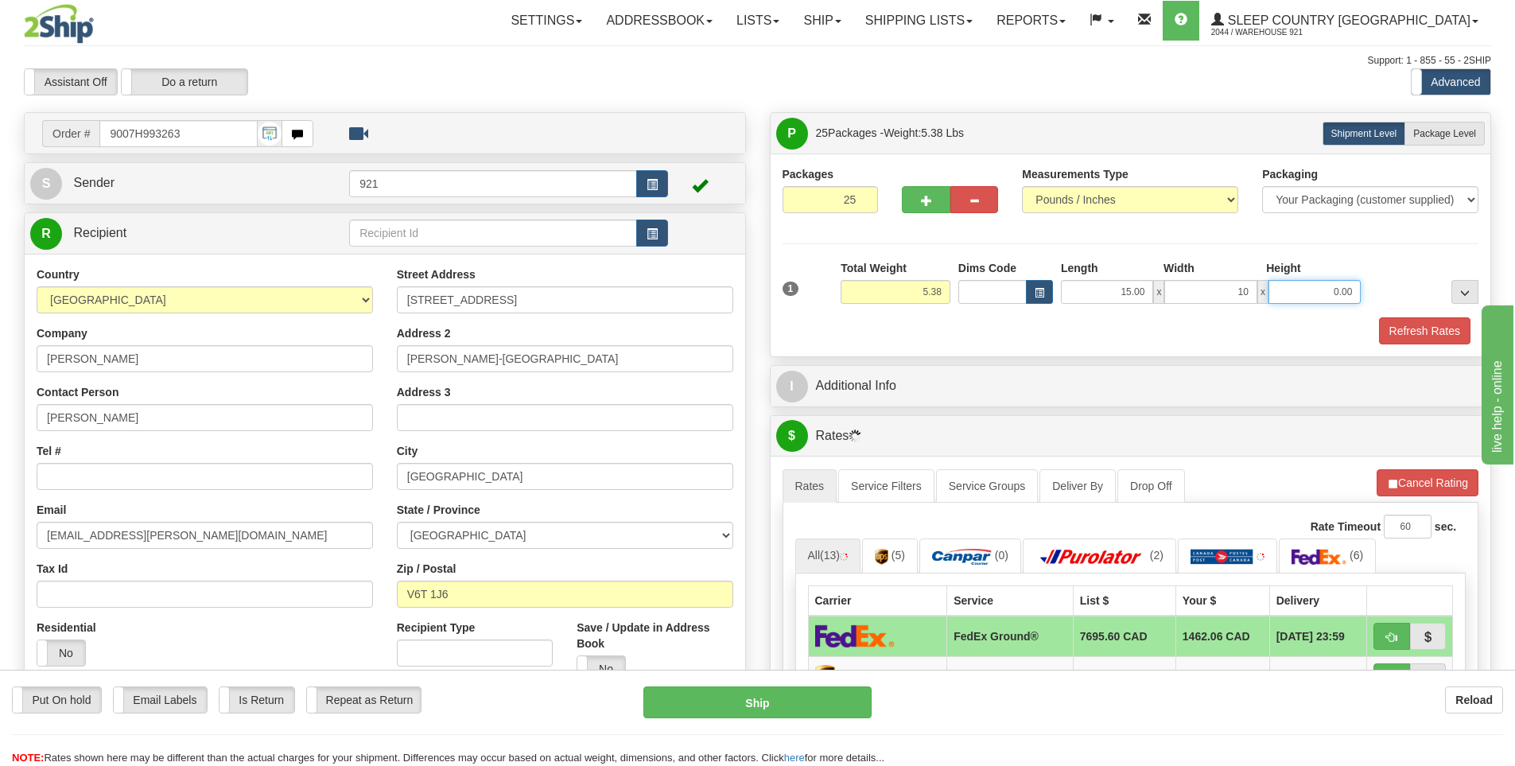
type input "10.00"
type input "4.00"
click at [1429, 134] on span "Package Level" at bounding box center [1444, 133] width 63 height 11
radio input "true"
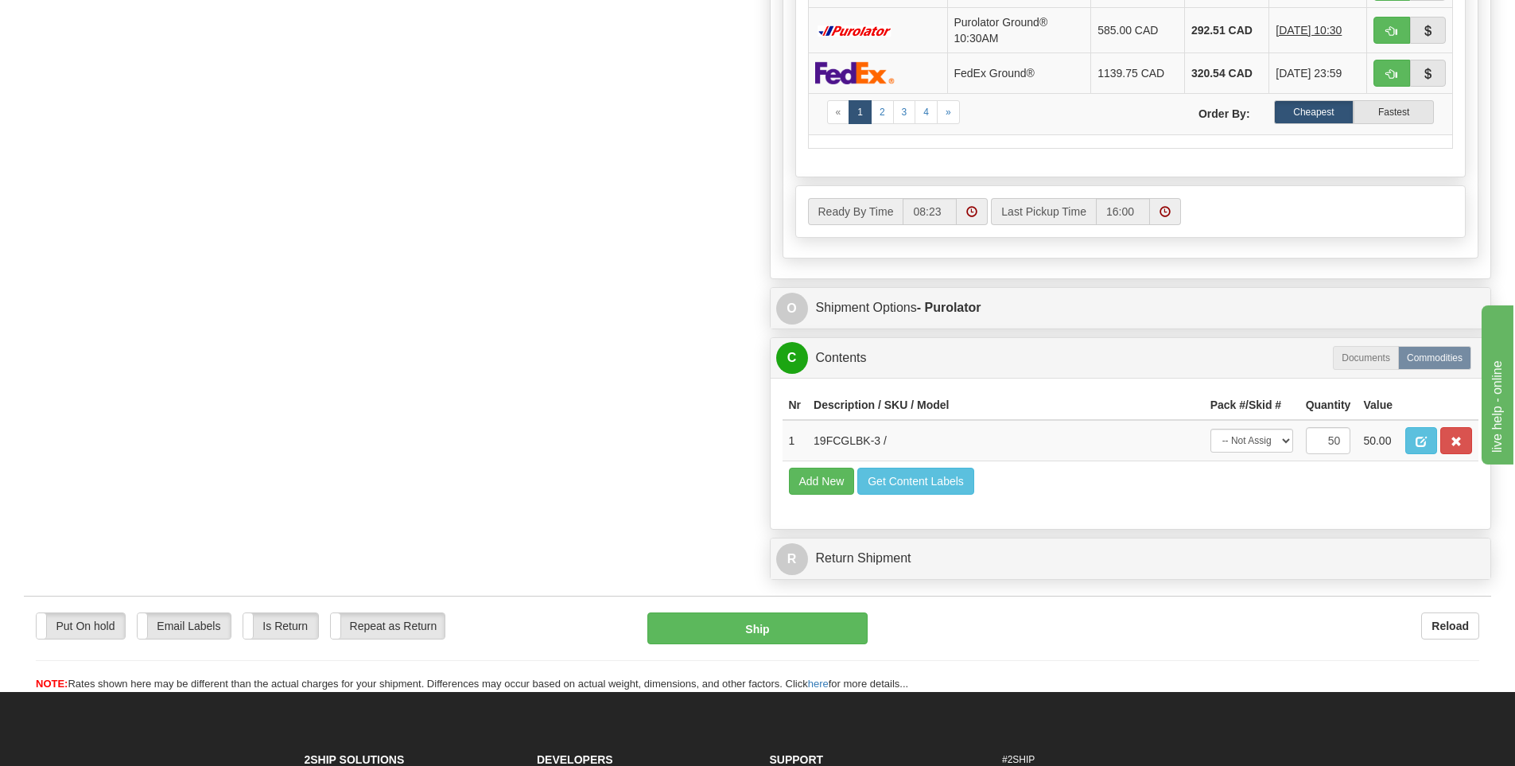
scroll to position [954, 0]
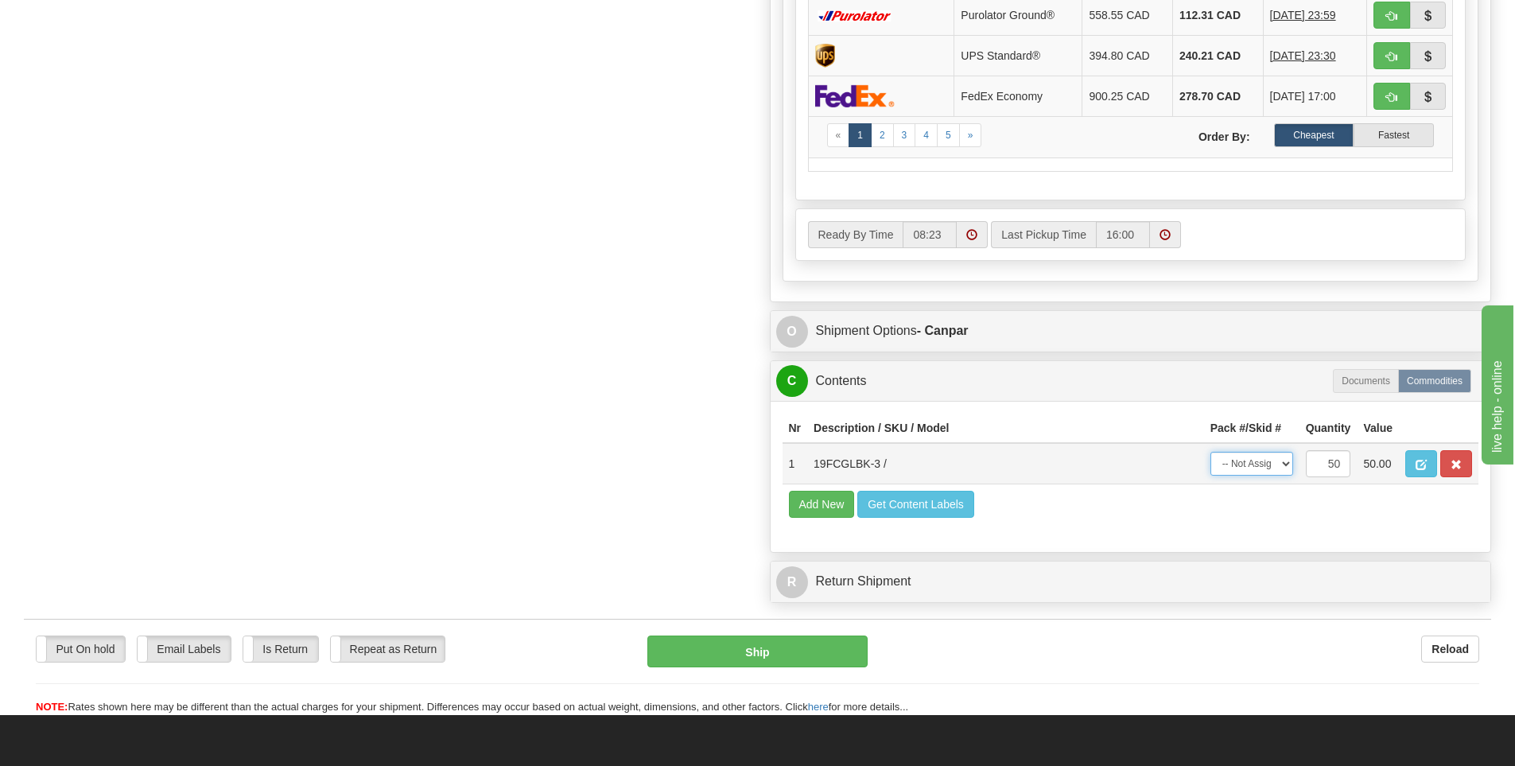
click at [1262, 468] on select "-- Not Assigned -- Package 1 Package 2 Package 3 Package 4 Package 5 Package 6 …" at bounding box center [1251, 464] width 83 height 24
click at [1011, 471] on td "19FCGLBK-3 /" at bounding box center [1005, 463] width 397 height 41
click at [1286, 470] on select "-- Not Assigned -- Package 1 Package 2 Package 3 Package 4 Package 5 Package 6 …" at bounding box center [1251, 464] width 83 height 24
select select "SPLIT"
click at [1210, 452] on select "-- Not Assigned -- Package 1 Package 2 Package 3 Package 4 Package 5 Package 6 …" at bounding box center [1251, 464] width 83 height 24
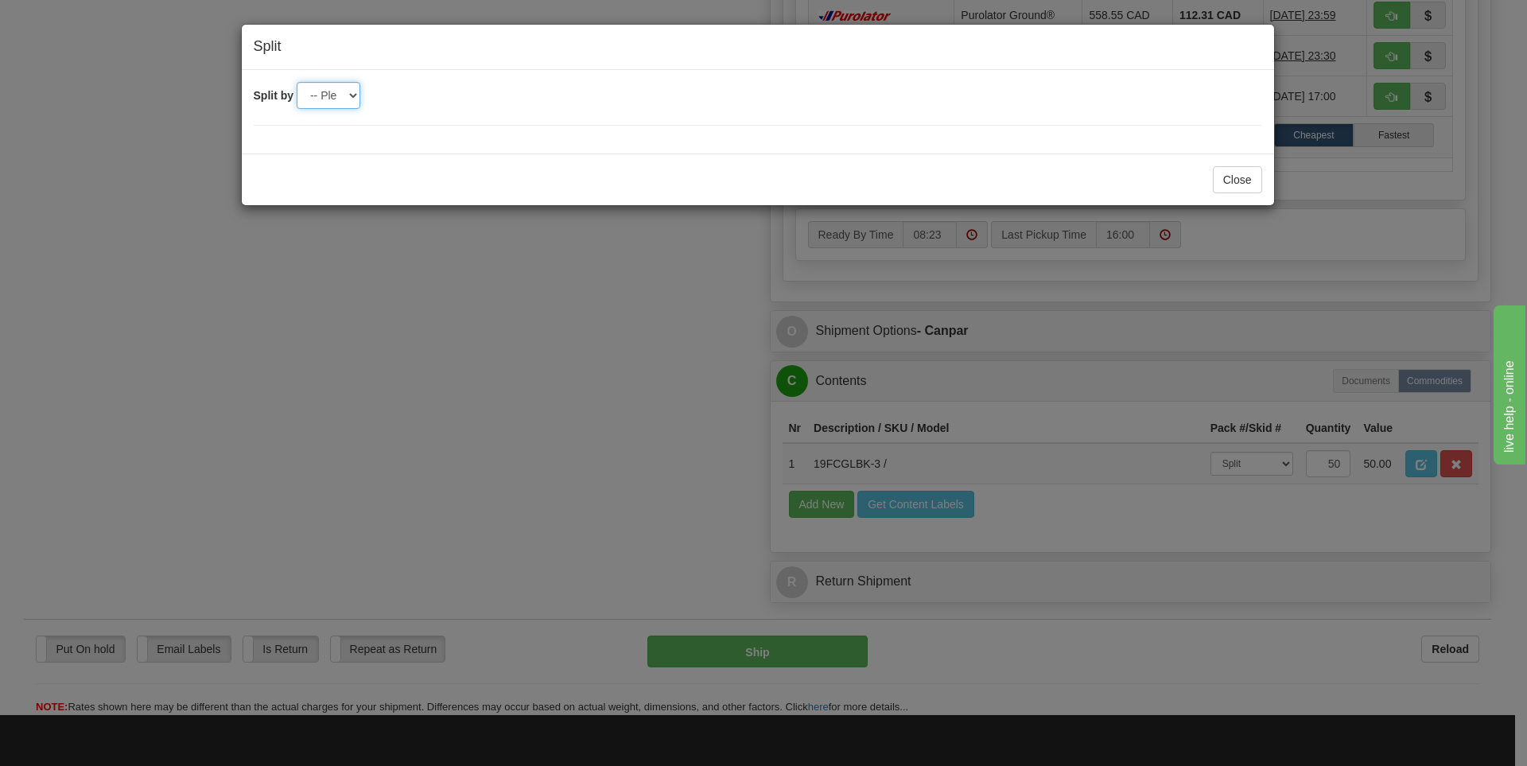
click at [348, 99] on select "-- Please select -- 2 3 4 5 6 7 8 9 10 11 12 13 14 15 16 17 18 19 20 21 22 23 2…" at bounding box center [329, 95] width 64 height 27
select select "2"
click at [297, 82] on select "-- Please select -- 2 3 4 5 6 7 8 9 10 11 12 13 14 15 16 17 18 19 20 21 22 23 2…" at bounding box center [329, 95] width 64 height 27
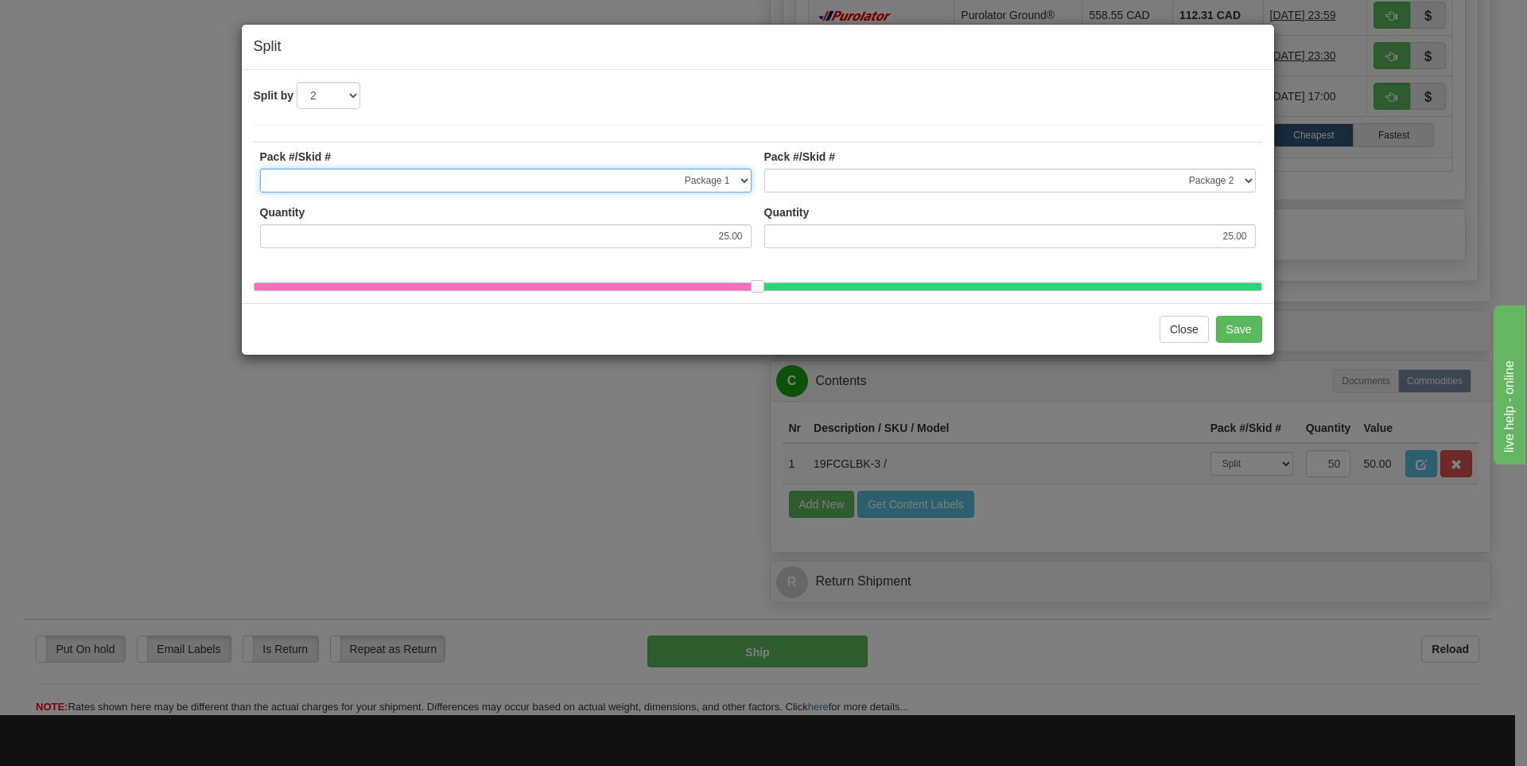
click at [720, 183] on select "-- Not Assigned -- Package 1 Package 2 Package 3 Package 4 Package 5 Package 6 …" at bounding box center [505, 181] width 491 height 24
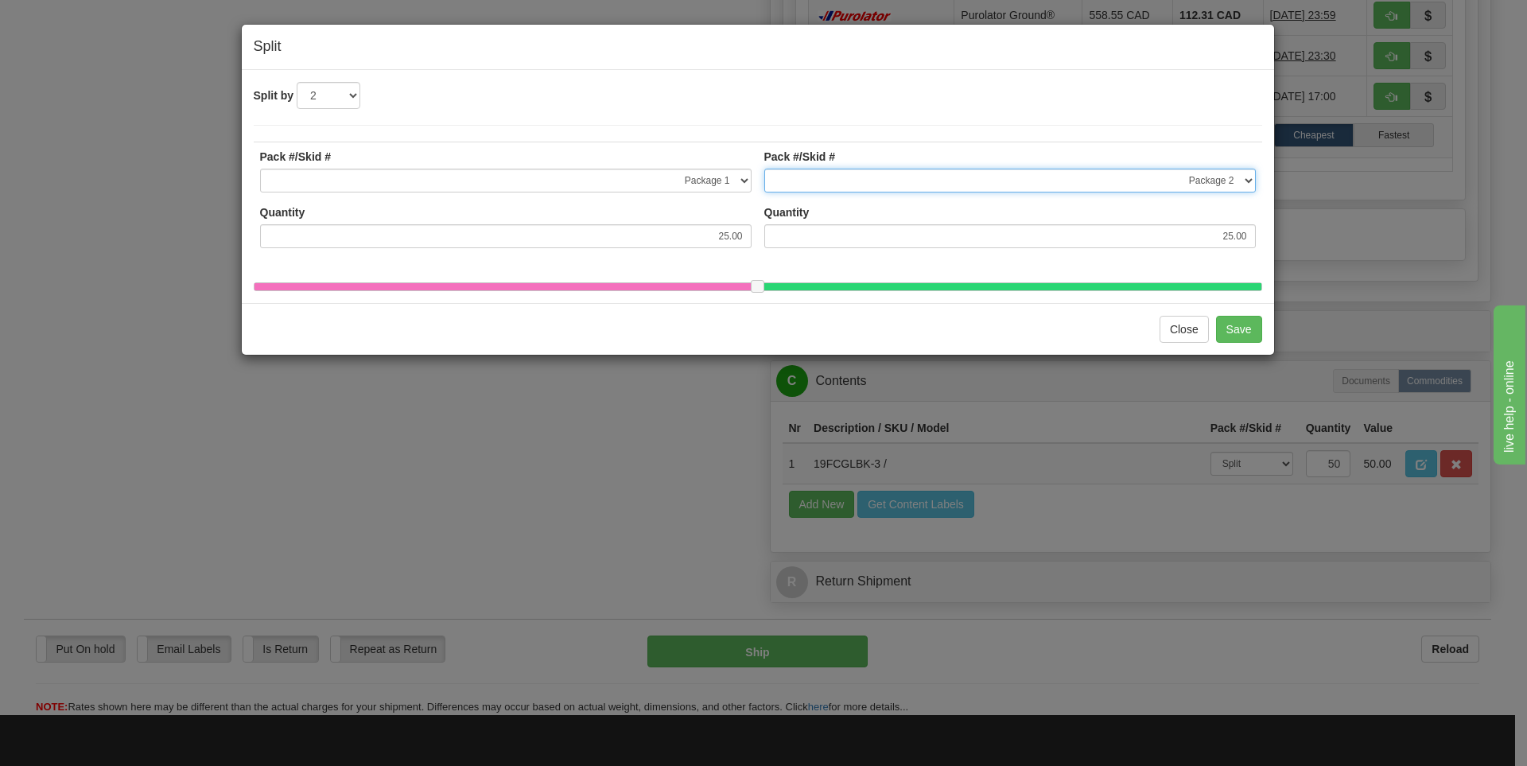
click at [1155, 181] on select "-- Not Assigned -- Package 1 Package 2 Package 3 Package 4 Package 5 Package 6 …" at bounding box center [1009, 181] width 491 height 24
type input "25.50"
type input "24.50"
type input "26.00"
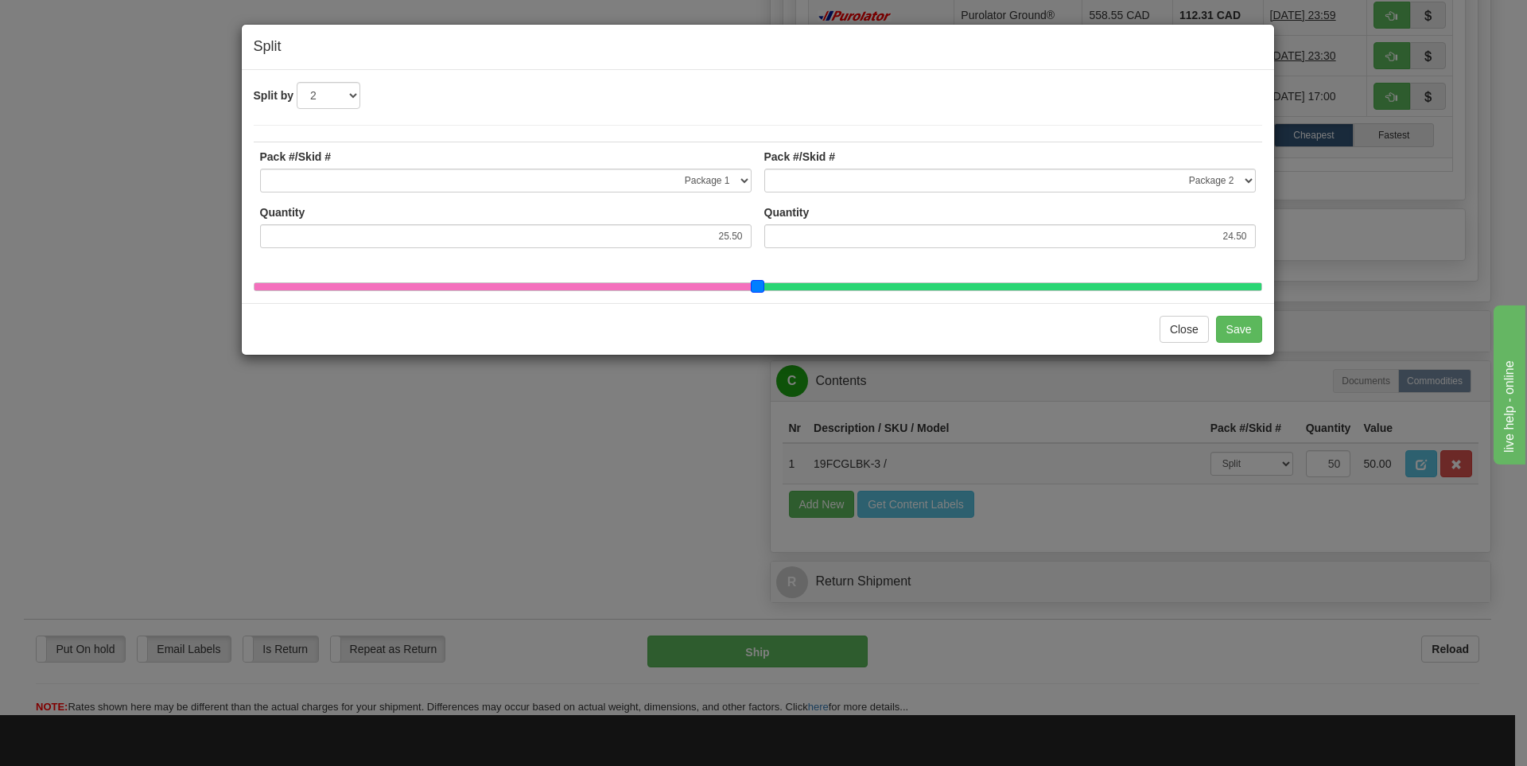
type input "24.00"
type input "26.50"
type input "23.50"
type input "27.00"
type input "23.00"
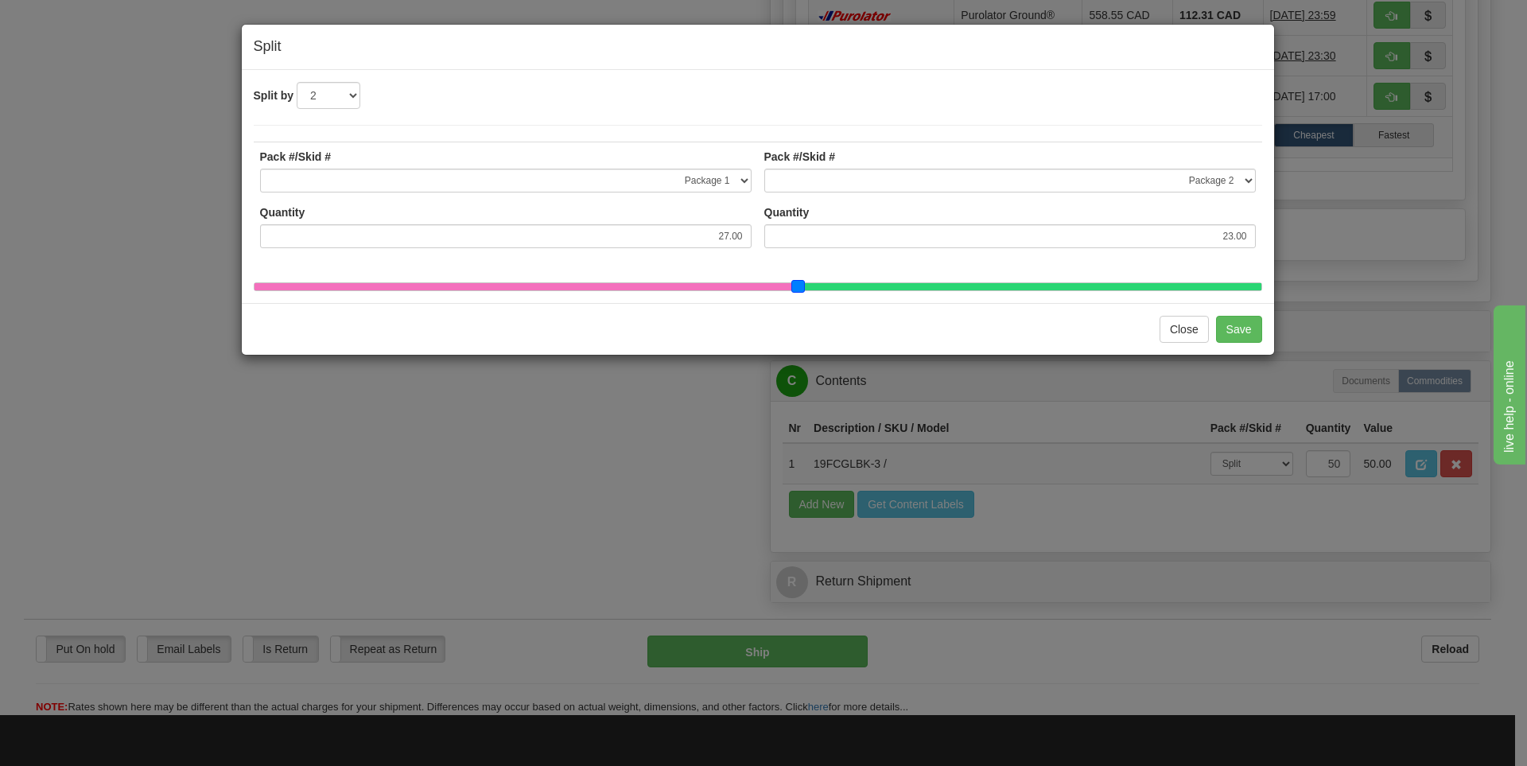
type input "26.50"
type input "23.50"
type input "26.00"
type input "24.00"
type input "25.50"
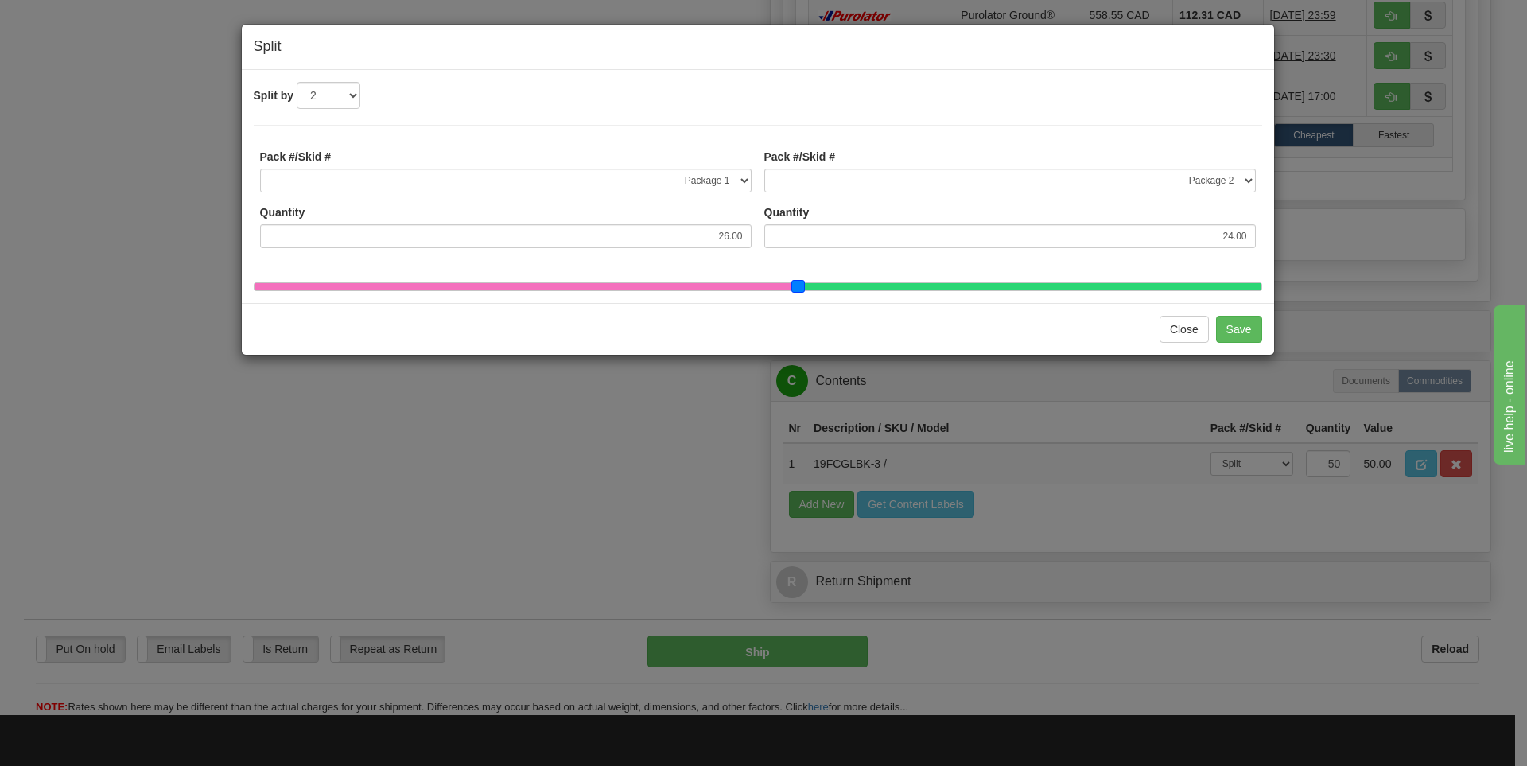
type input "24.50"
type input "25.00"
type input "24.50"
type input "25.50"
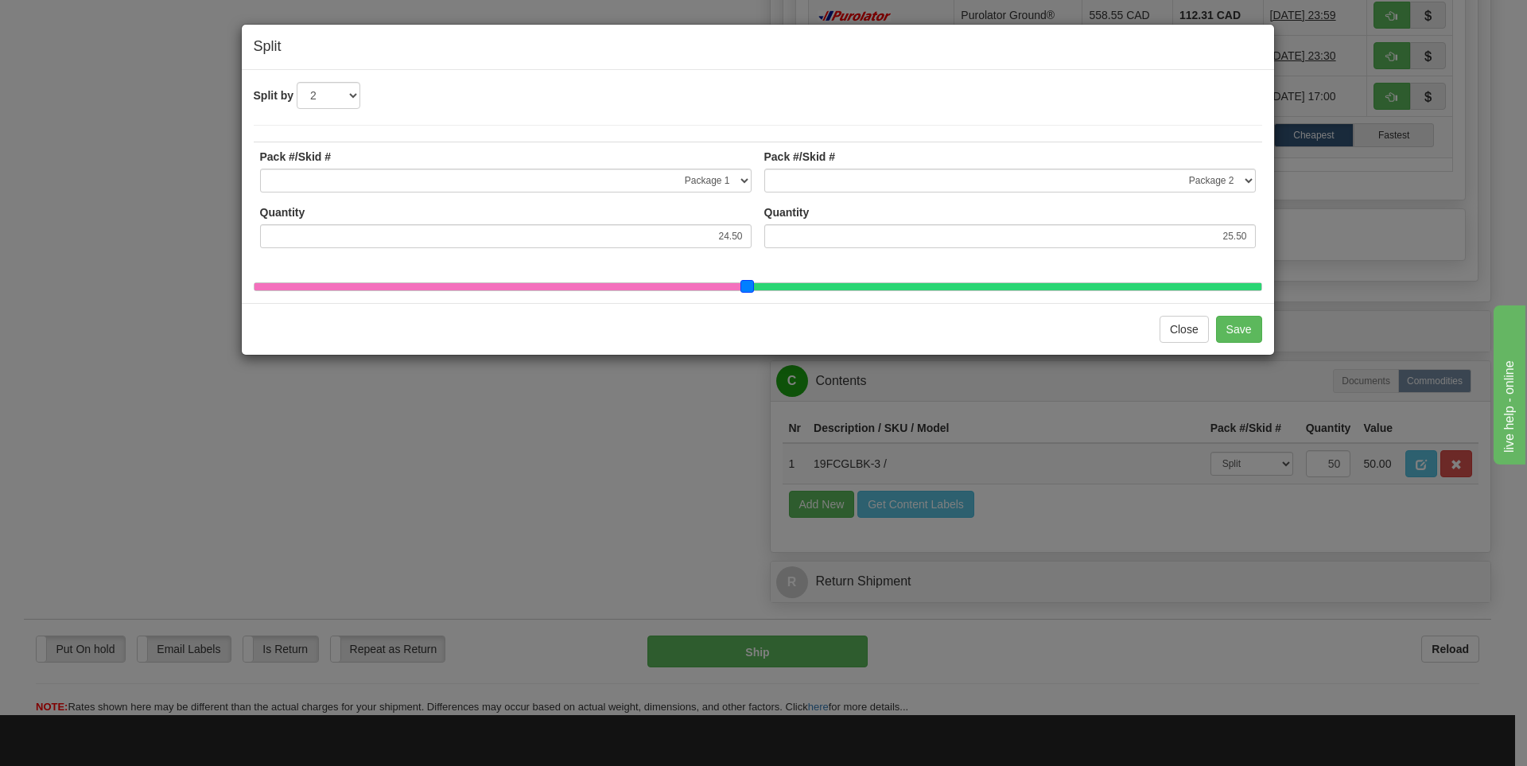
type input "25.00"
click at [762, 281] on span at bounding box center [758, 287] width 14 height 14
type input "24.50"
type input "25.50"
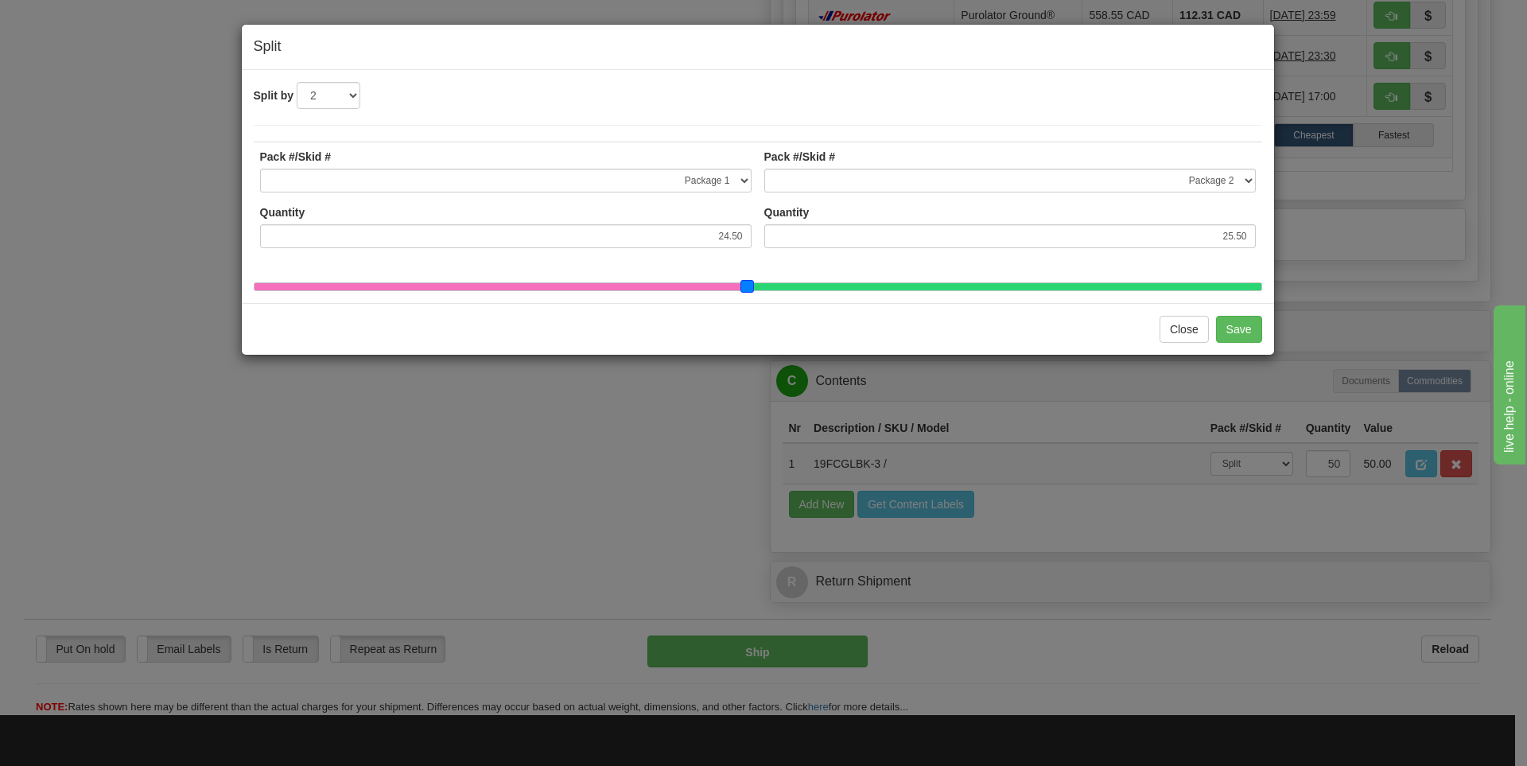
type input "24.00"
type input "26.00"
type input "23.00"
type input "27.00"
type input "21.00"
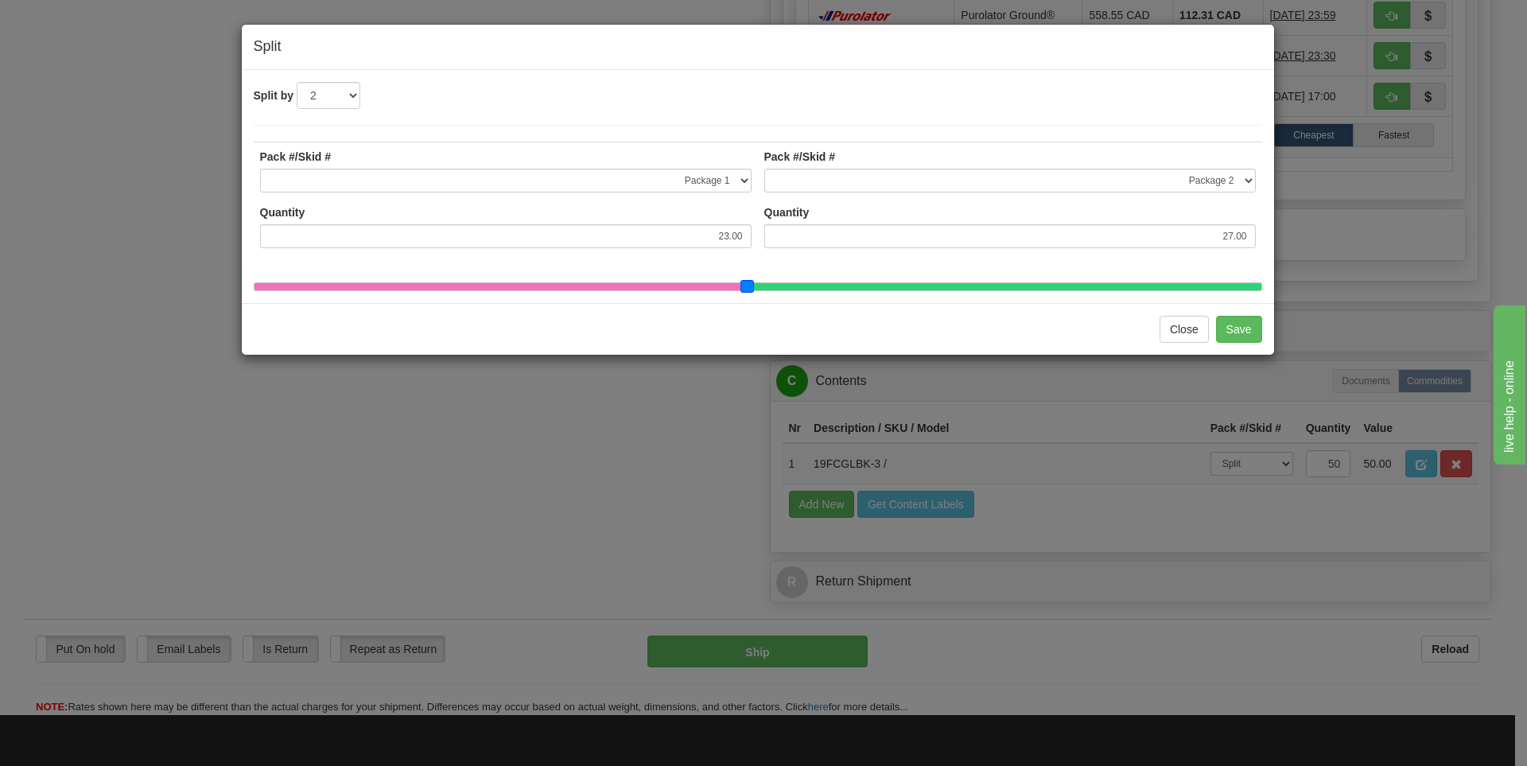
type input "29.00"
type input "19.00"
type input "31.00"
type input "17.00"
type input "33.00"
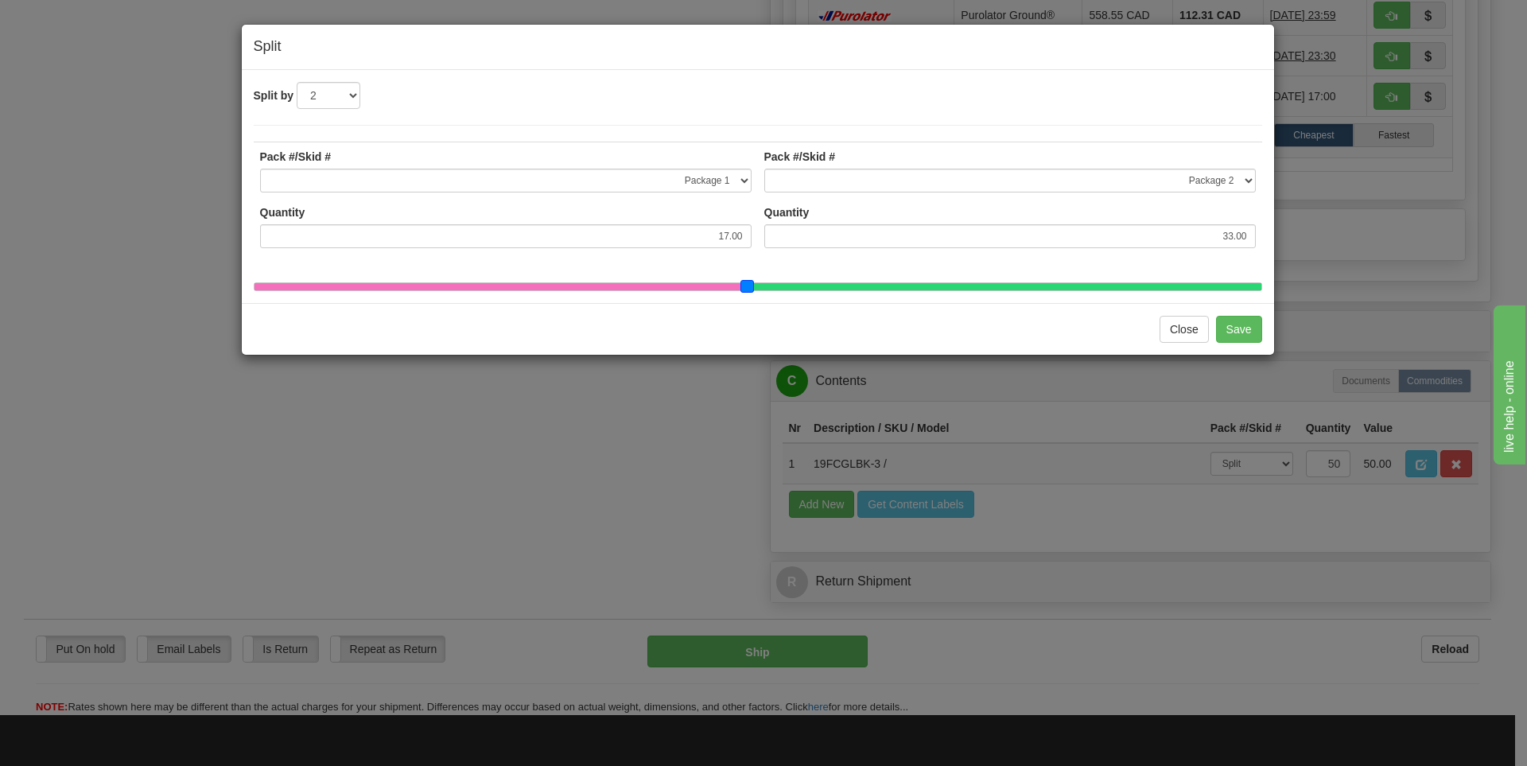
type input "15.50"
type input "34.50"
type input "15.00"
type input "35.00"
type input "14.50"
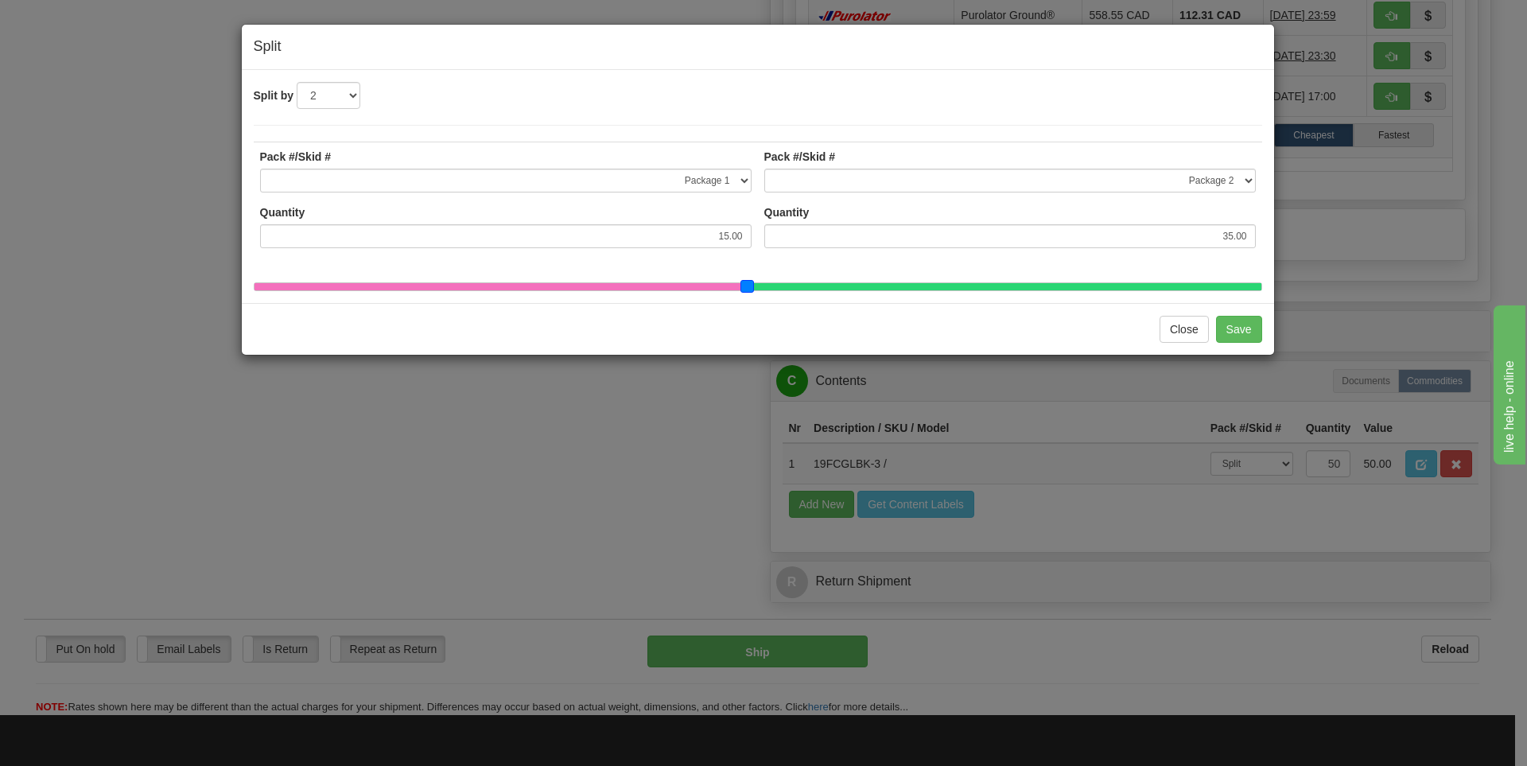
type input "35.50"
type input "14.00"
type input "36.00"
type input "13.50"
type input "36.50"
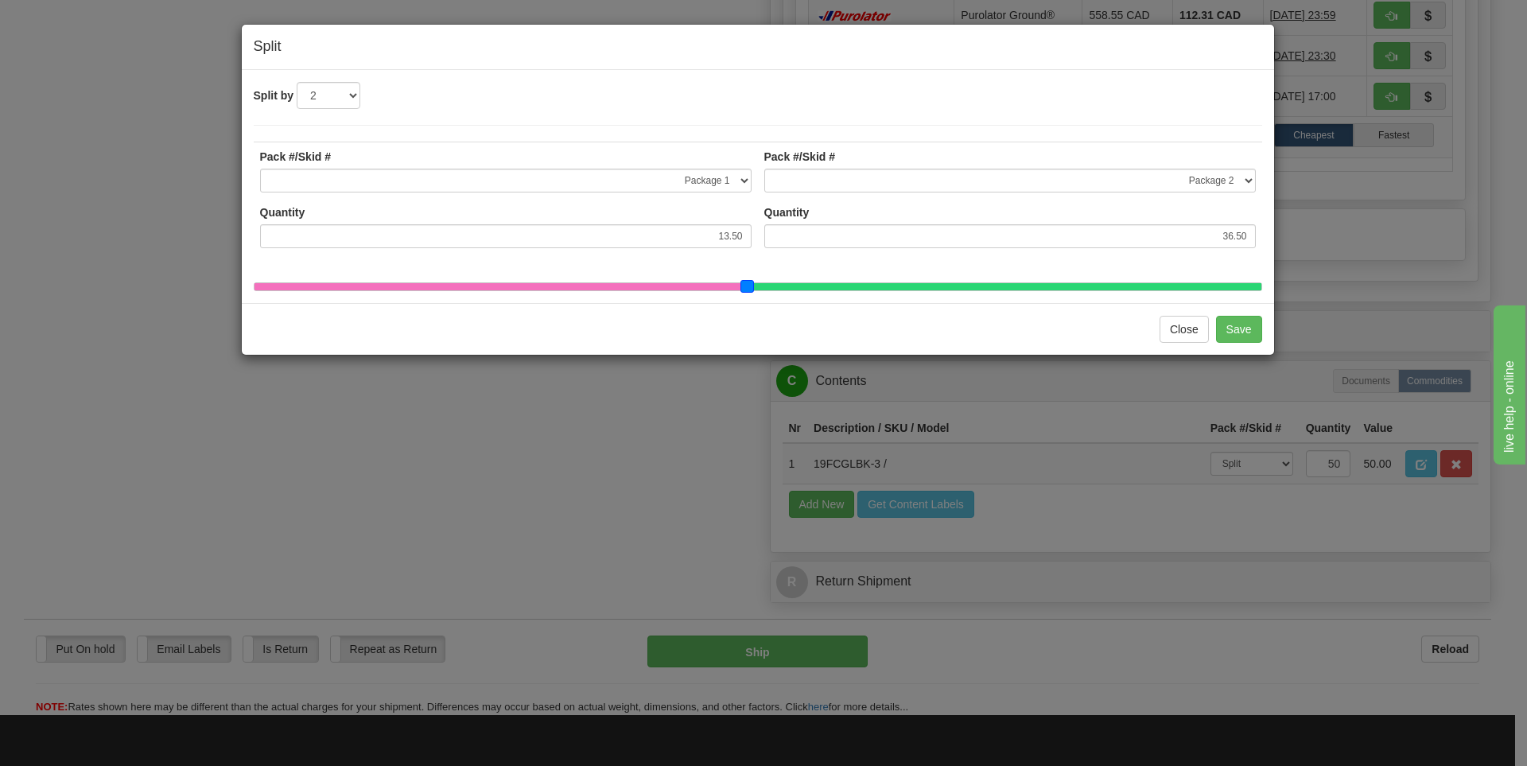
type input "13.00"
type input "37.00"
type input "12.50"
type input "37.50"
type input "12.00"
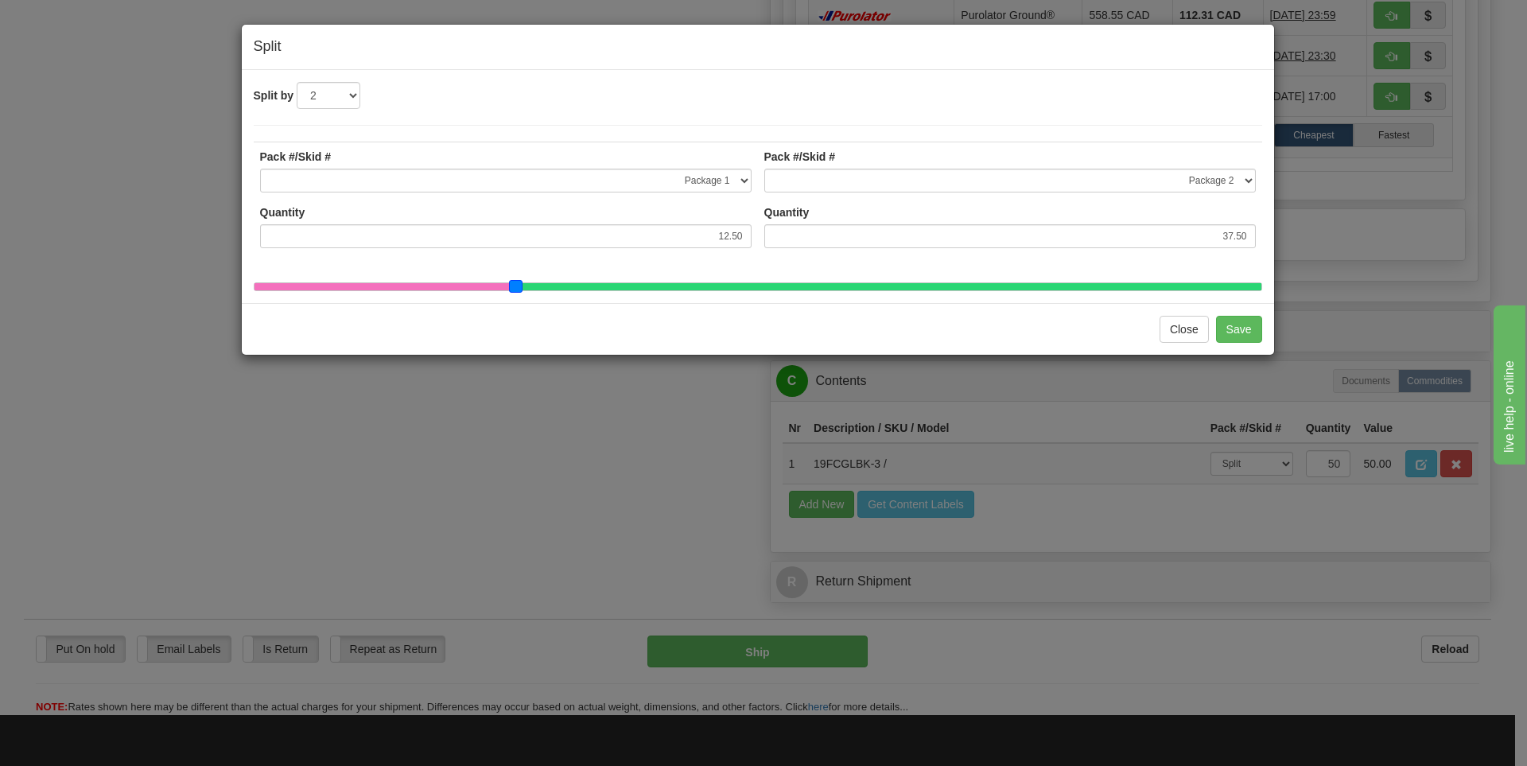
type input "38.00"
type input "11.50"
type input "38.50"
type input "11.00"
type input "39.00"
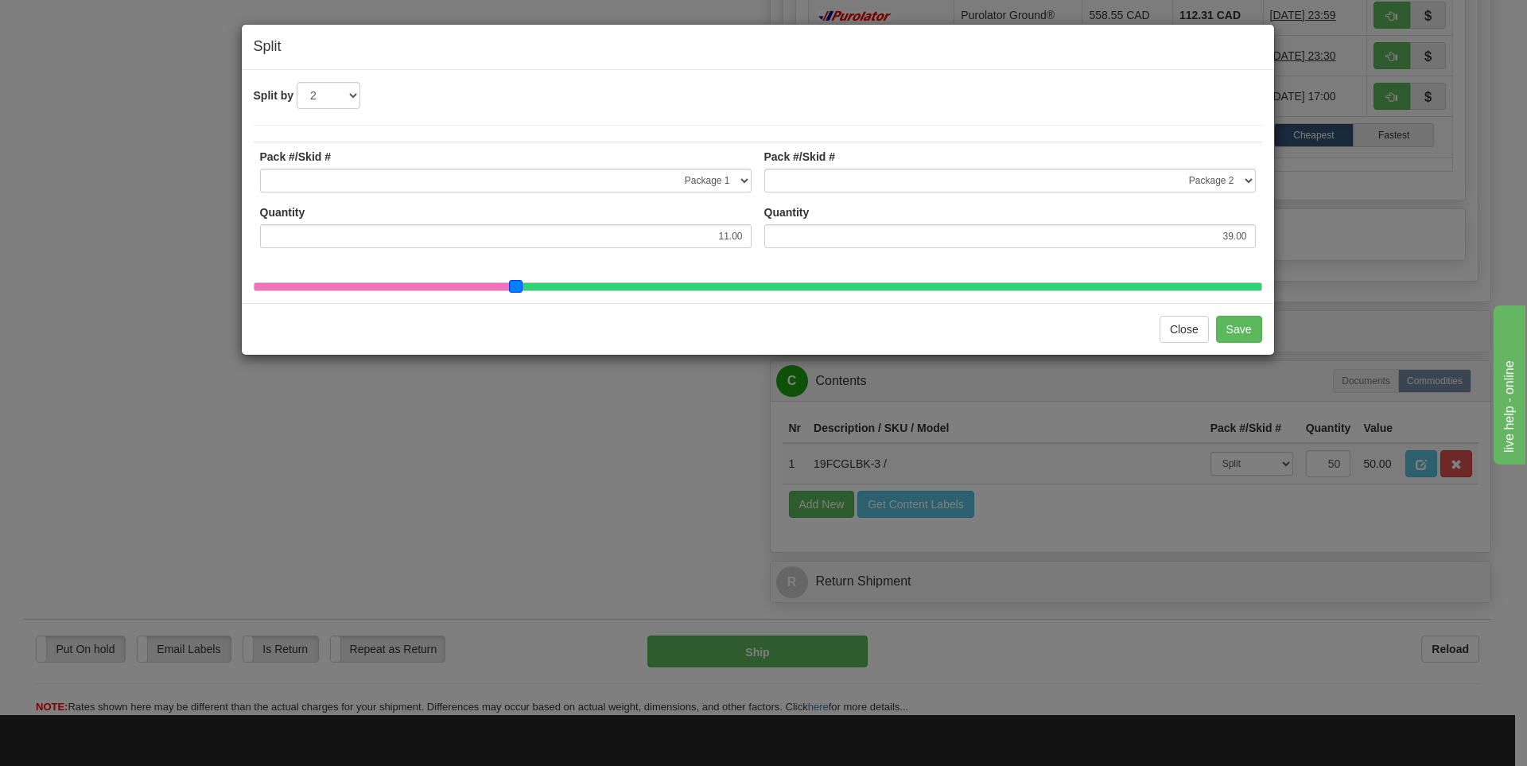
type input "10.50"
type input "39.50"
type input "10.00"
type input "40.00"
type input "9.50"
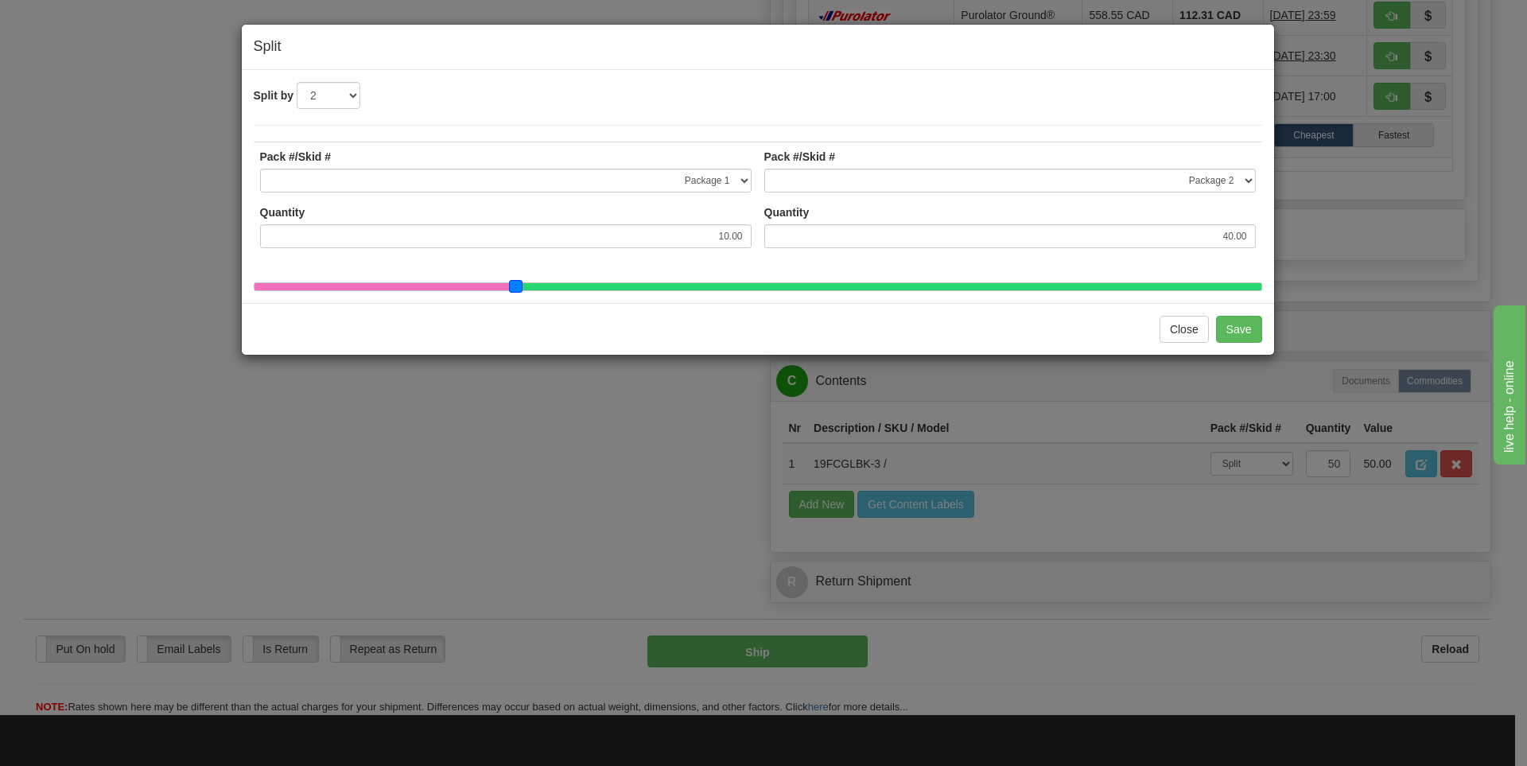
type input "40.50"
type input "9.00"
type input "41.00"
type input "8.00"
type input "42.00"
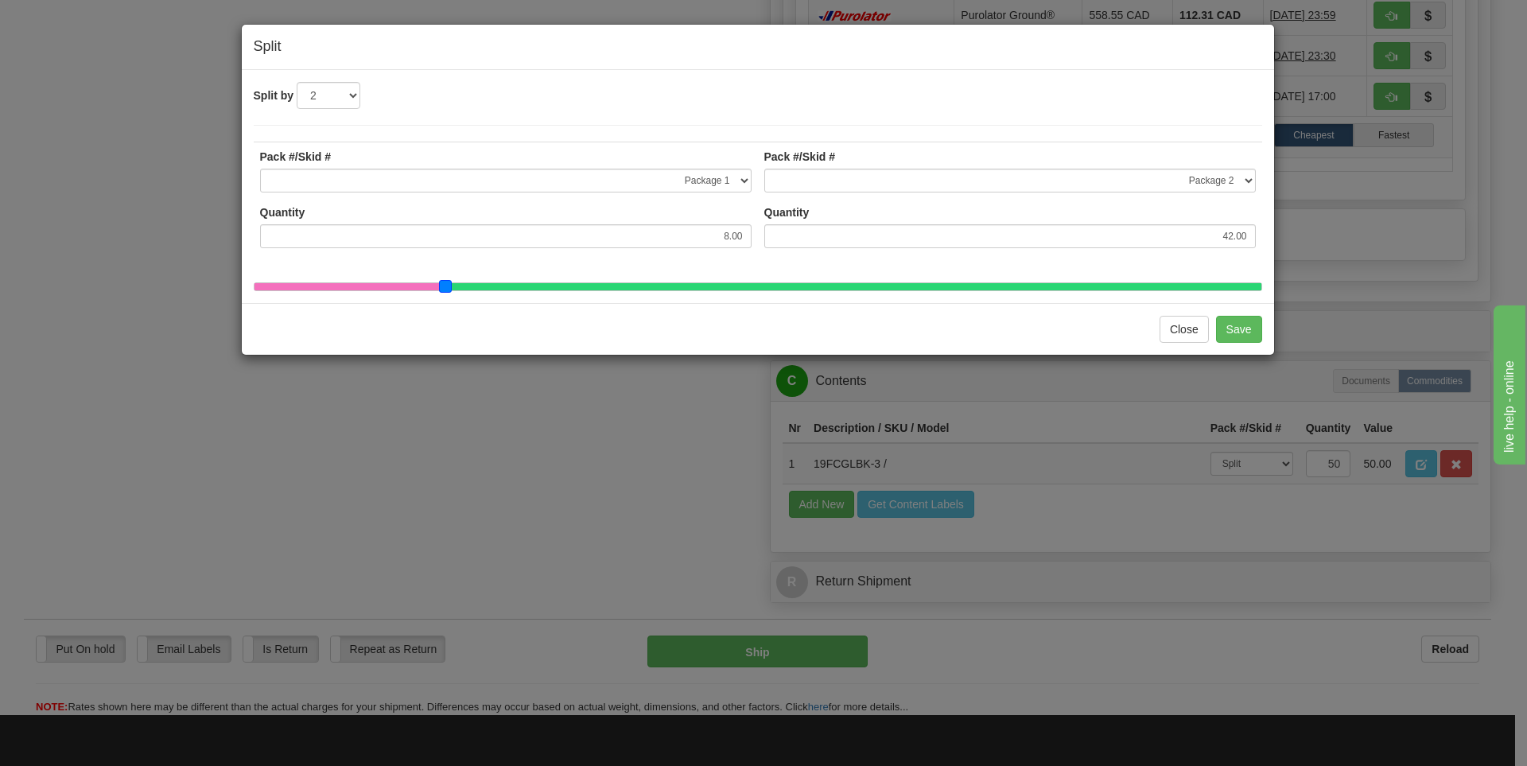
type input "7.00"
type input "43.00"
type input "6.50"
type input "43.50"
type input "6.00"
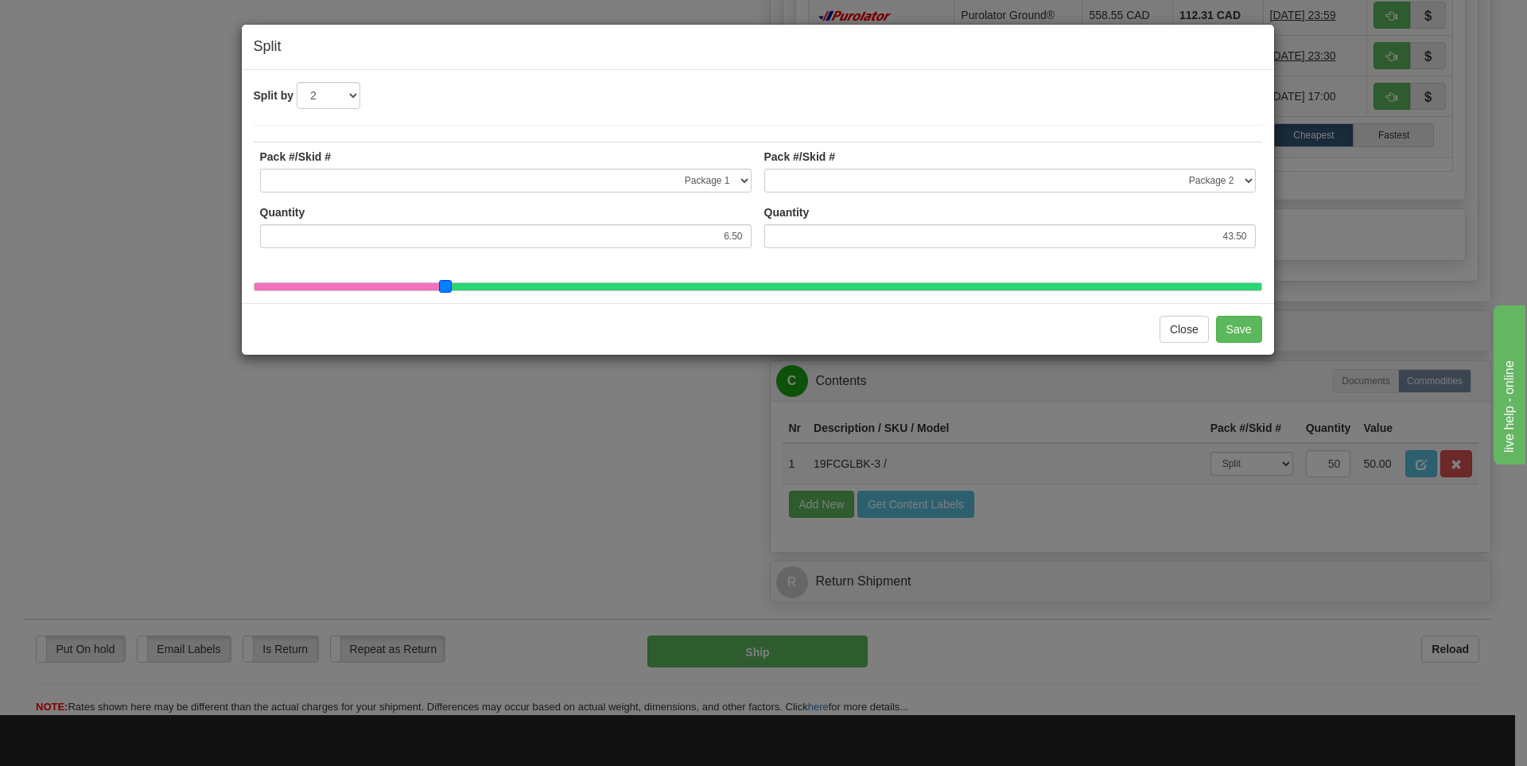
type input "44.00"
type input "5.50"
type input "44.50"
type input "5.00"
type input "45.00"
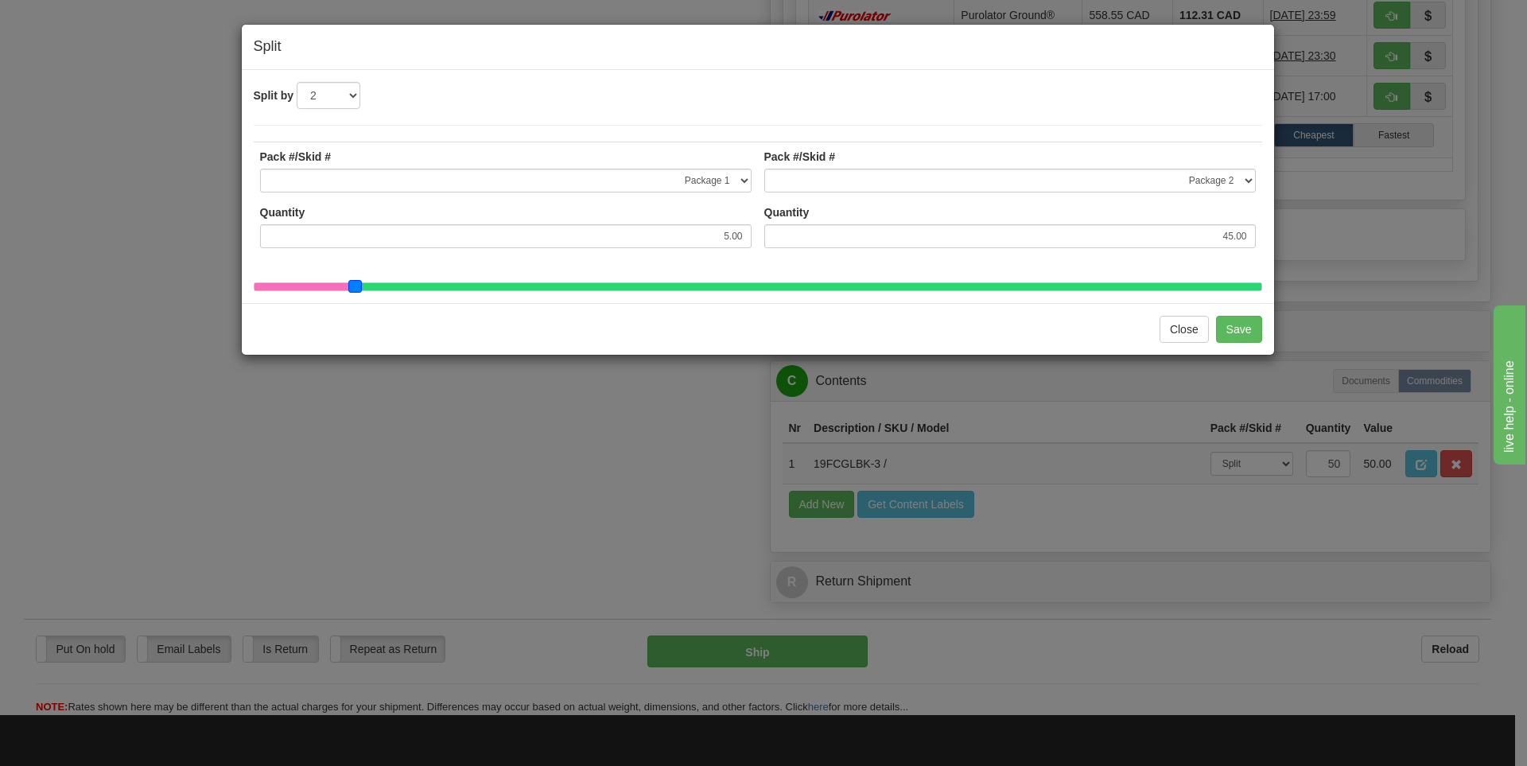
type input "4.50"
type input "45.50"
type input "4.00"
type input "46.00"
type input "3.50"
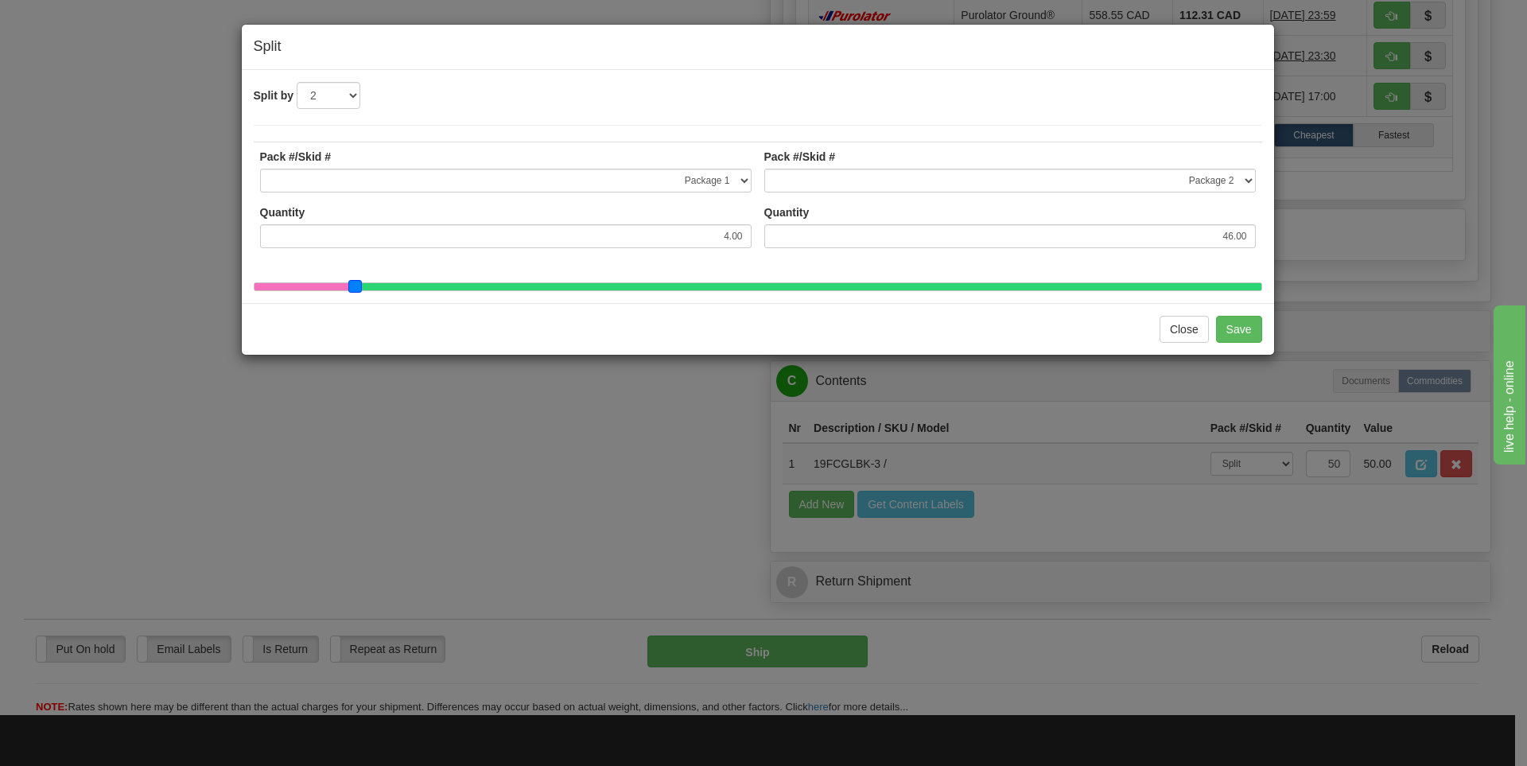
type input "46.50"
type input "3.00"
type input "47.00"
type input "2.50"
type input "47.50"
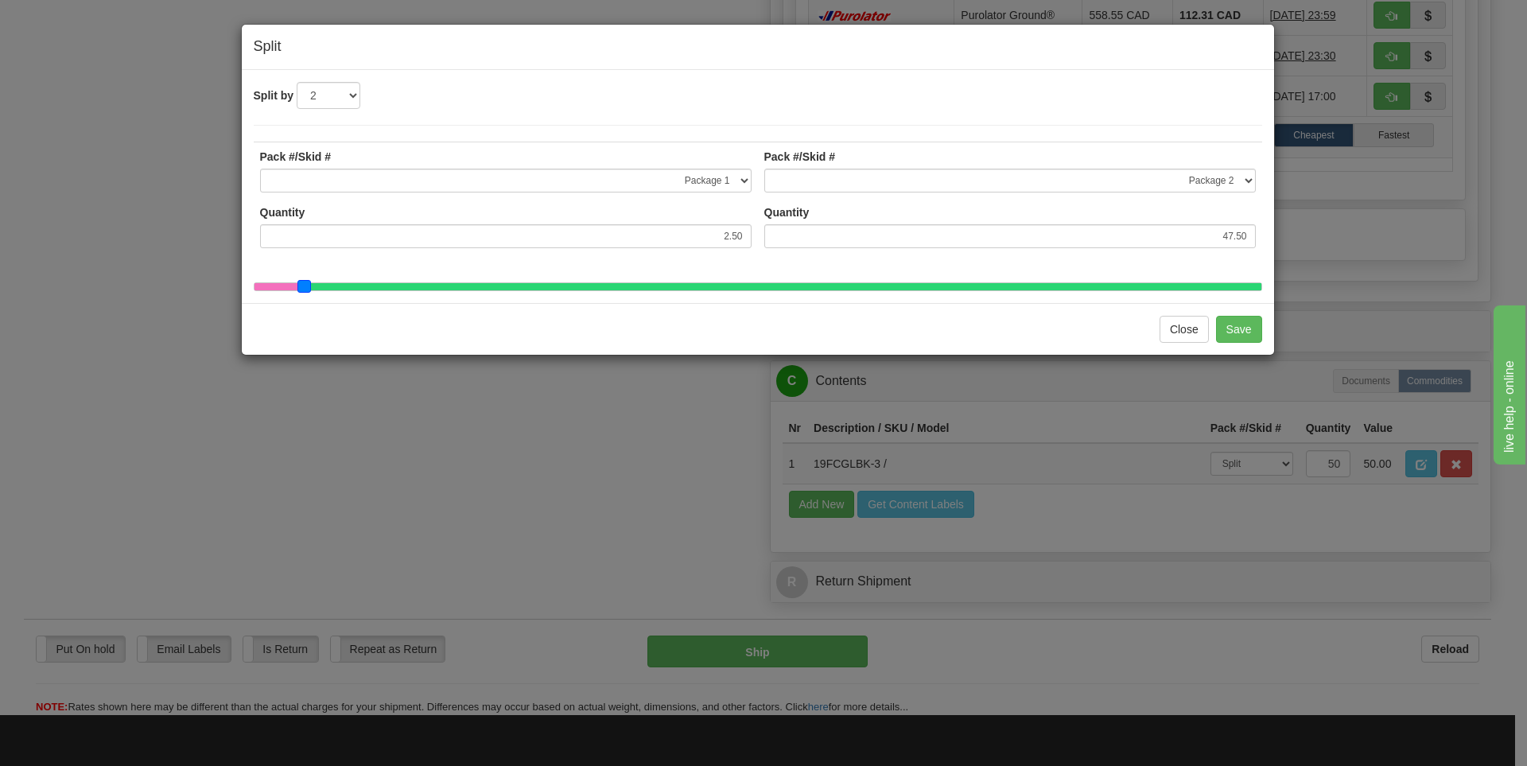
drag, startPoint x: 743, startPoint y: 286, endPoint x: 297, endPoint y: 281, distance: 445.3
click at [297, 281] on span at bounding box center [304, 287] width 14 height 14
click at [1181, 341] on button "Close" at bounding box center [1183, 329] width 49 height 27
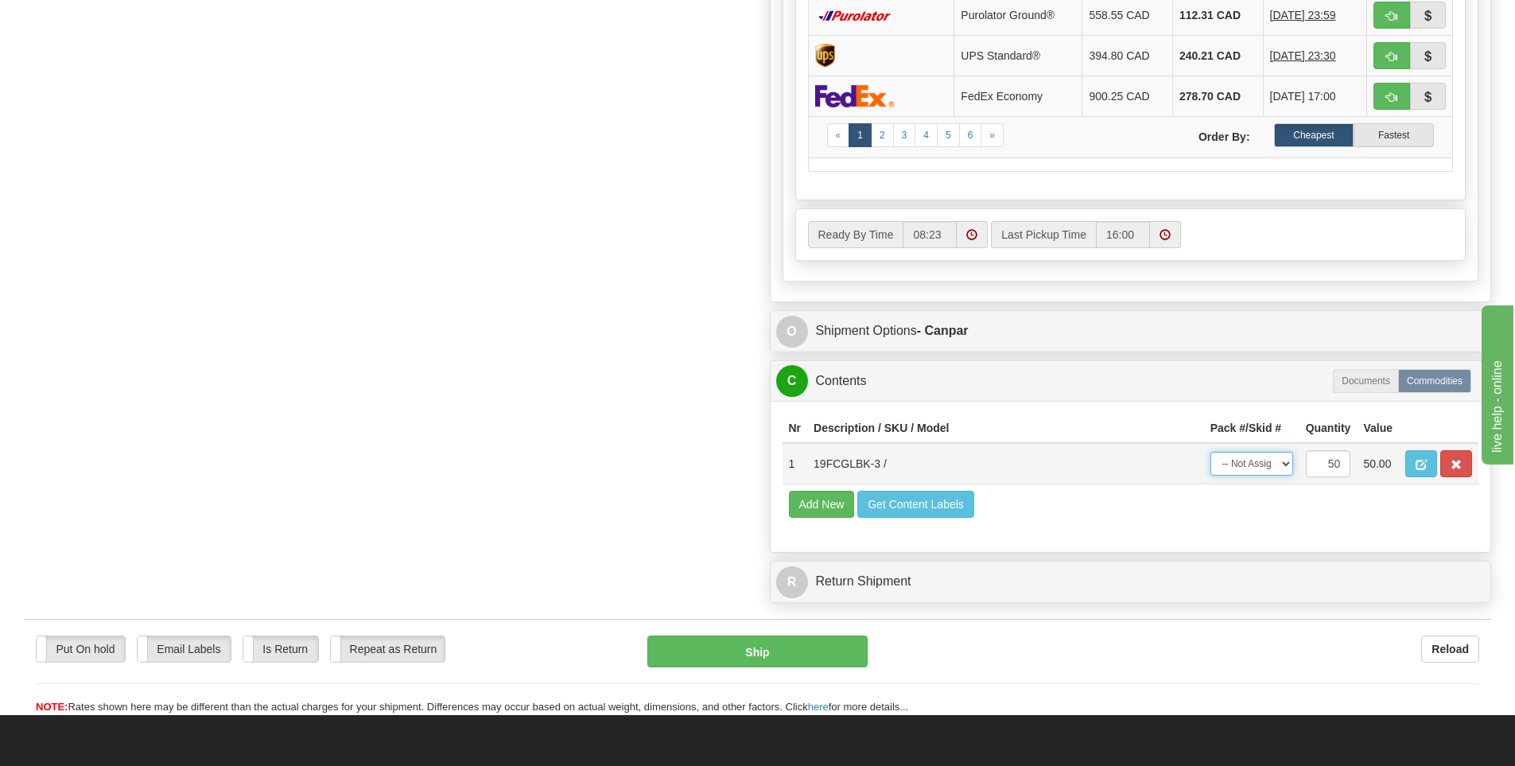
click at [1251, 465] on select "-- Not Assigned -- Package 1 Package 2 Package 3 Package 4 Package 5 Package 6 …" at bounding box center [1251, 464] width 83 height 24
select select "SPLIT"
click at [1210, 452] on select "-- Not Assigned -- Package 1 Package 2 Package 3 Package 4 Package 5 Package 6 …" at bounding box center [1251, 464] width 83 height 24
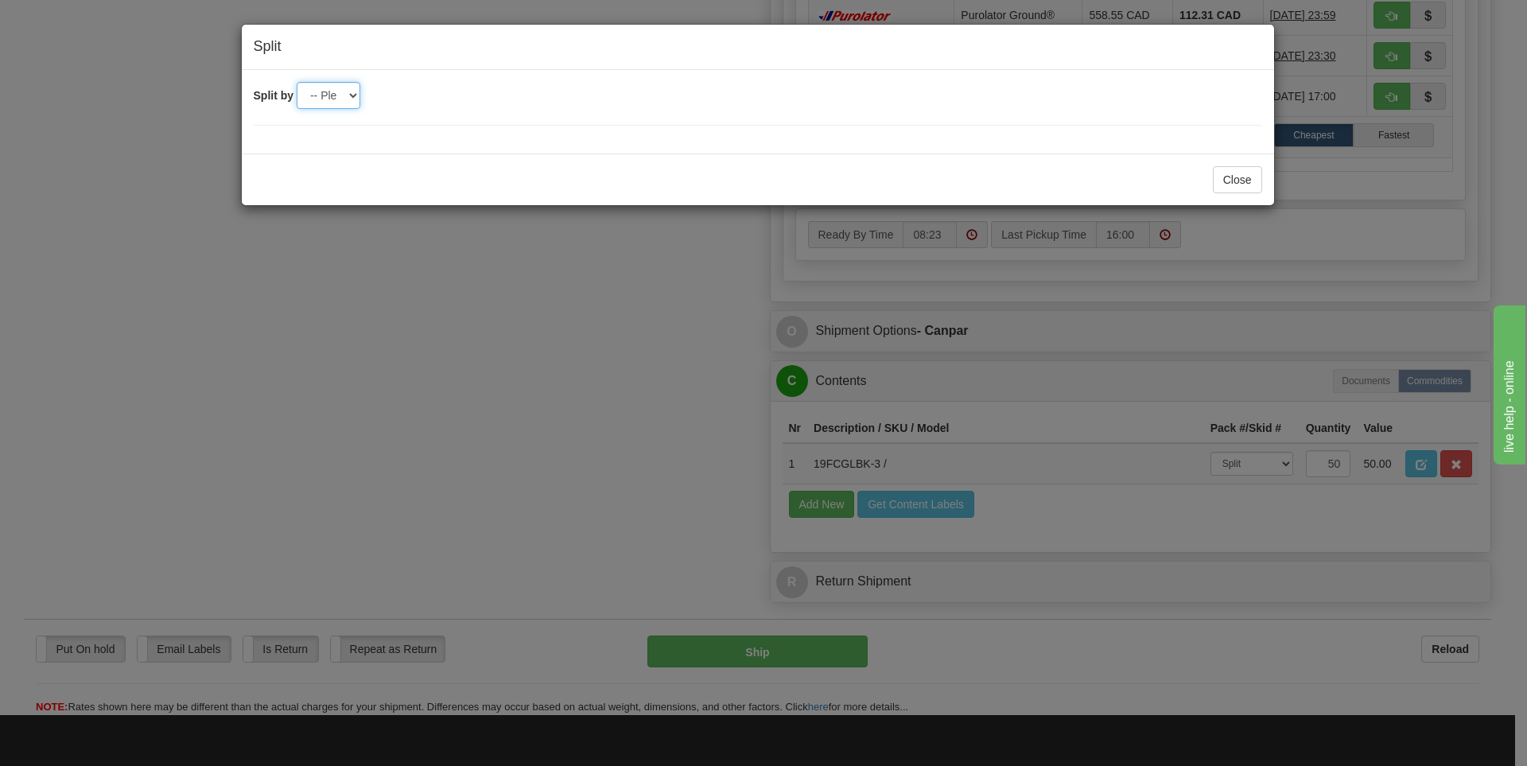
click at [345, 98] on select "-- Please select -- 2 3 4 5 6 7 8 9 10 11 12 13 14 15 16 17 18 19 20 21 22 23 2…" at bounding box center [329, 95] width 64 height 27
select select "25"
click at [297, 82] on select "-- Please select -- 2 3 4 5 6 7 8 9 10 11 12 13 14 15 16 17 18 19 20 21 22 23 2…" at bounding box center [329, 95] width 64 height 27
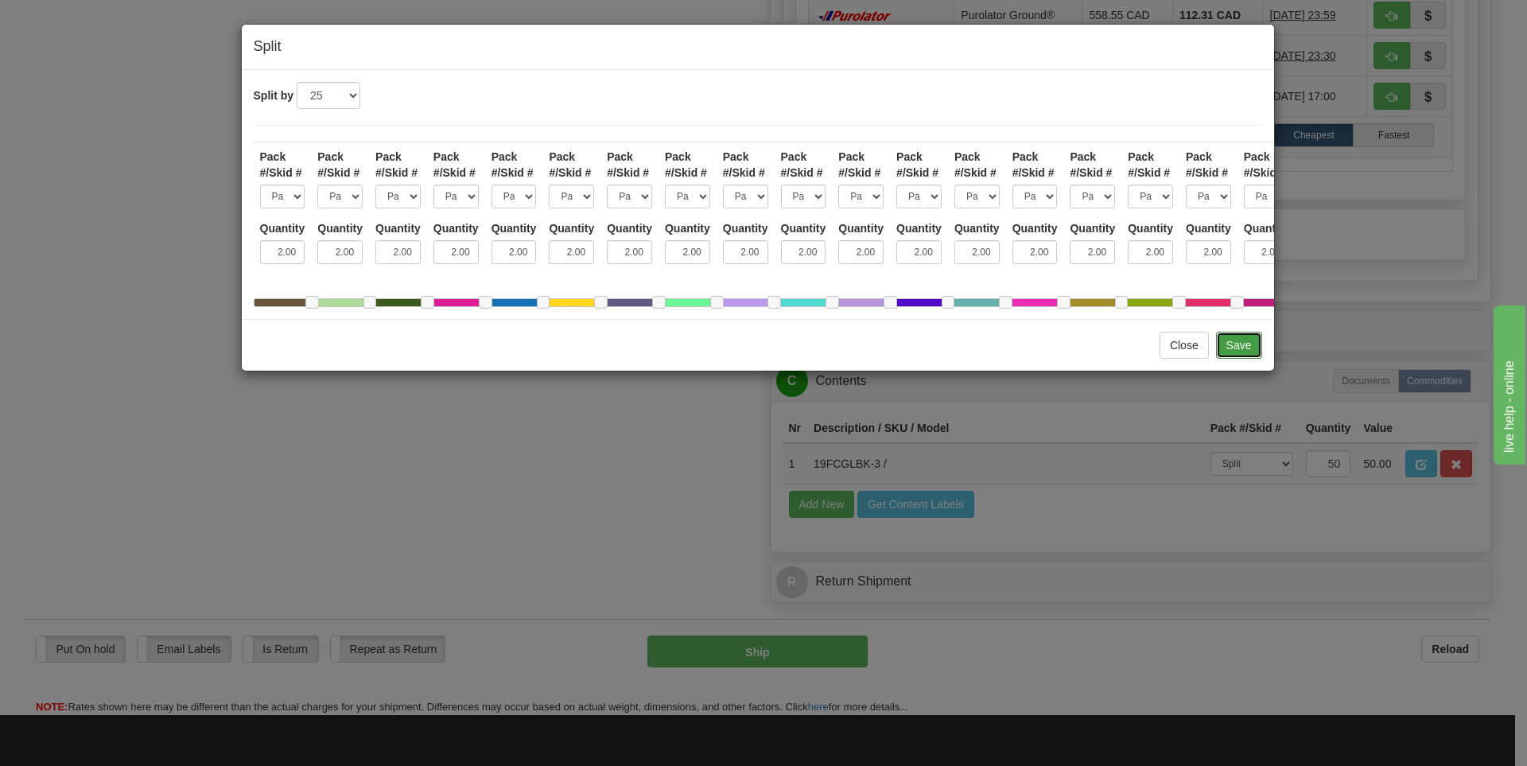
click at [1227, 351] on button "Save" at bounding box center [1239, 345] width 46 height 27
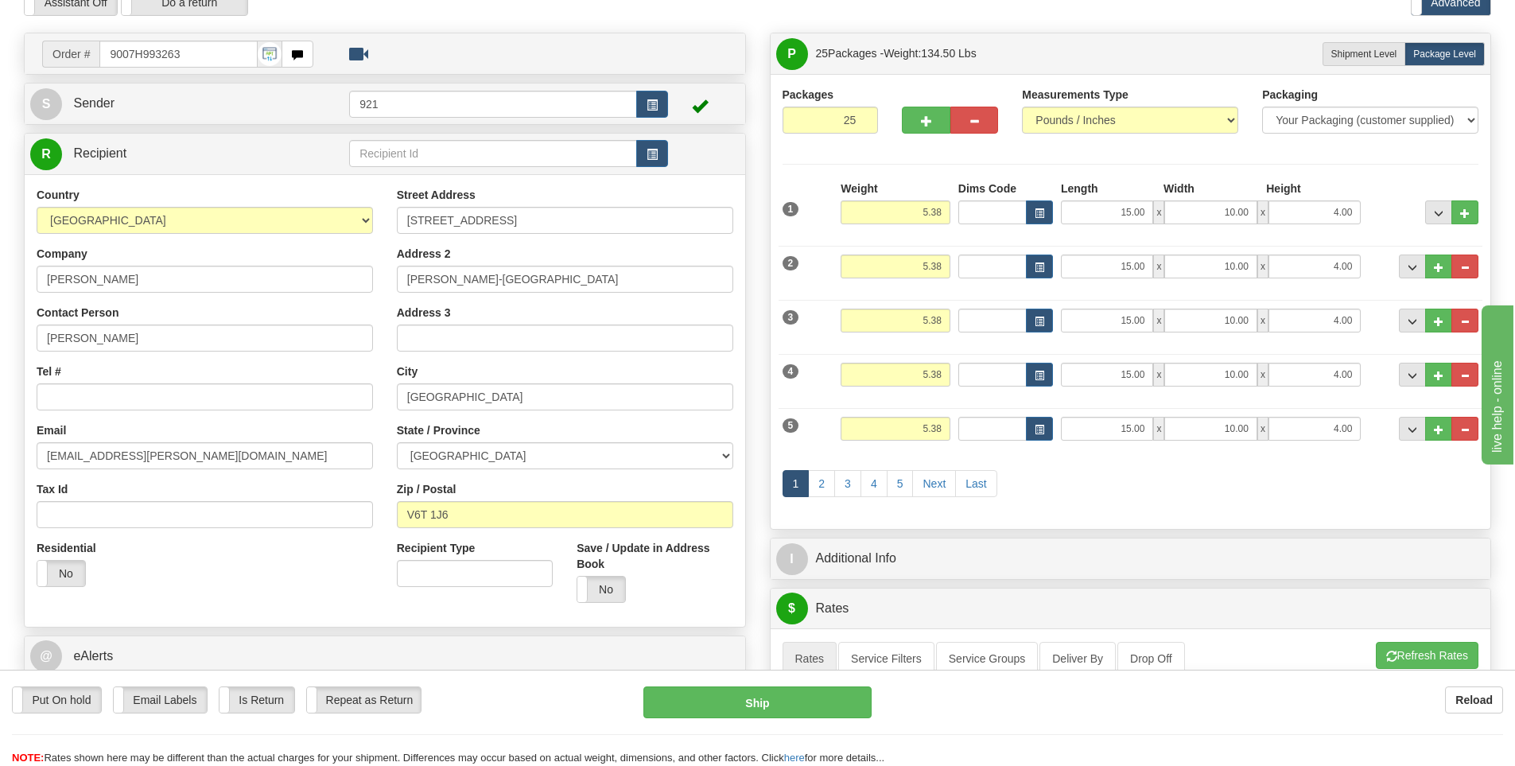
scroll to position [0, 0]
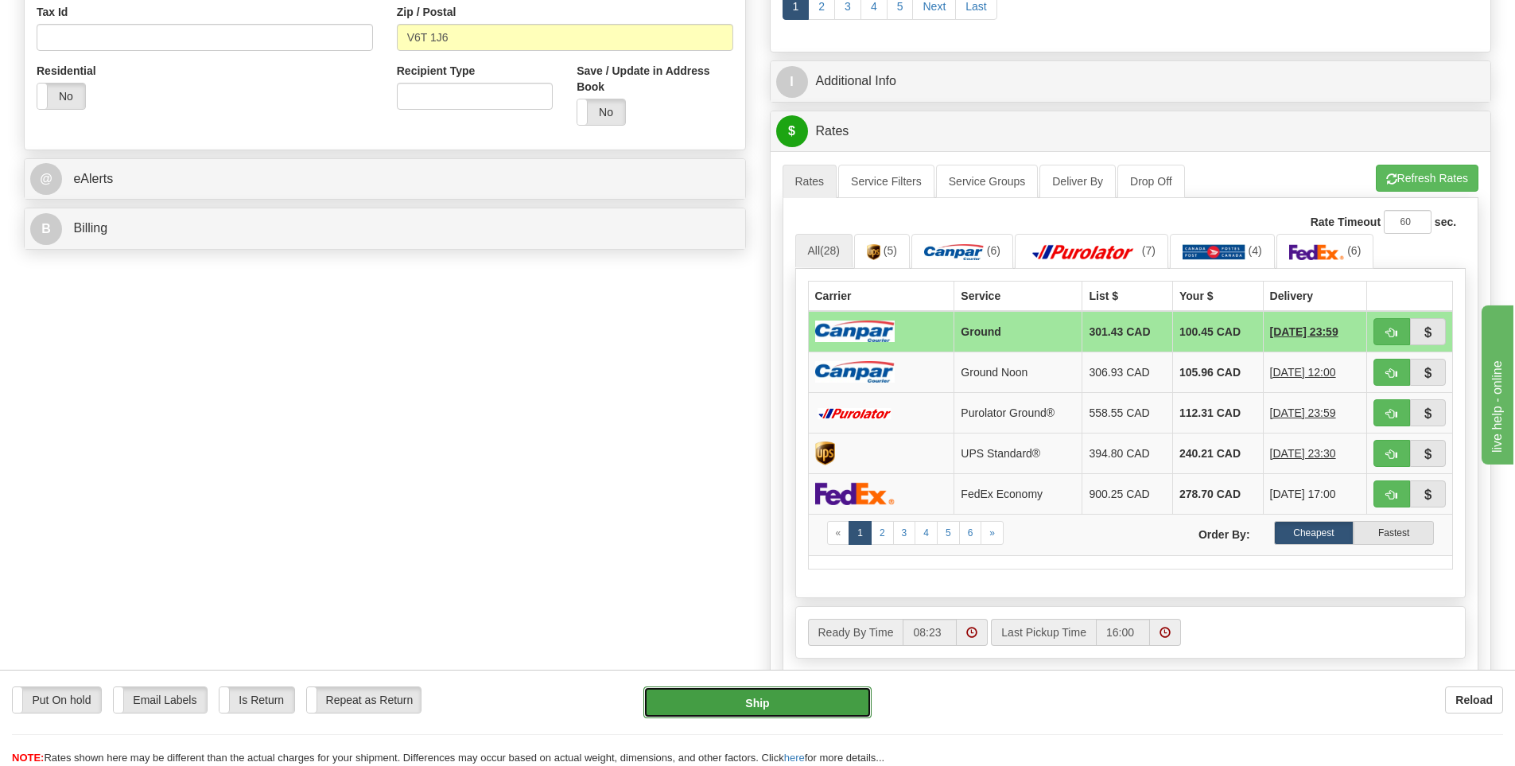
click at [824, 704] on button "Ship" at bounding box center [757, 702] width 228 height 32
type input "1"
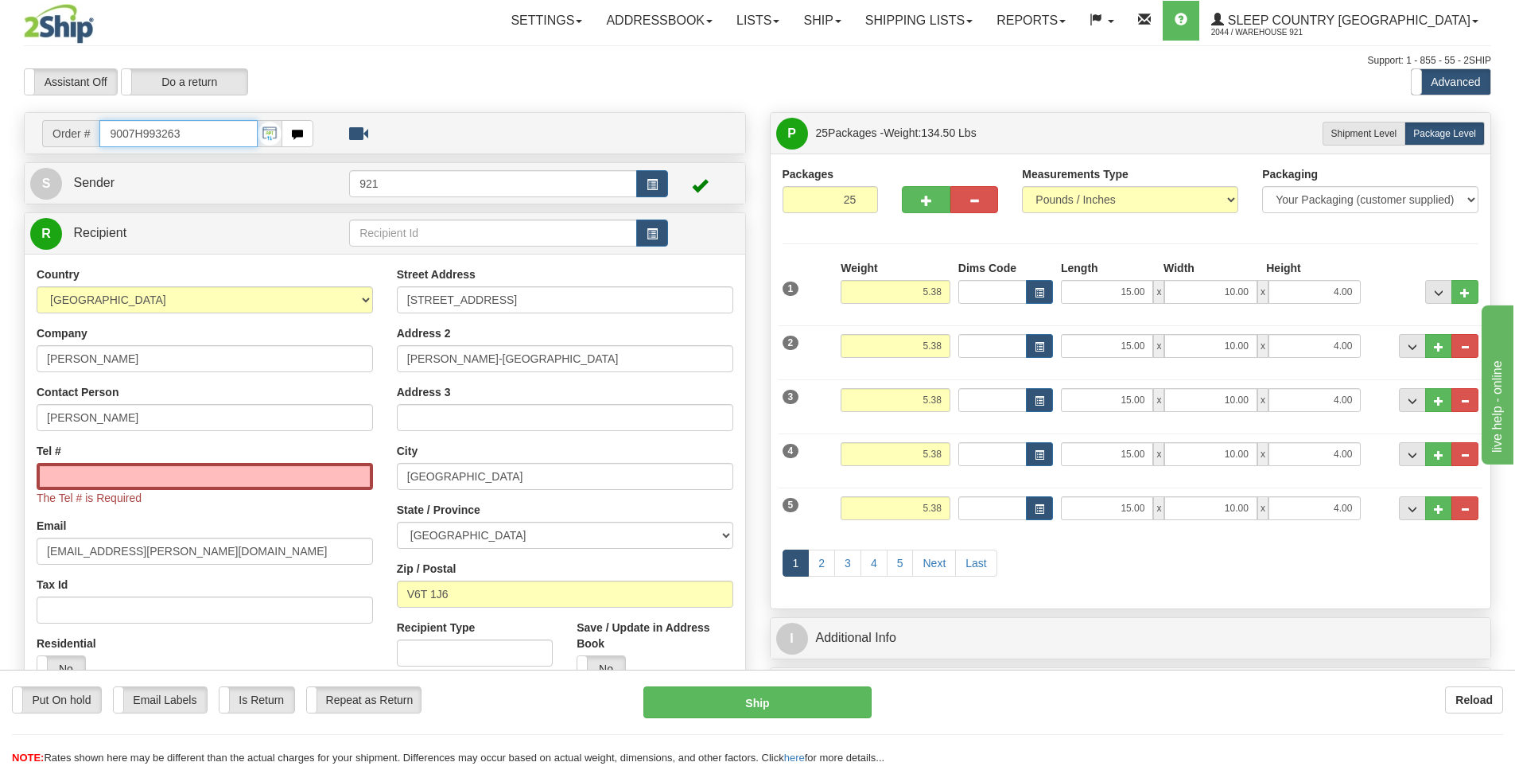
drag, startPoint x: 231, startPoint y: 136, endPoint x: 0, endPoint y: 114, distance: 232.4
click at [89, 477] on input "Tel #" at bounding box center [205, 476] width 336 height 27
paste input "604 446-1484"
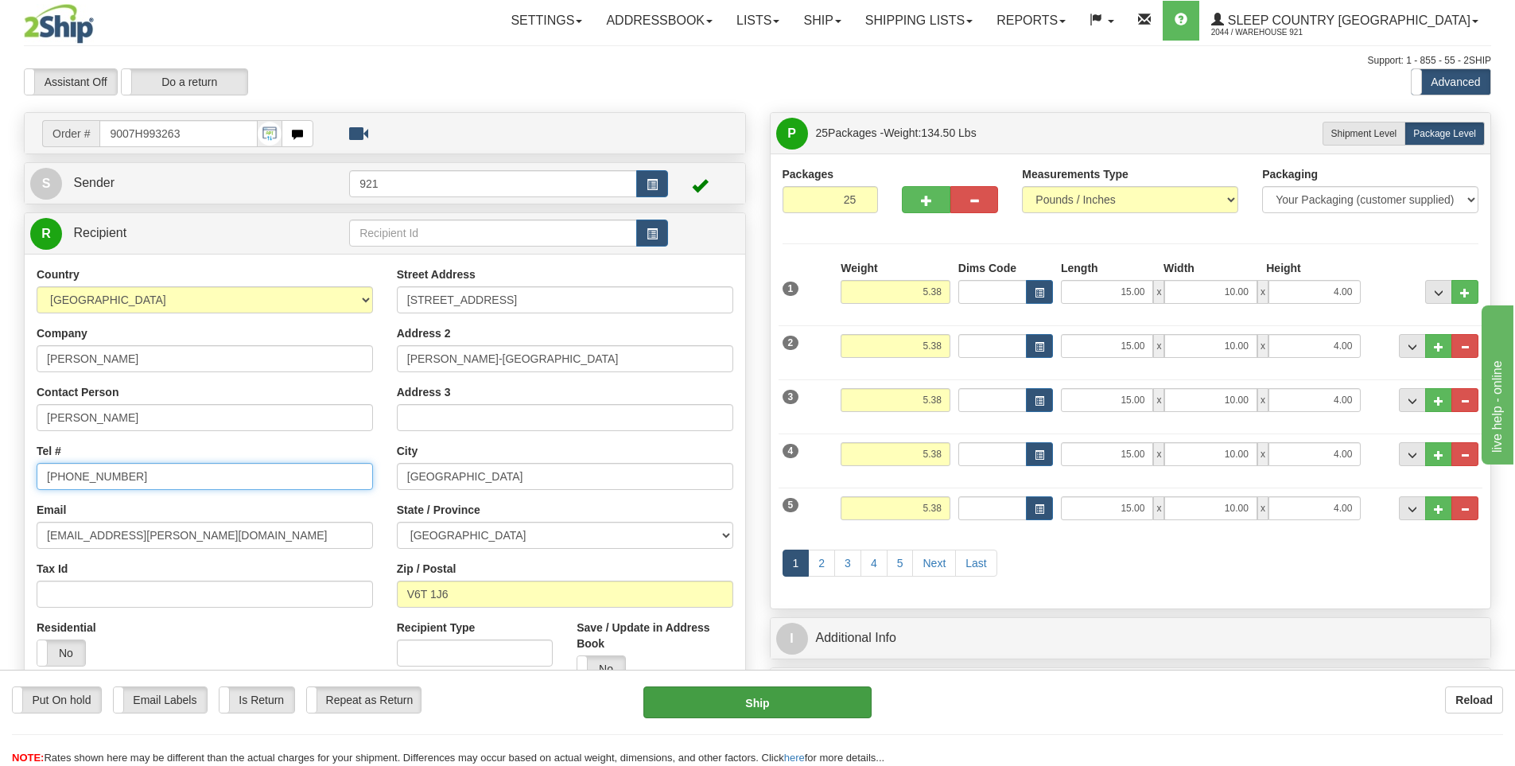
type input "604 446-1484"
click at [705, 695] on button "Ship" at bounding box center [757, 702] width 228 height 32
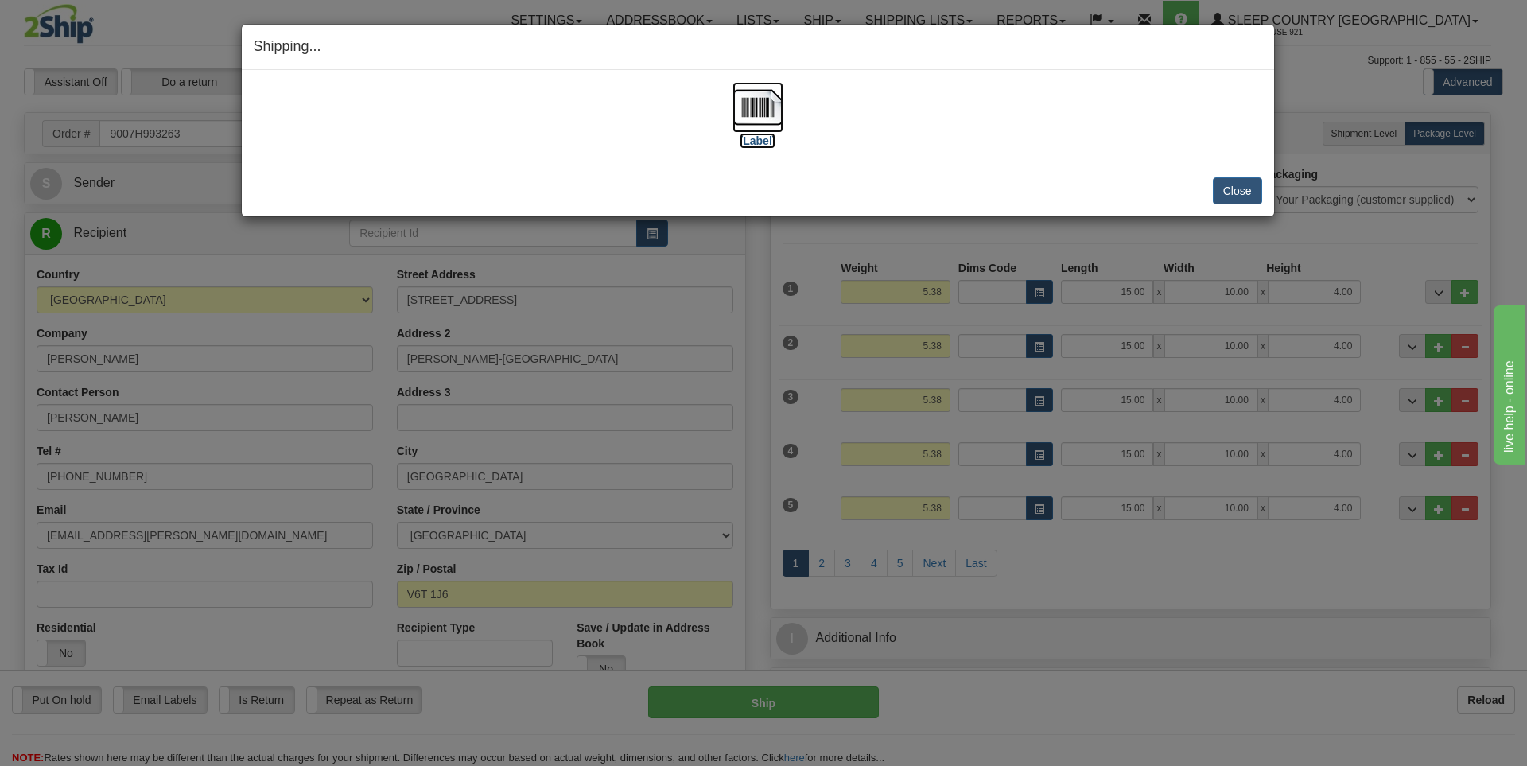
click at [740, 143] on label "[Label]" at bounding box center [757, 141] width 37 height 16
click at [1234, 195] on button "Close" at bounding box center [1236, 190] width 49 height 27
